Goal: Task Accomplishment & Management: Complete application form

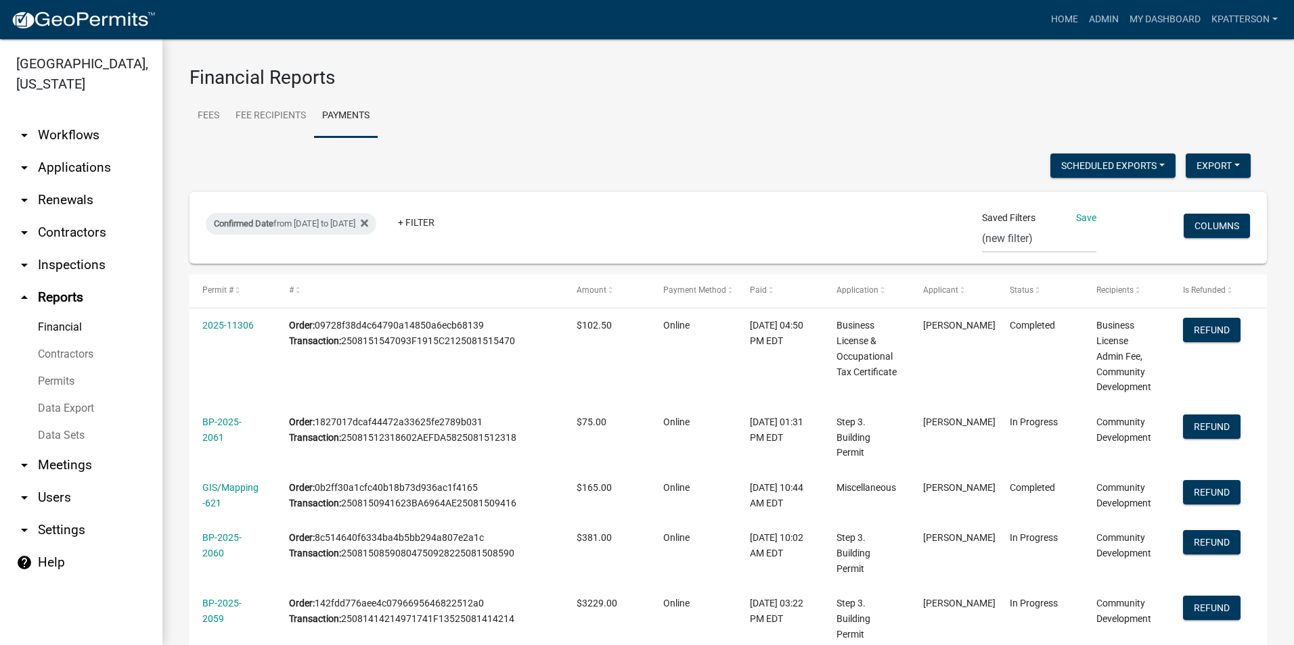
select select "0: null"
click at [1064, 20] on link "Home" at bounding box center [1064, 20] width 38 height 26
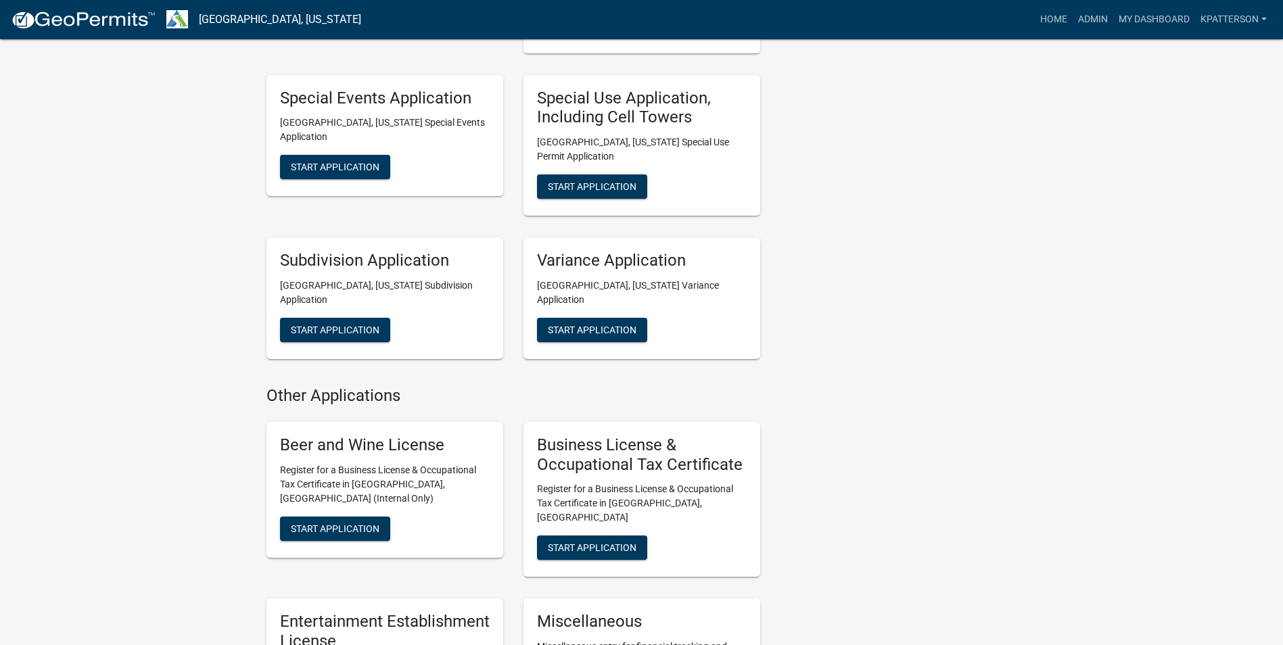
scroll to position [812, 0]
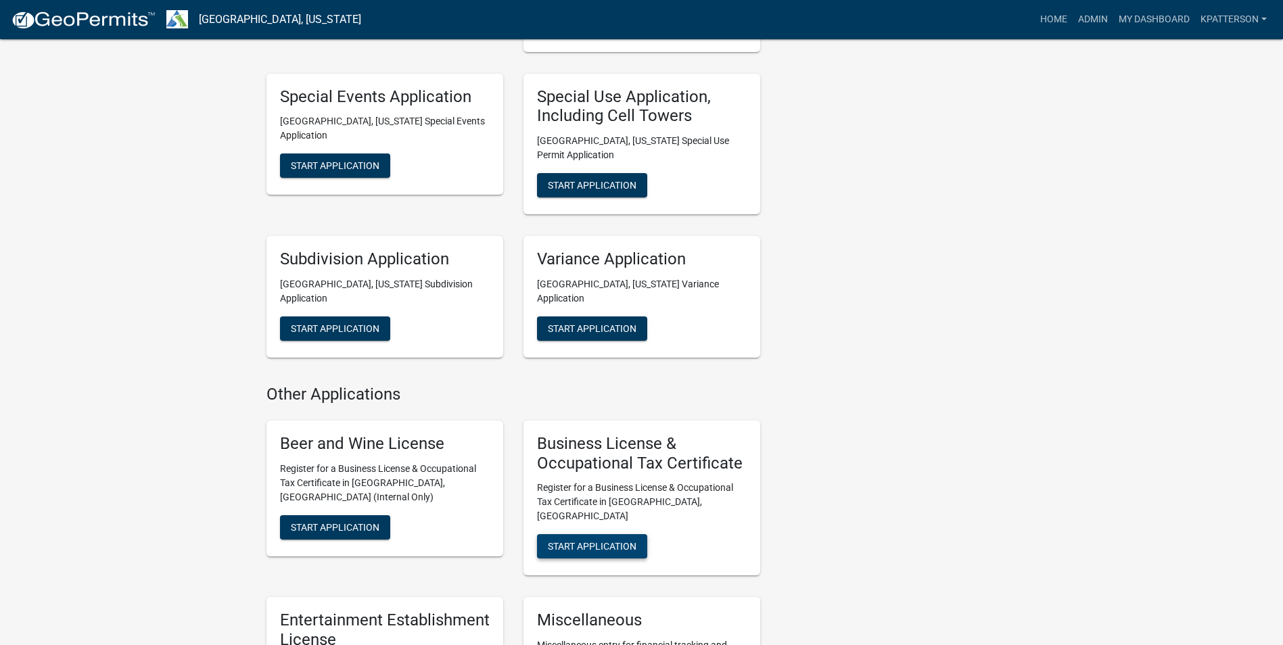
click at [606, 541] on span "Start Application" at bounding box center [592, 546] width 89 height 11
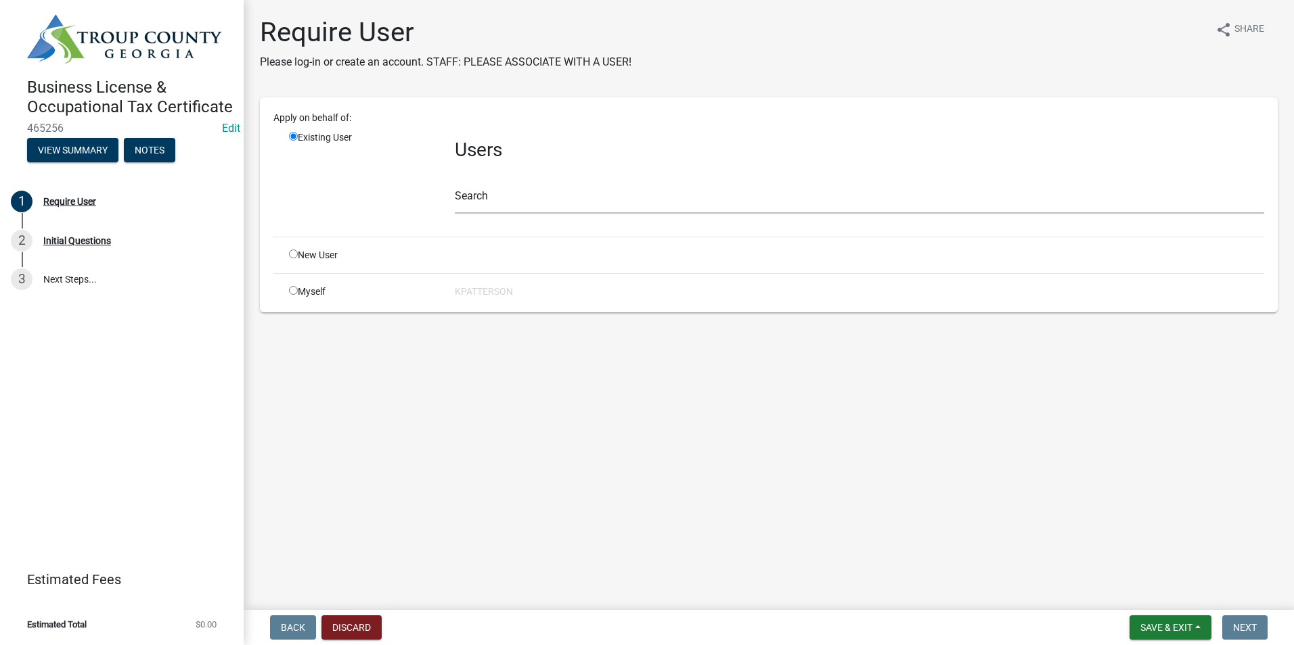
click at [294, 256] on input "radio" at bounding box center [293, 254] width 9 height 9
radio input "true"
radio input "false"
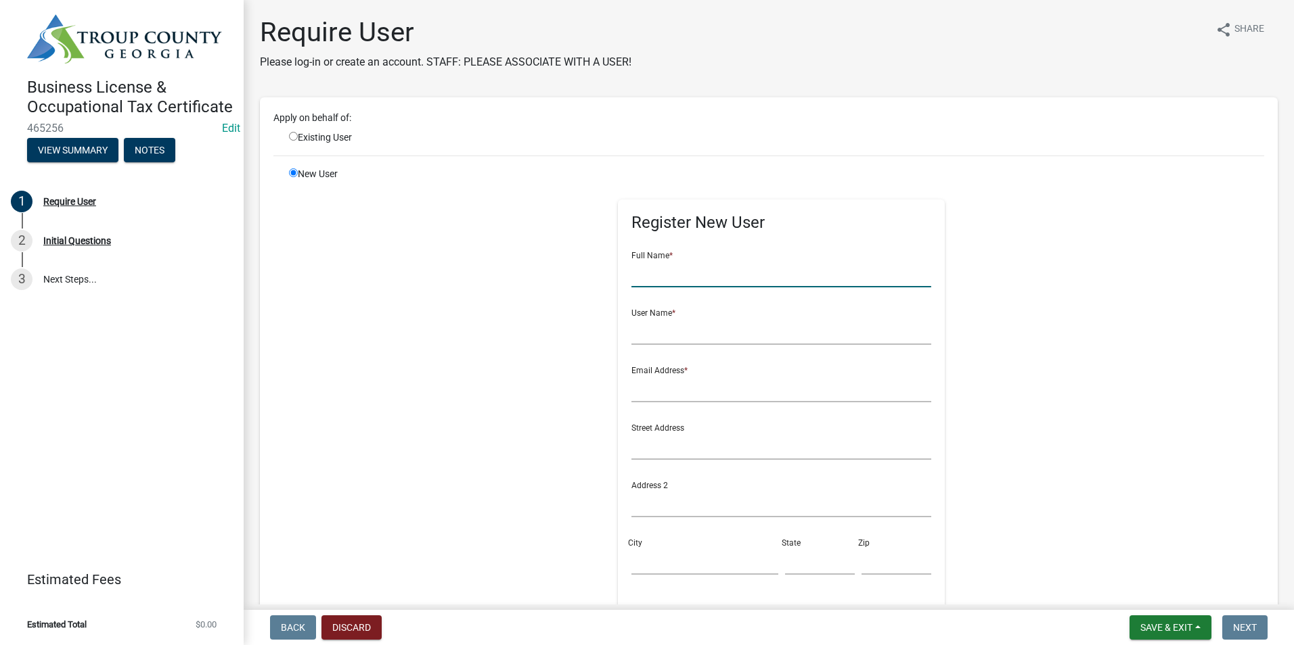
click at [665, 262] on input "text" at bounding box center [781, 274] width 300 height 28
type input "[PERSON_NAME]"
type input "jdeming1063"
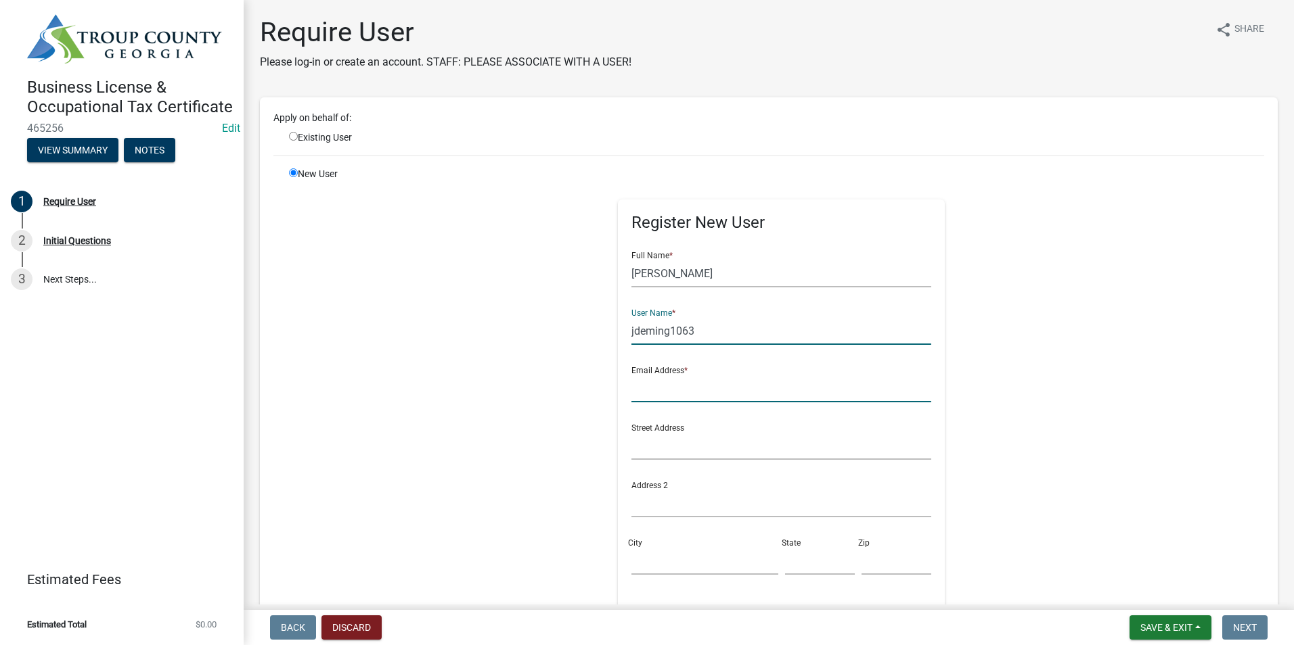
click at [693, 394] on input "text" at bounding box center [781, 389] width 300 height 28
type input "[EMAIL_ADDRESS][DOMAIN_NAME]"
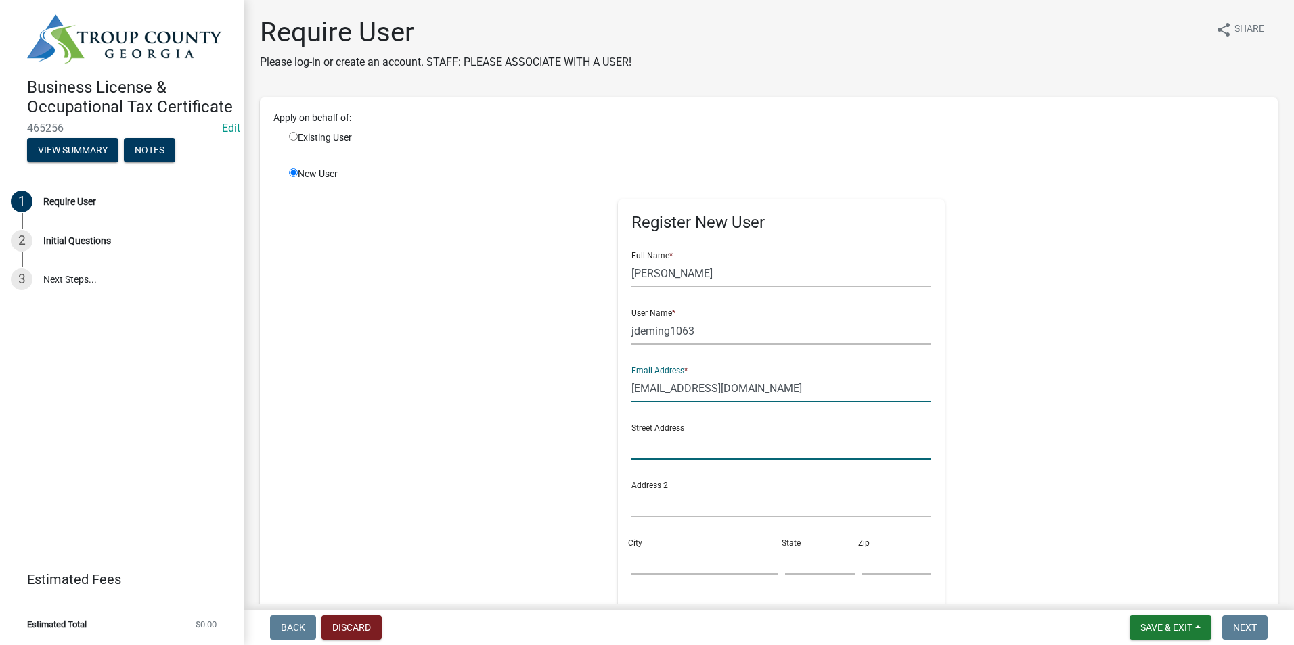
click at [642, 447] on input "text" at bounding box center [781, 446] width 300 height 28
type input "[STREET_ADDRESS]"
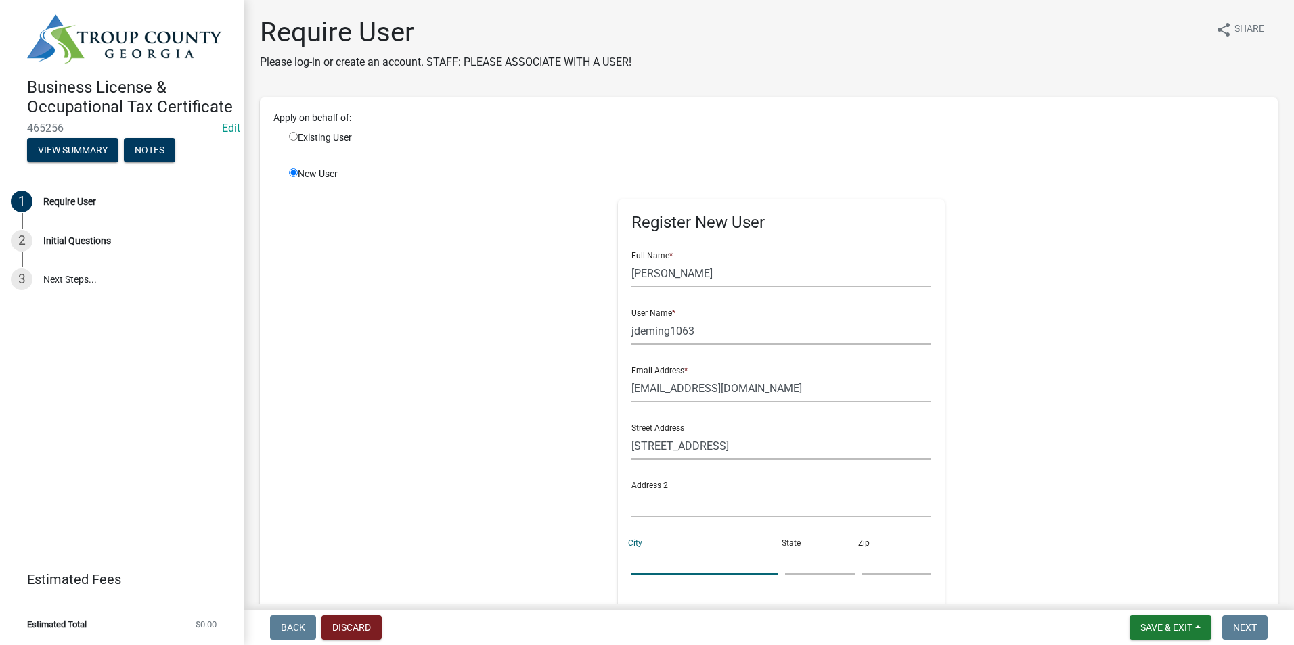
click at [652, 562] on input "City" at bounding box center [704, 561] width 146 height 28
type input "LaGrange"
type input "GA"
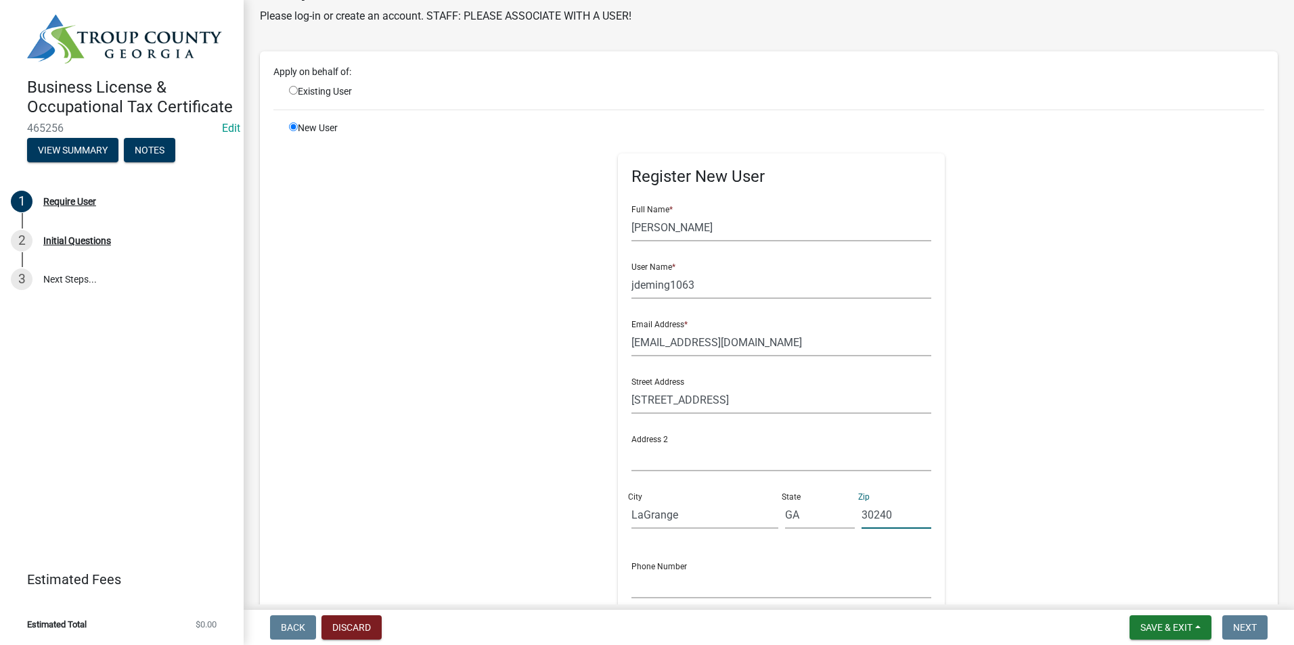
scroll to position [135, 0]
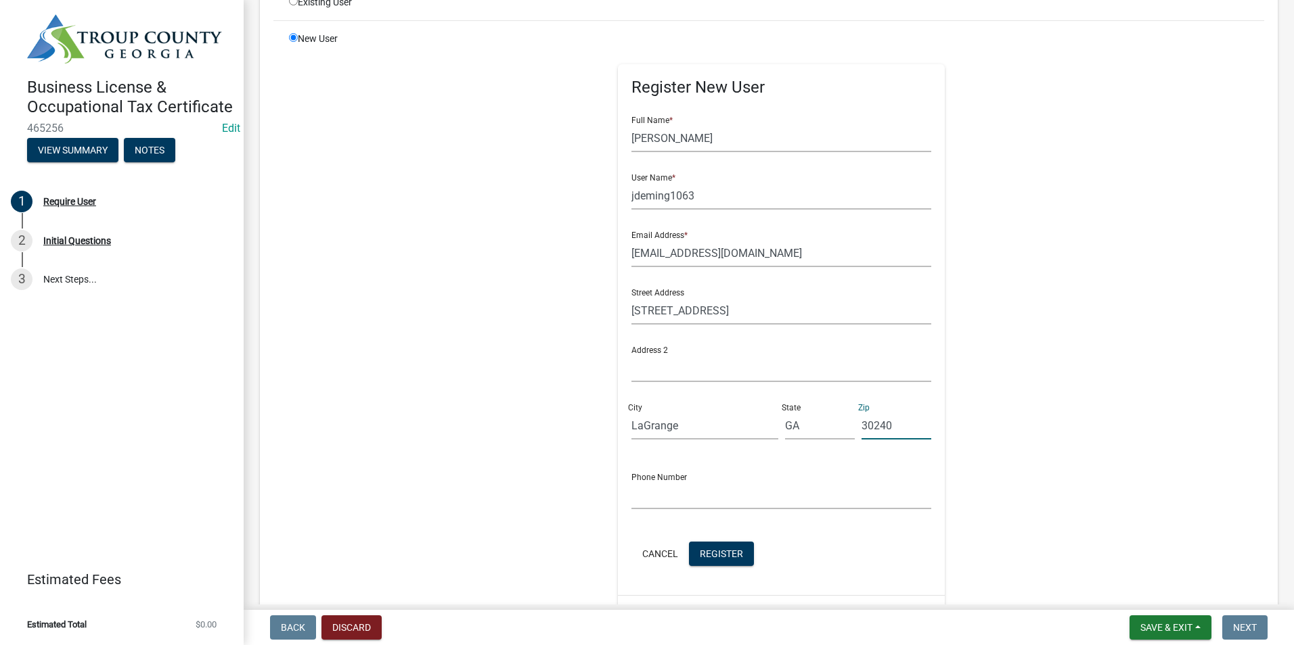
type input "30240"
click at [663, 499] on input "text" at bounding box center [781, 496] width 300 height 28
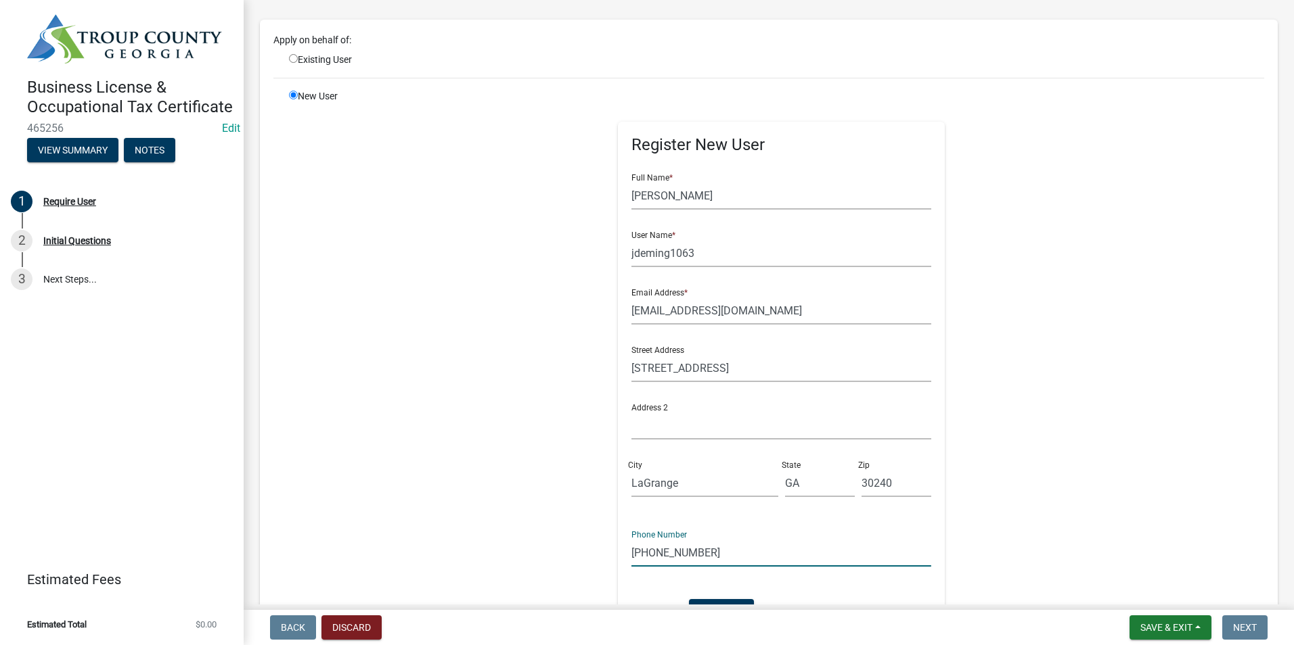
scroll to position [0, 0]
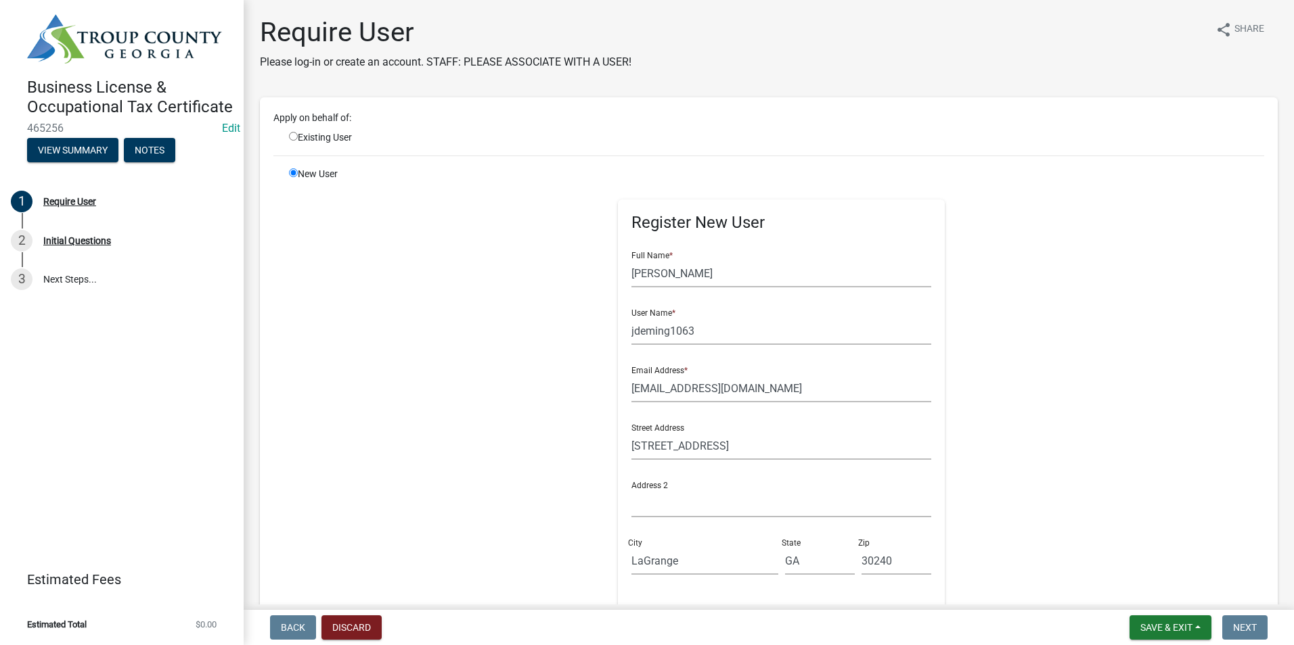
type input "[PHONE_NUMBER]"
click at [631, 332] on input "jdeming1063" at bounding box center [781, 331] width 300 height 28
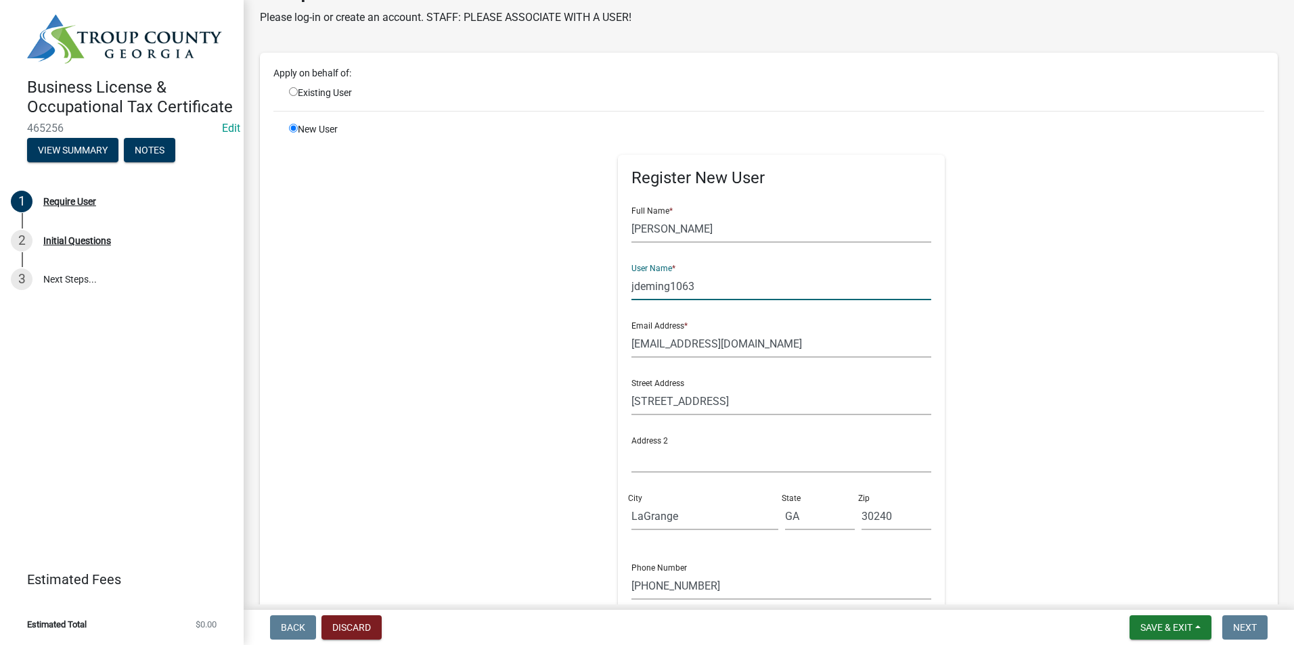
scroll to position [68, 0]
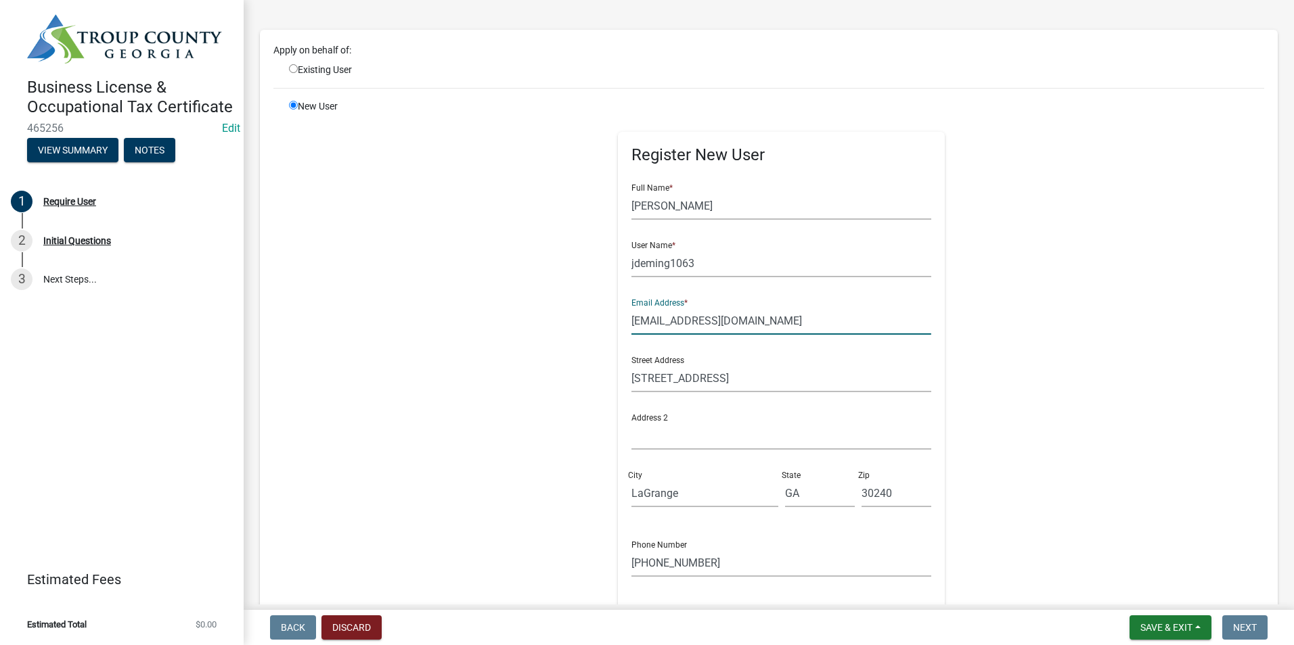
drag, startPoint x: 645, startPoint y: 319, endPoint x: 654, endPoint y: 329, distance: 13.0
click at [646, 321] on input "[EMAIL_ADDRESS][DOMAIN_NAME]" at bounding box center [781, 321] width 300 height 28
click at [642, 320] on input "[EMAIL_ADDRESS][DOMAIN_NAME]" at bounding box center [781, 321] width 300 height 28
click at [658, 323] on input "[EMAIL_ADDRESS][DOMAIN_NAME]" at bounding box center [781, 321] width 300 height 28
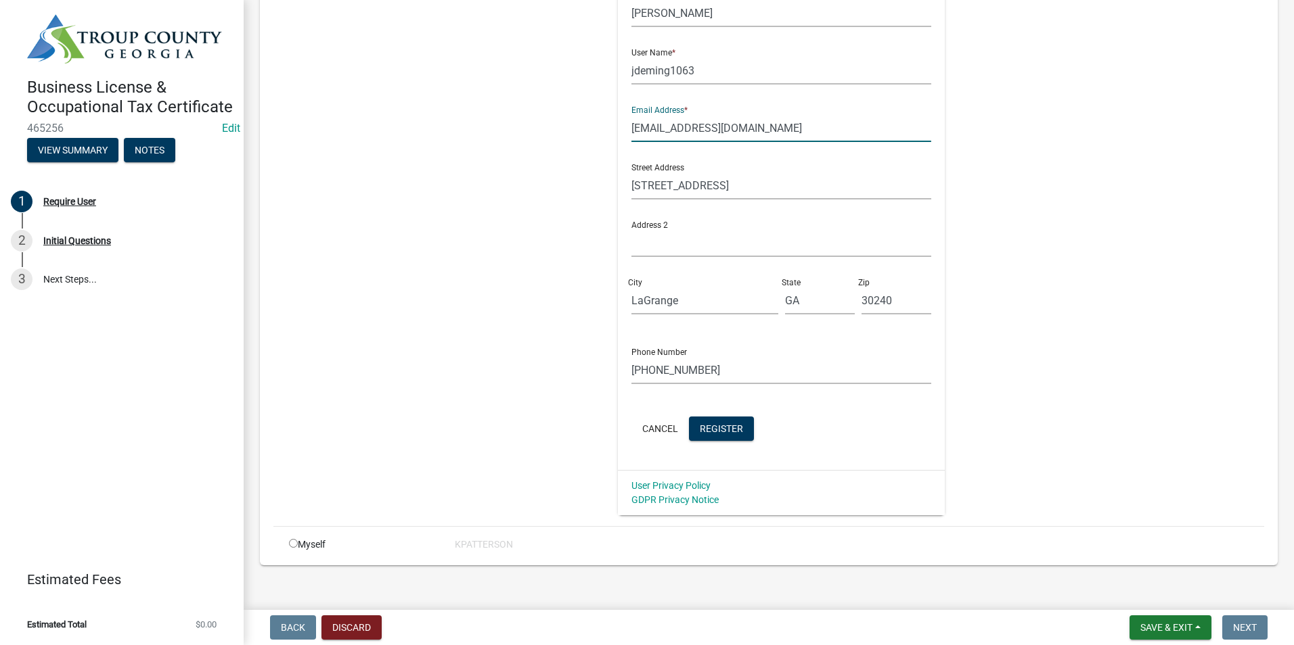
scroll to position [274, 0]
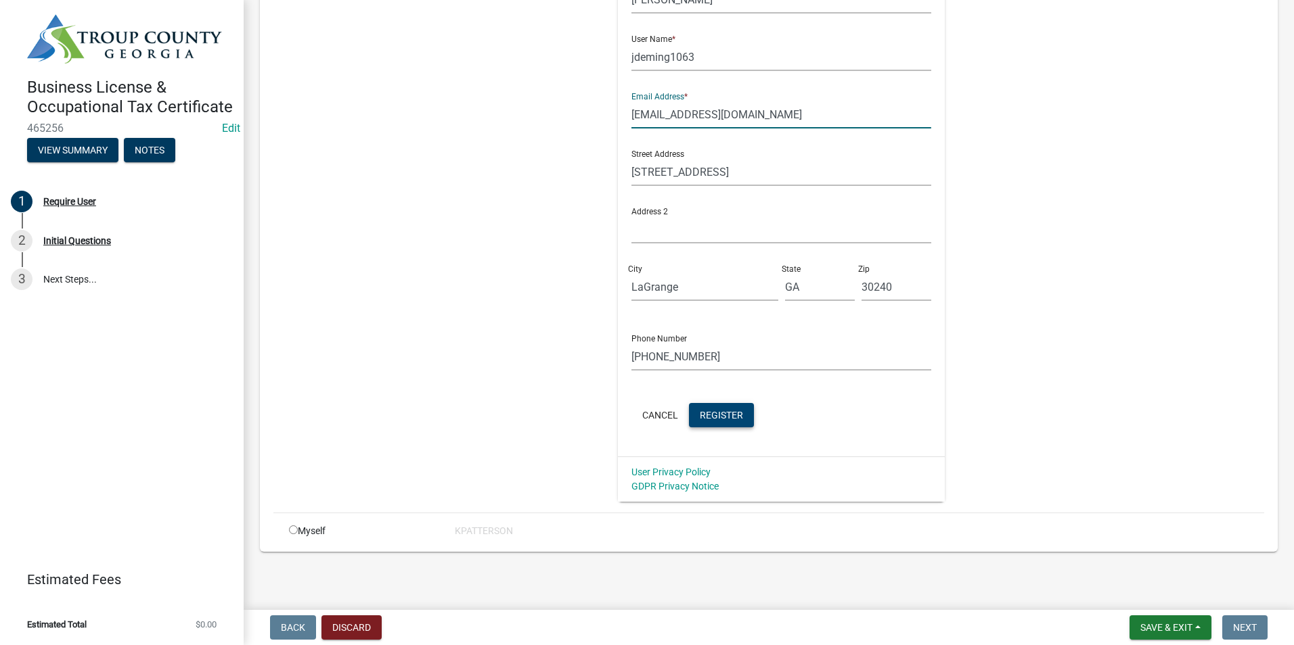
click at [729, 413] on span "Register" at bounding box center [721, 414] width 43 height 11
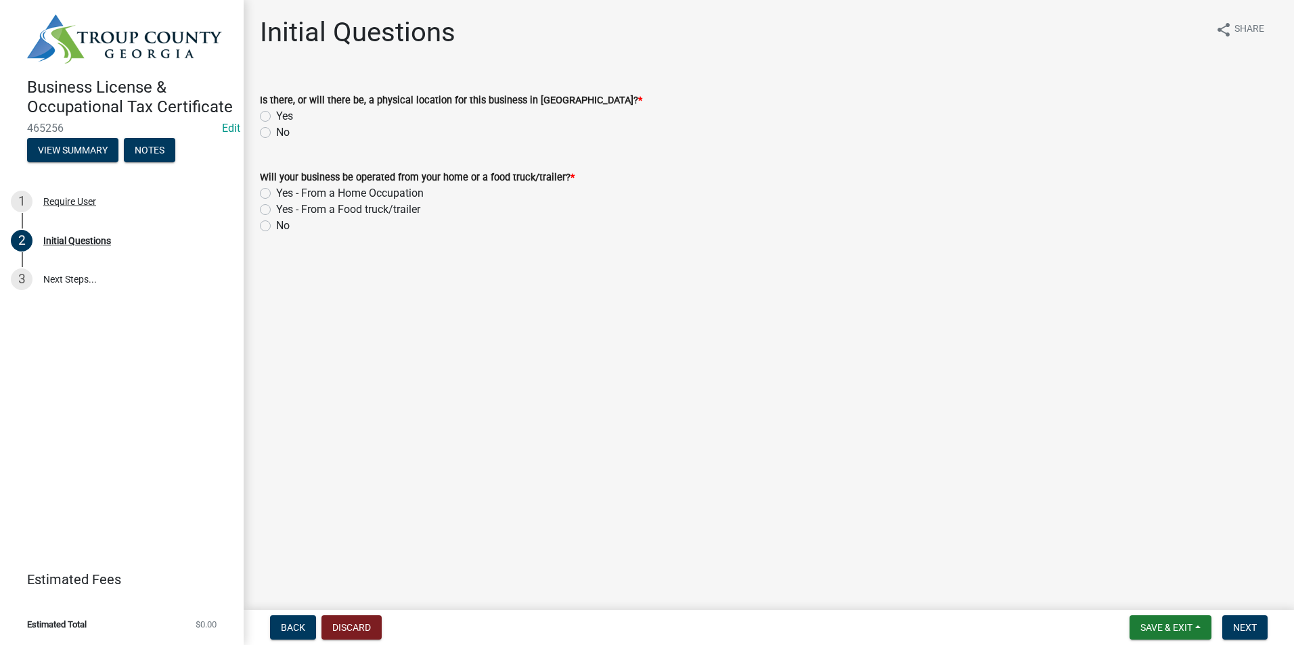
click at [276, 116] on label "Yes" at bounding box center [284, 116] width 17 height 16
click at [276, 116] on input "Yes" at bounding box center [280, 112] width 9 height 9
radio input "true"
click at [276, 191] on label "Yes - From a Home Occupation" at bounding box center [349, 193] width 147 height 16
click at [276, 191] on input "Yes - From a Home Occupation" at bounding box center [280, 189] width 9 height 9
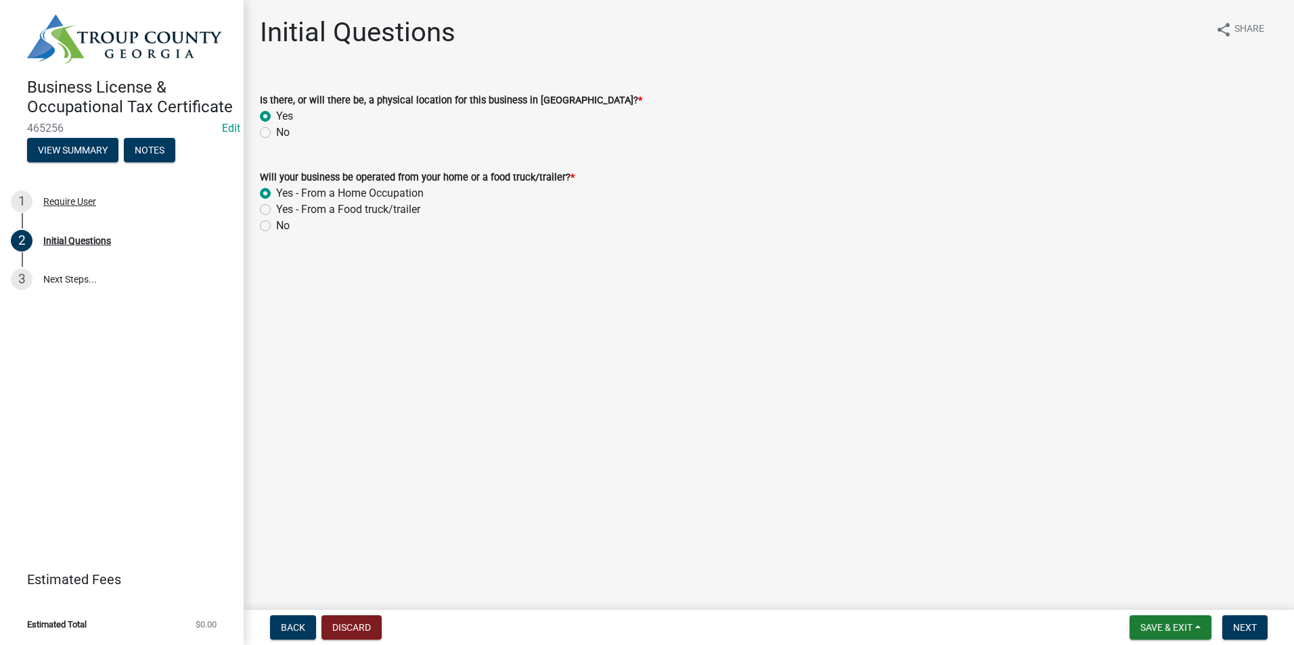
radio input "true"
click at [1232, 624] on button "Next" at bounding box center [1244, 628] width 45 height 24
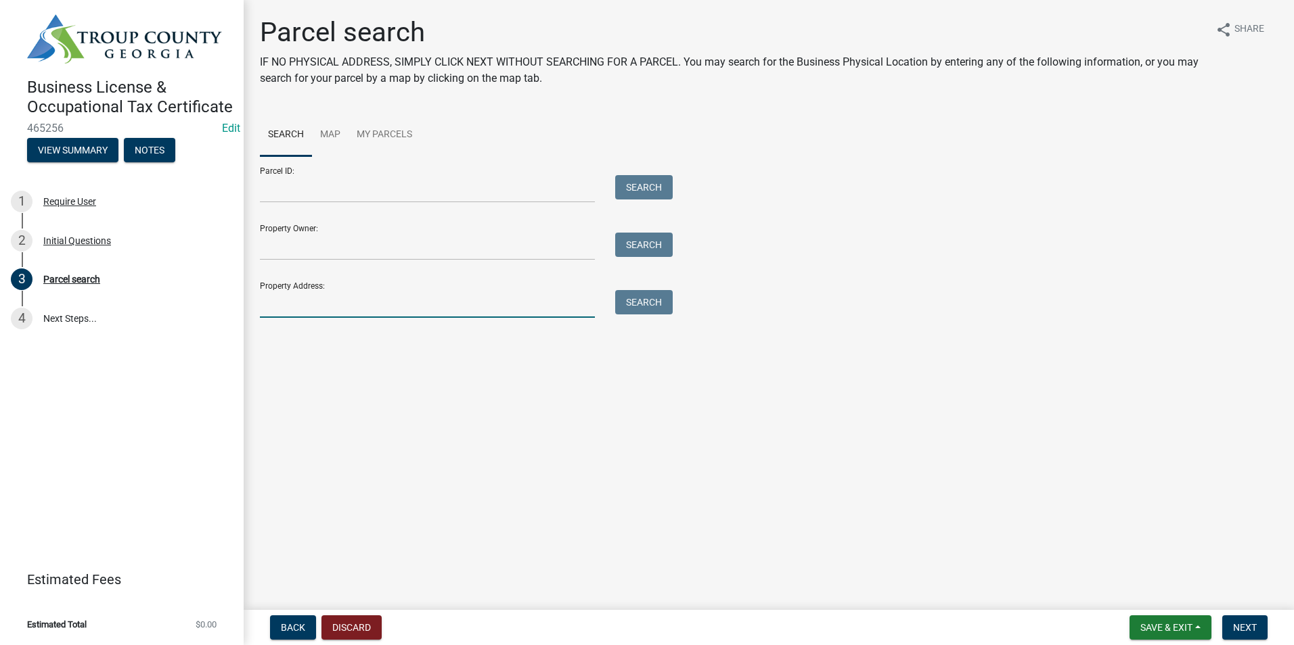
click at [378, 308] on input "Property Address:" at bounding box center [427, 304] width 335 height 28
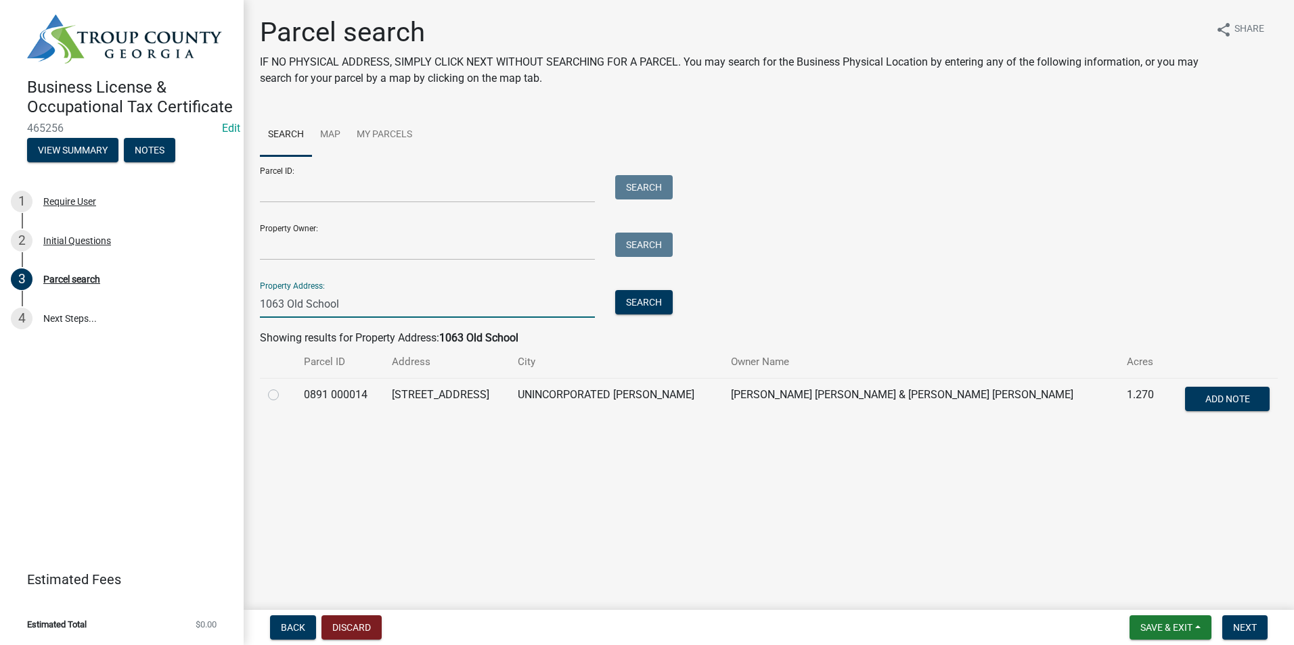
type input "1063 Old School"
click at [284, 387] on label at bounding box center [284, 387] width 0 height 0
click at [284, 396] on 000014 "radio" at bounding box center [288, 391] width 9 height 9
radio 000014 "true"
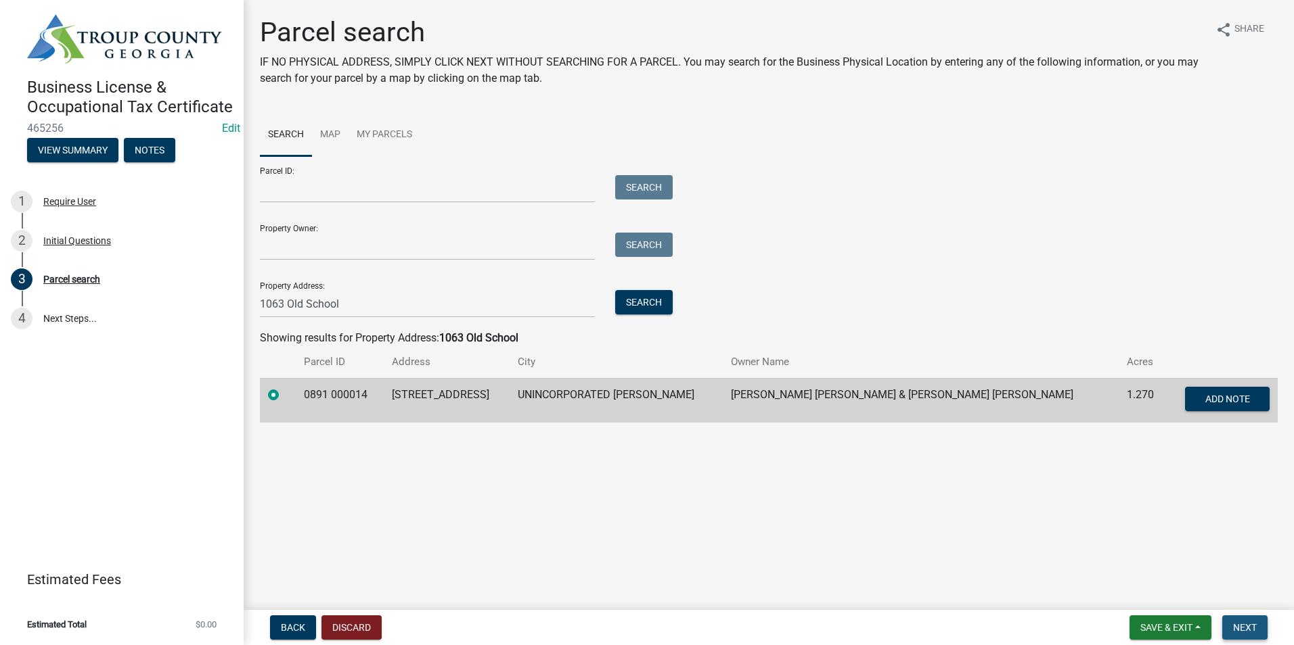
click at [1236, 621] on button "Next" at bounding box center [1244, 628] width 45 height 24
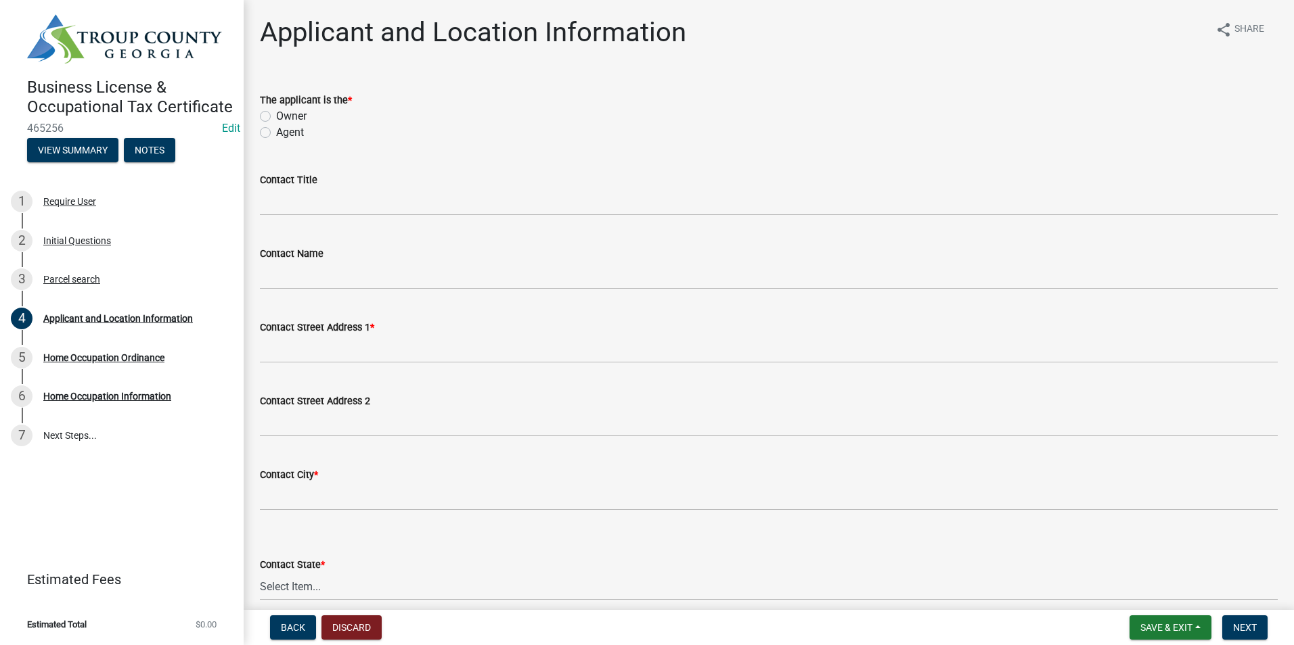
click at [276, 113] on label "Owner" at bounding box center [291, 116] width 30 height 16
click at [276, 113] on input "Owner" at bounding box center [280, 112] width 9 height 9
radio input "true"
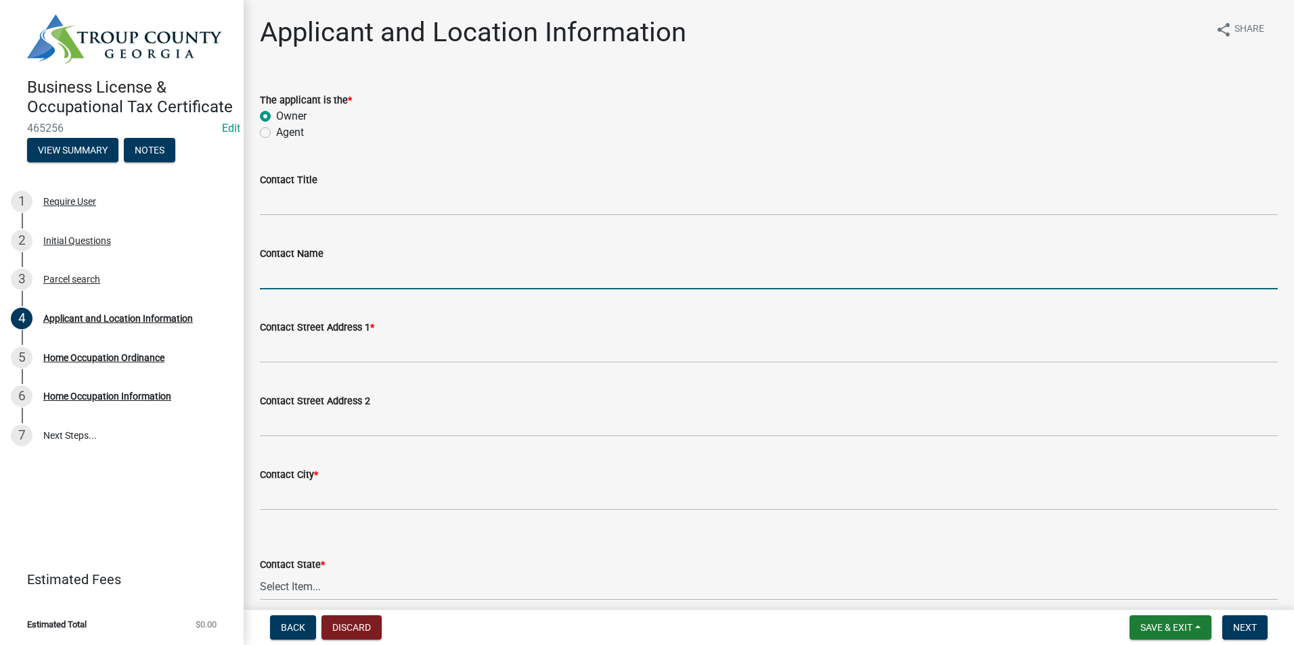
click at [320, 271] on input "Contact Name" at bounding box center [769, 276] width 1018 height 28
type input "[PERSON_NAME]"
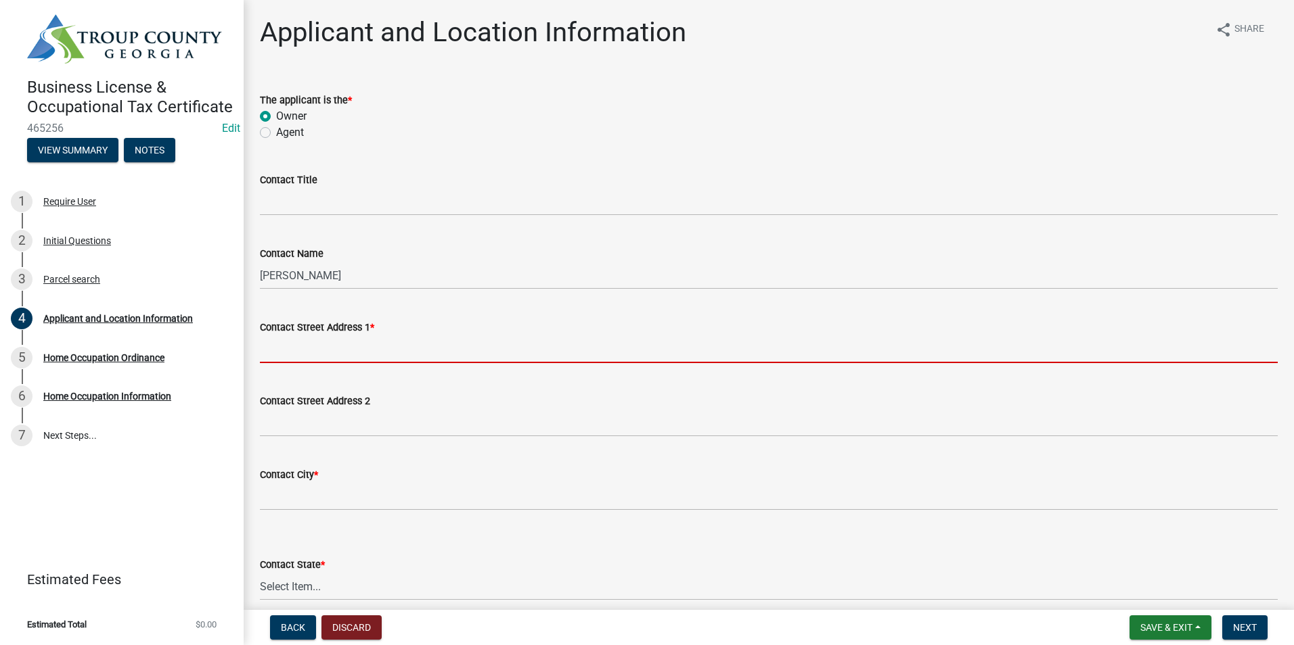
click at [308, 354] on input "Contact Street Address 1 *" at bounding box center [769, 350] width 1018 height 28
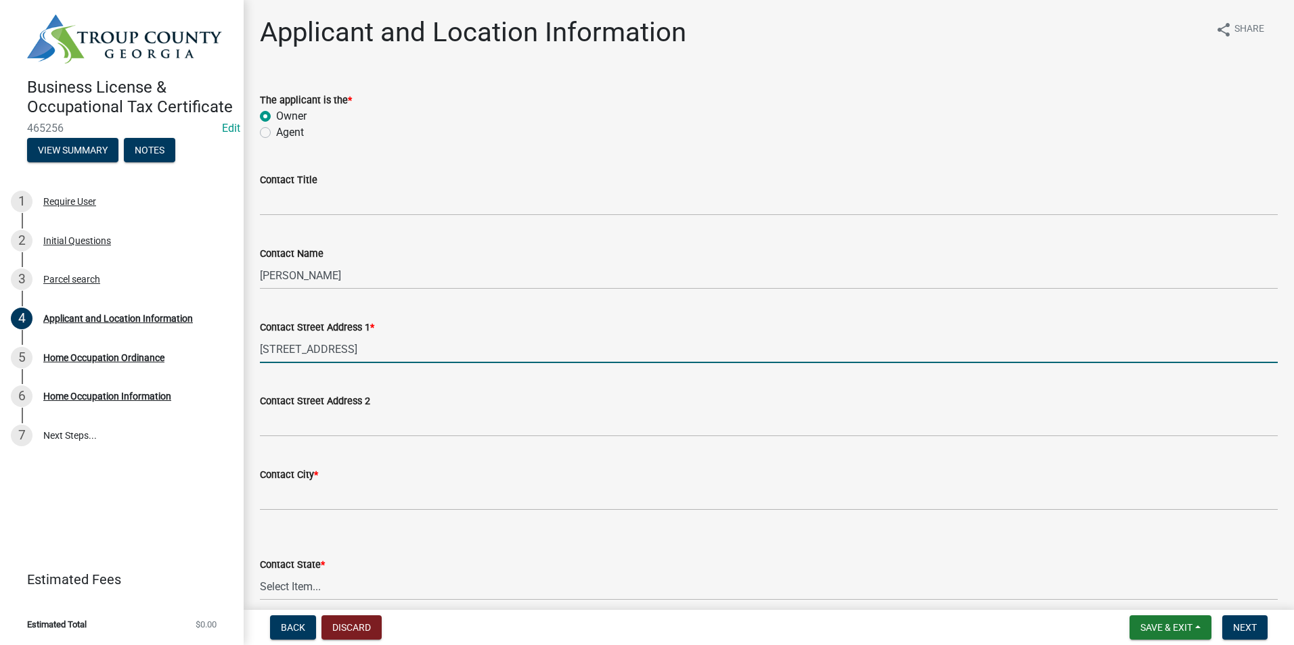
type input "[STREET_ADDRESS]"
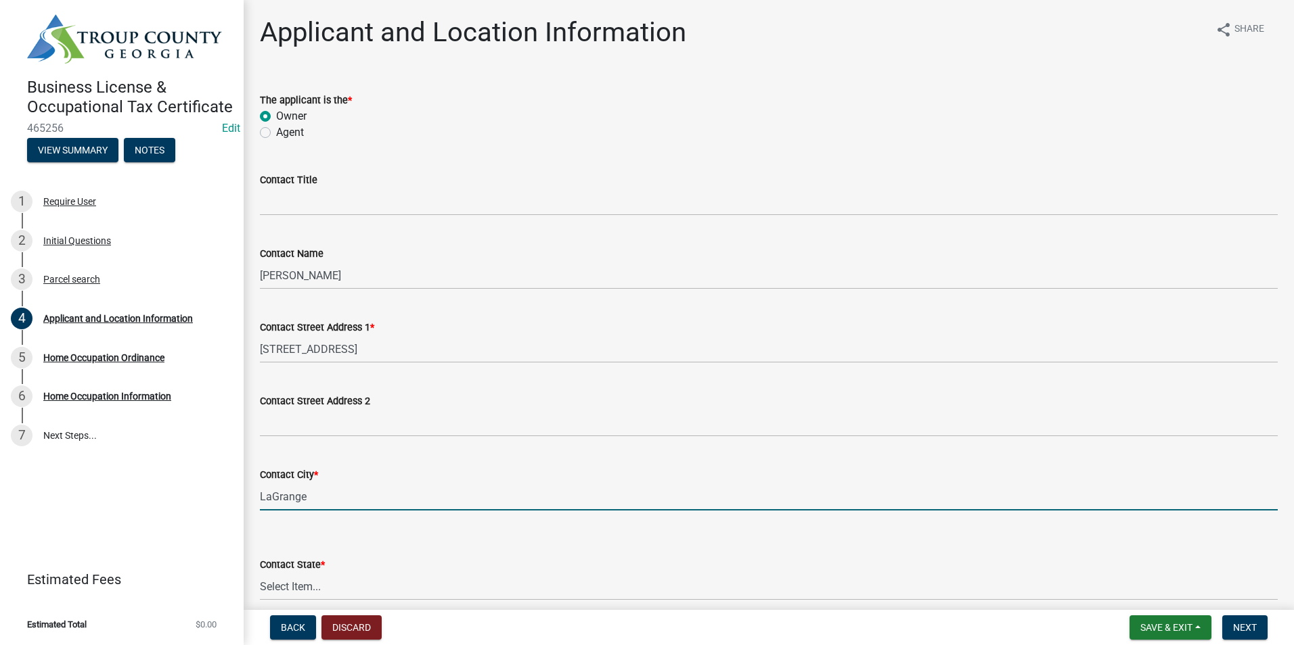
type input "LaGrange"
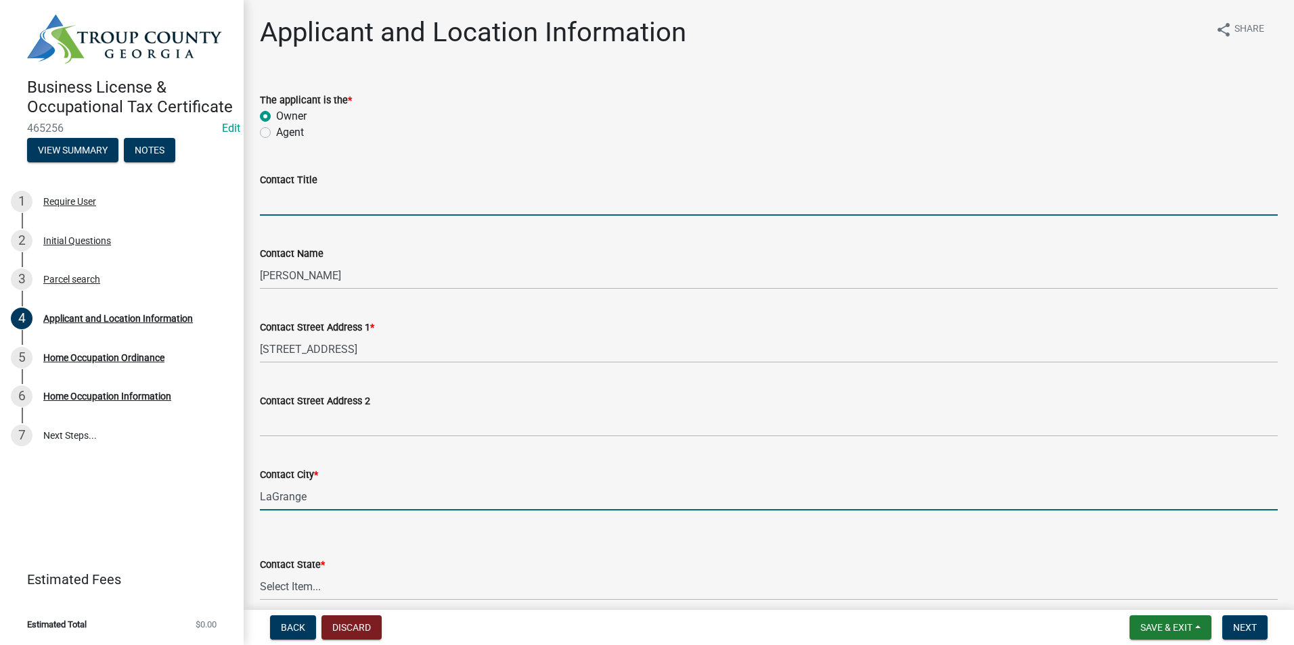
click at [698, 208] on input "Contact Title" at bounding box center [769, 202] width 1018 height 28
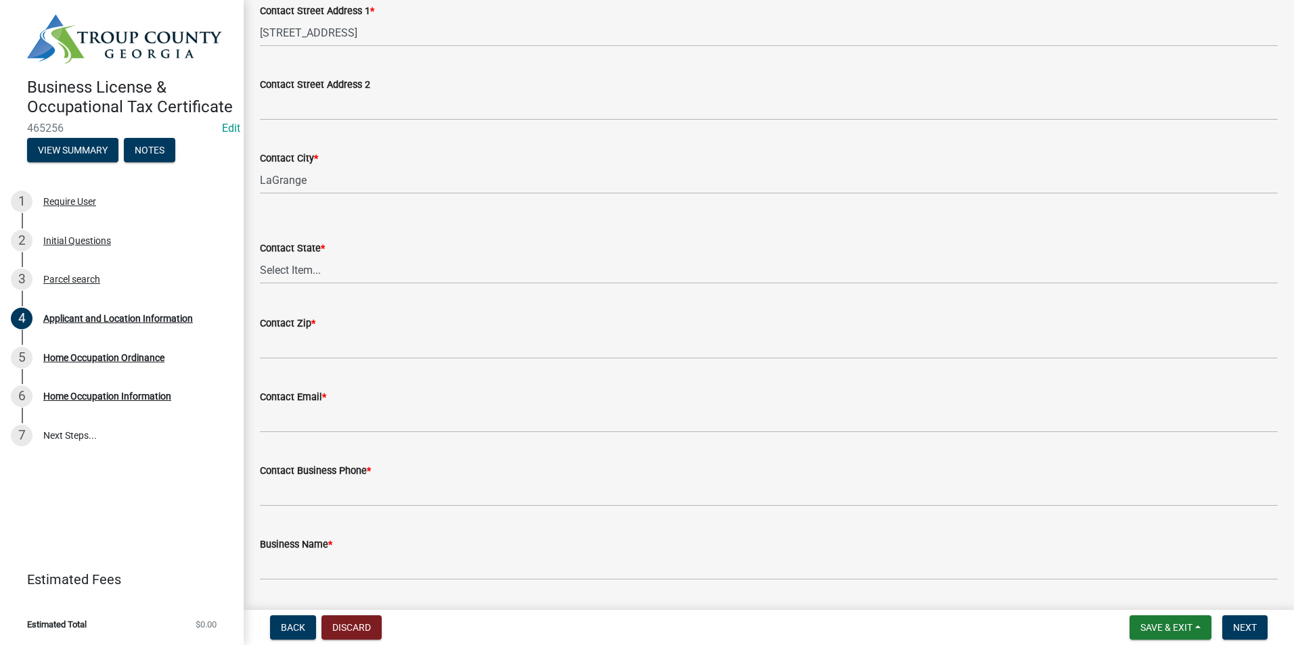
scroll to position [338, 0]
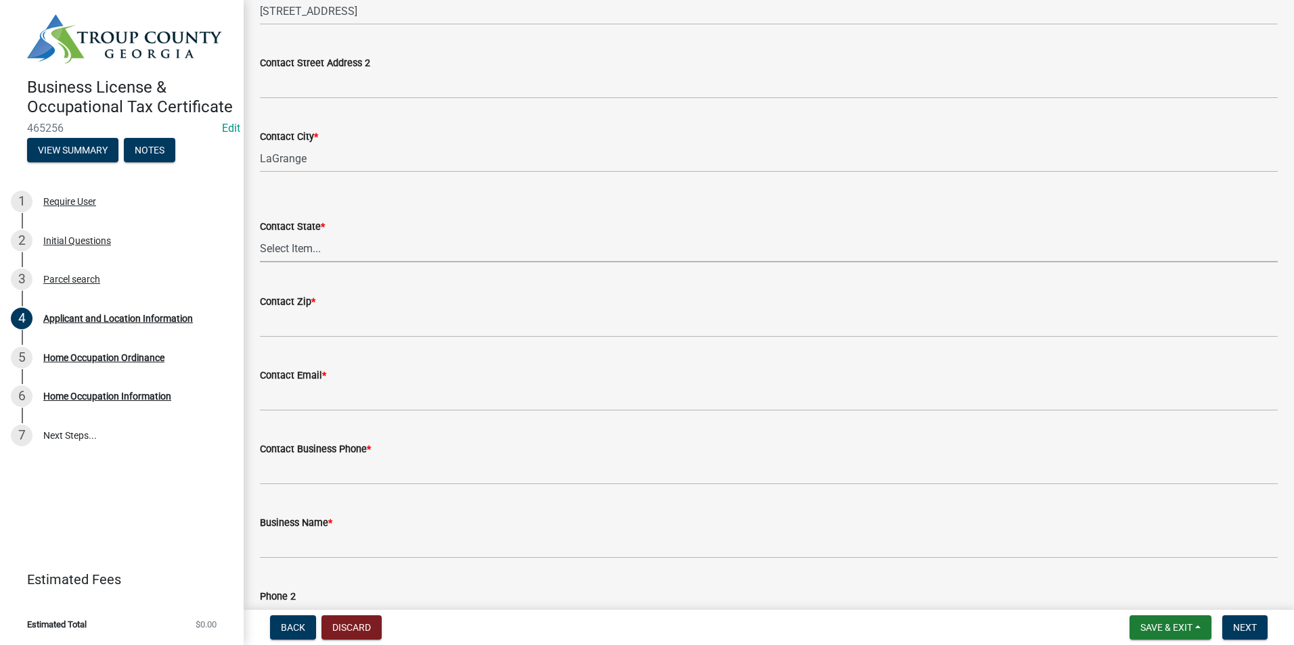
click at [285, 244] on select "Select Item... [US_STATE] [US_STATE] [US_STATE] [US_STATE] [US_STATE] [US_STATE…" at bounding box center [769, 249] width 1018 height 28
select select "GA"
click at [260, 235] on select "Select Item... [US_STATE] [US_STATE] [US_STATE] [US_STATE] [US_STATE] [US_STATE…" at bounding box center [769, 249] width 1018 height 28
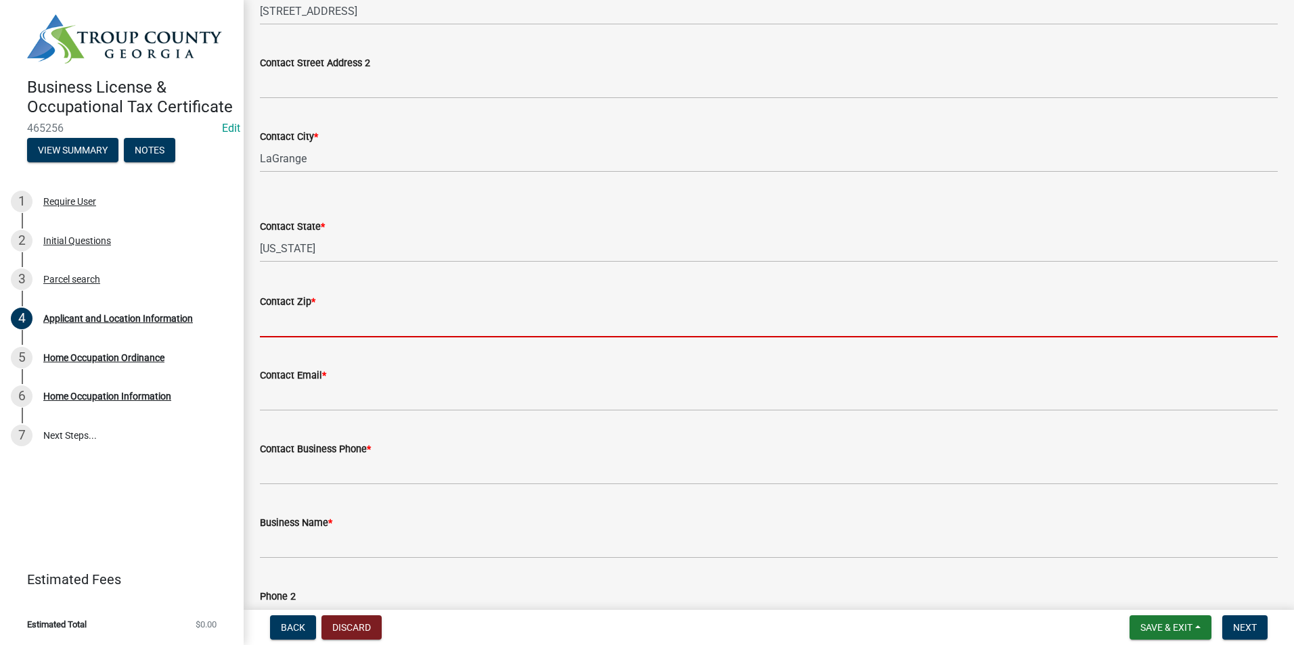
click at [338, 317] on input "Contact Zip *" at bounding box center [769, 324] width 1018 height 28
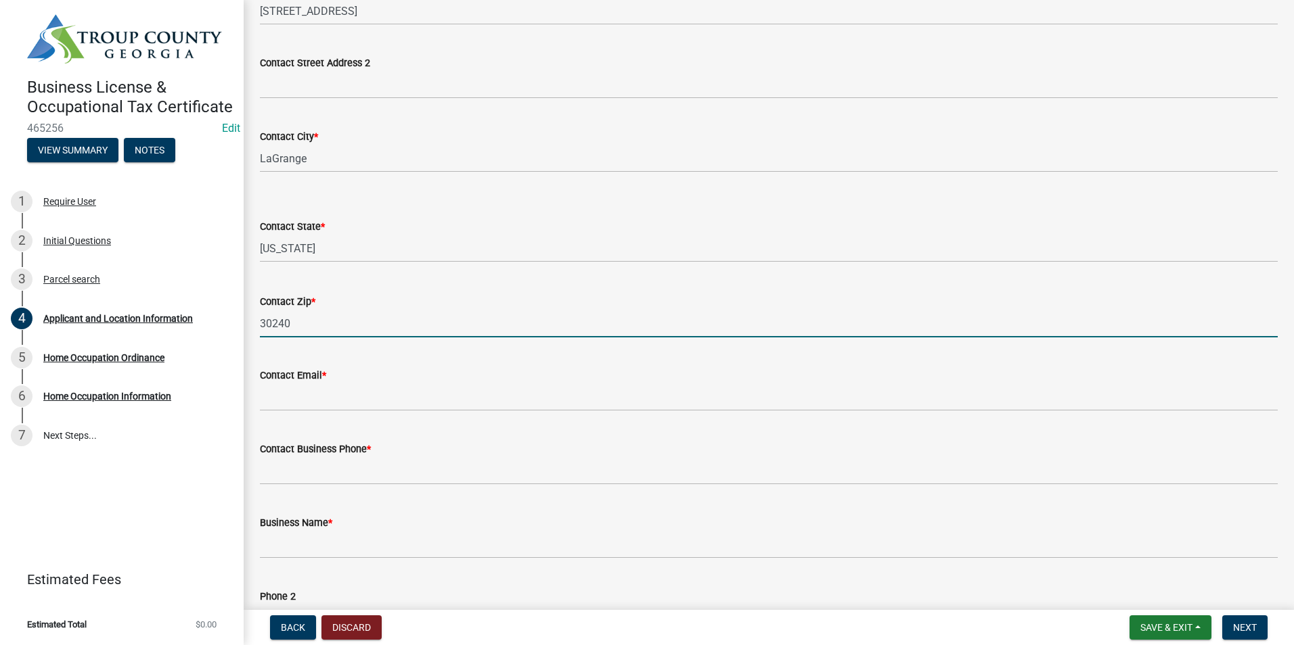
type input "30240"
click at [256, 395] on div "Contact Email *" at bounding box center [769, 379] width 1038 height 63
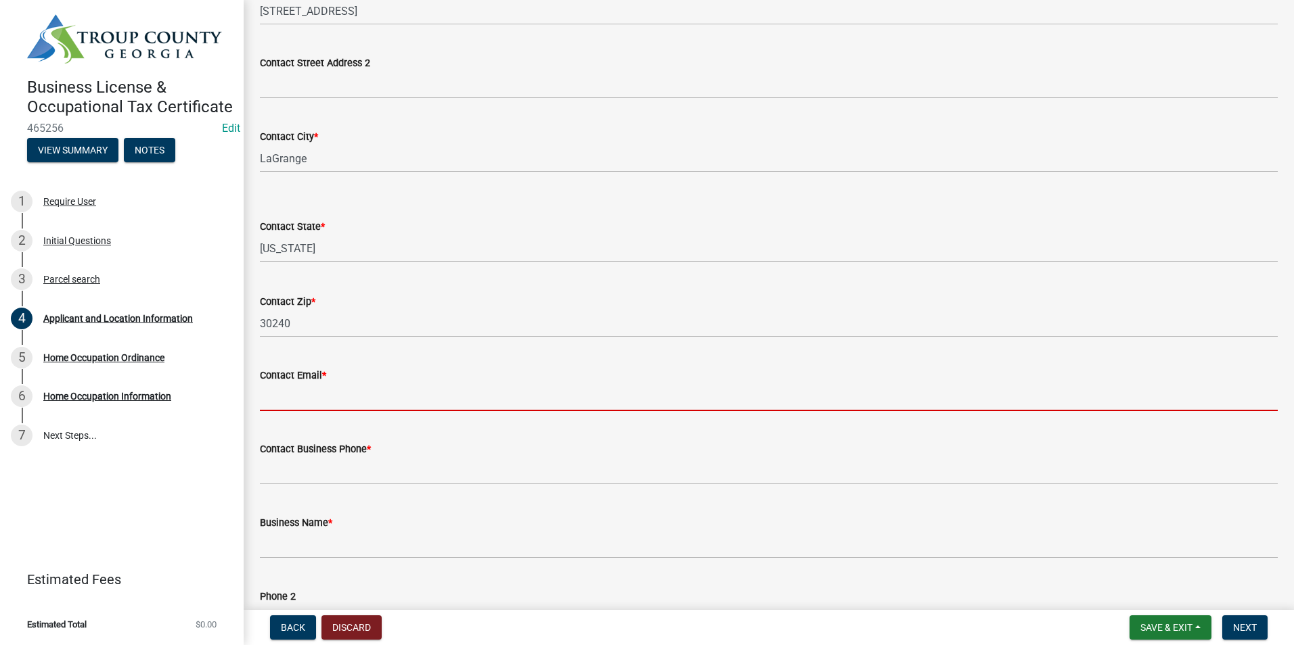
click at [281, 393] on input "Contact Email *" at bounding box center [769, 398] width 1018 height 28
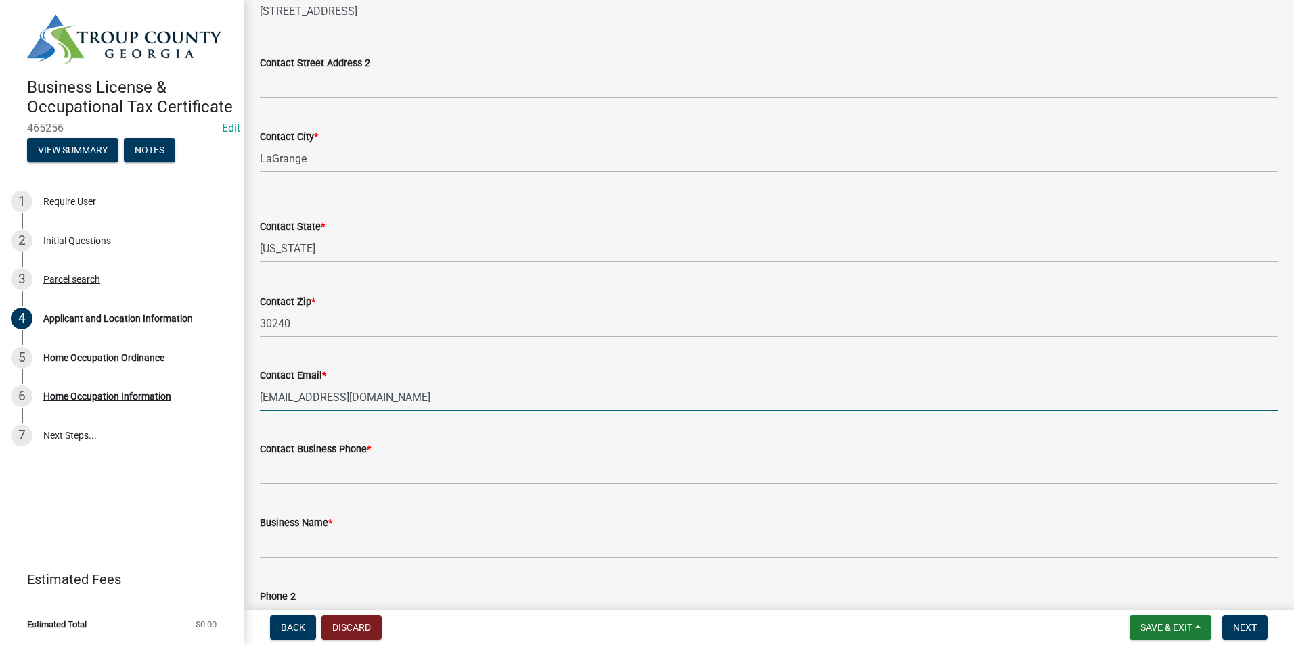
type input "[EMAIL_ADDRESS][DOMAIN_NAME]"
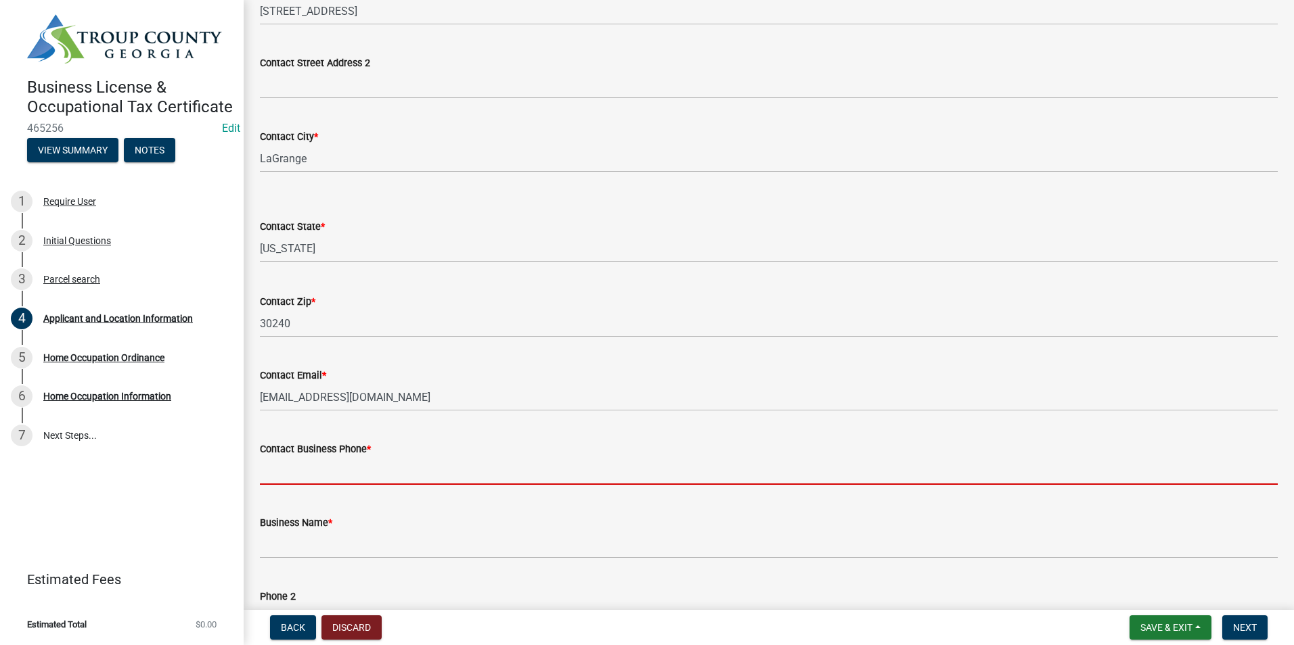
click at [302, 473] on input "Contact Business Phone *" at bounding box center [769, 471] width 1018 height 28
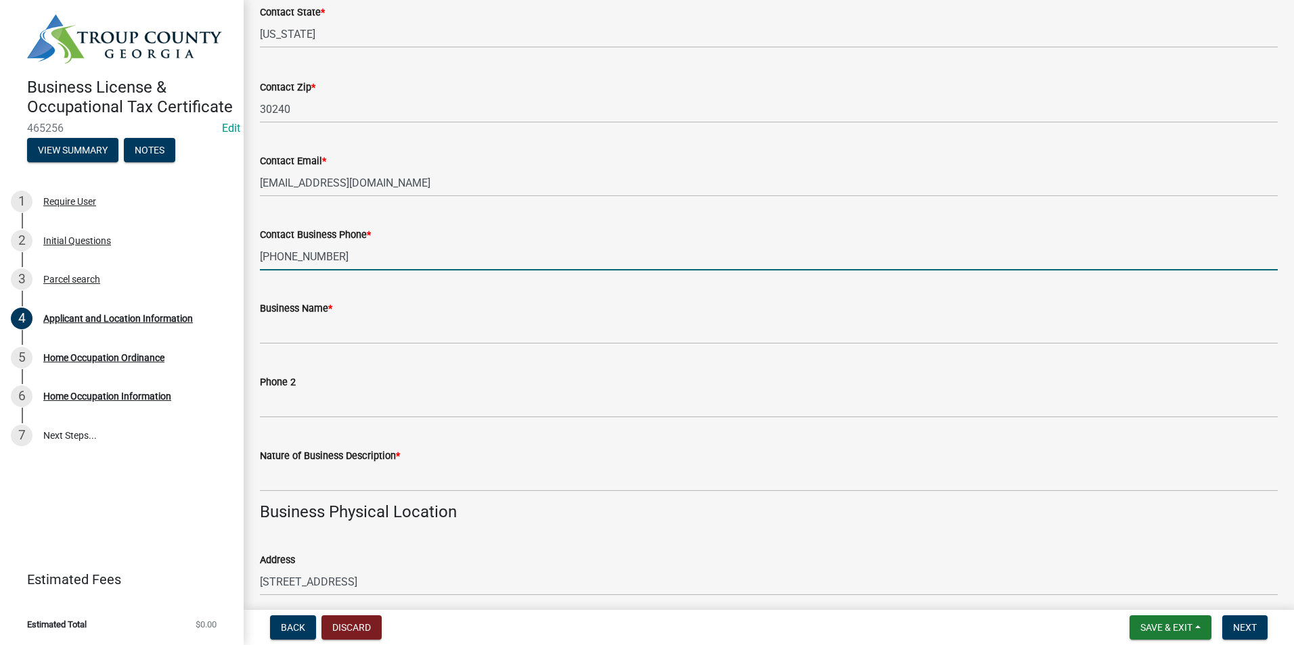
scroll to position [609, 0]
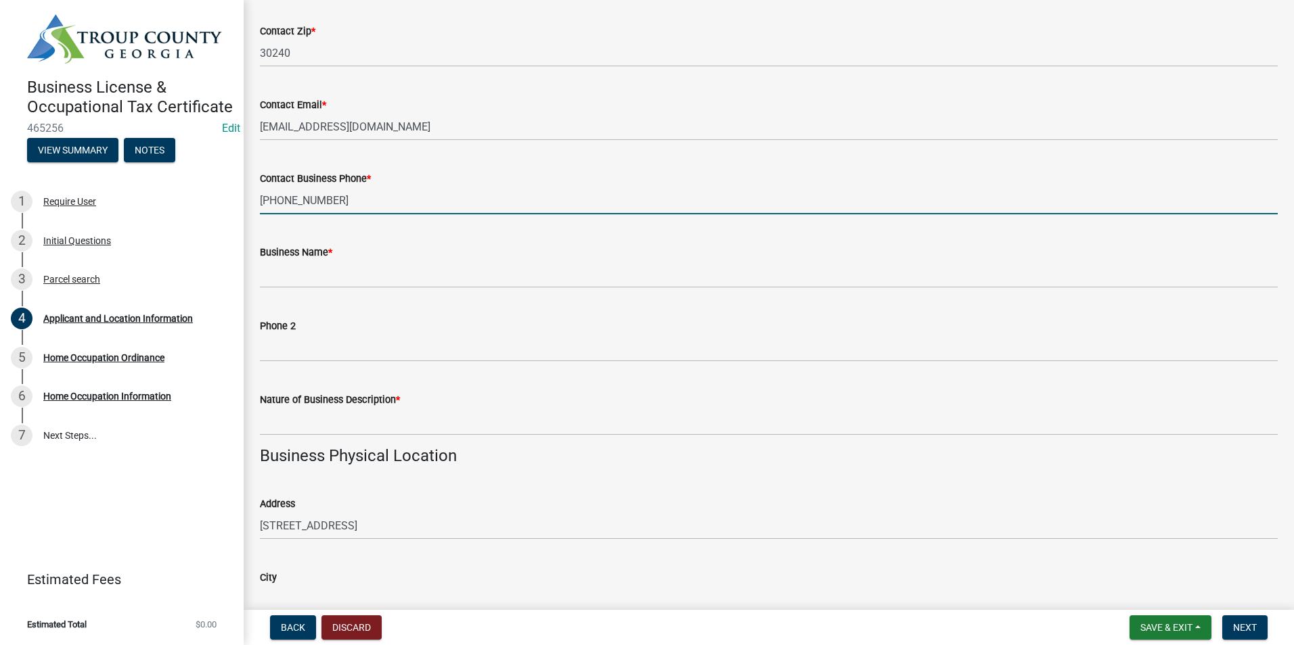
type input "[PHONE_NUMBER]"
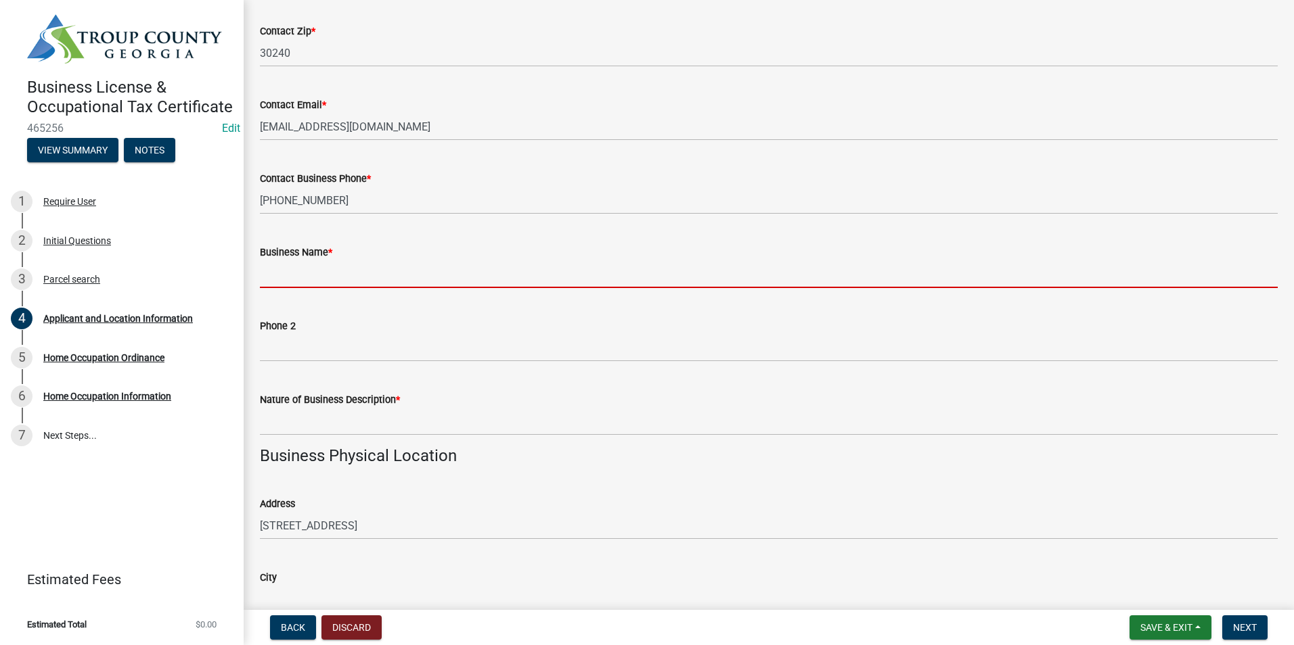
click at [328, 281] on input "Business Name *" at bounding box center [769, 274] width 1018 height 28
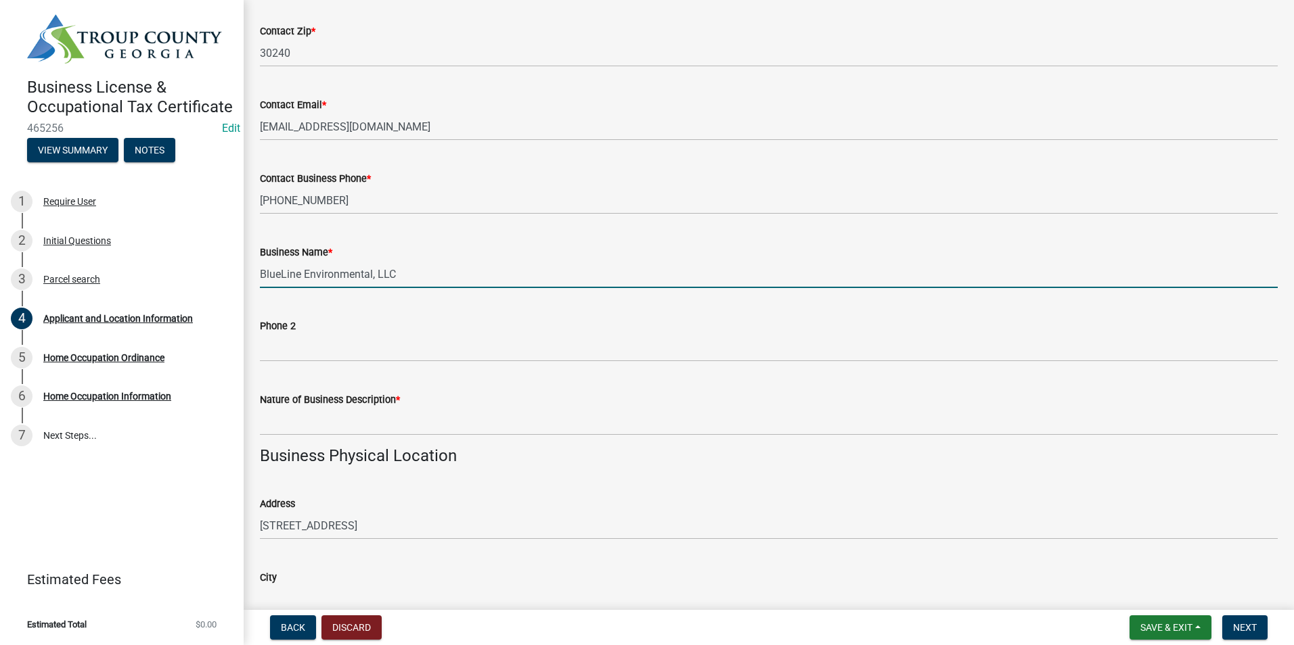
type input "BlueLine Environmental, LLC"
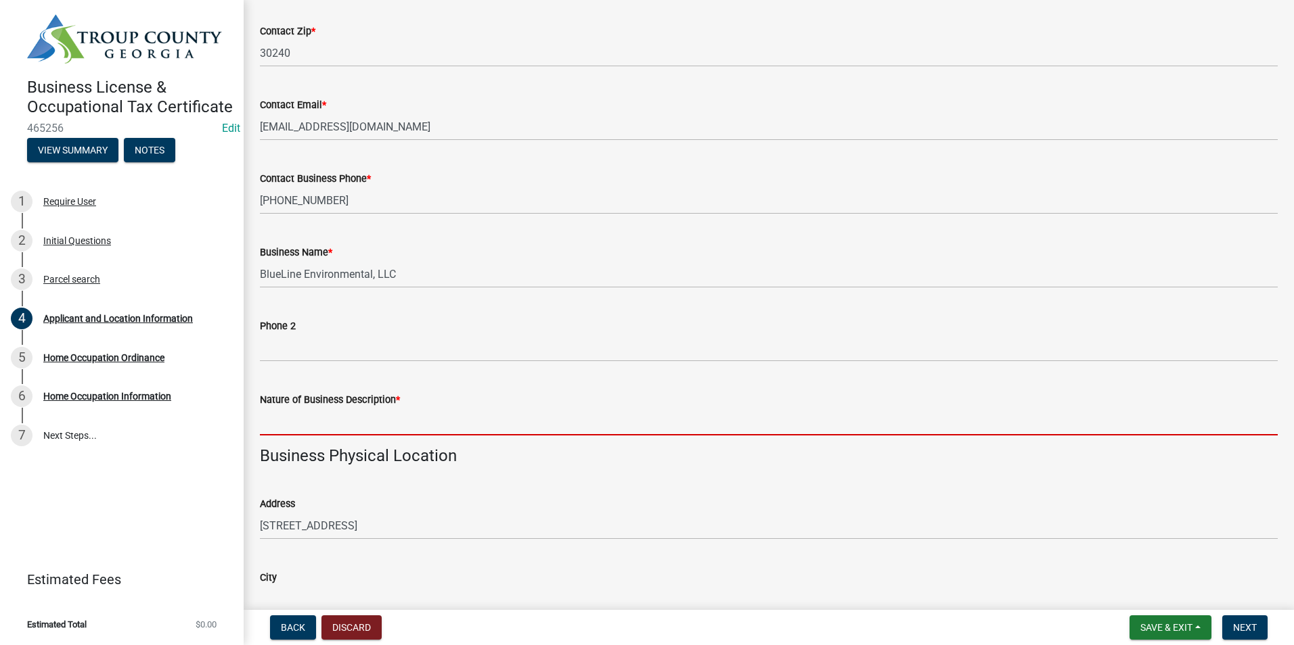
click at [306, 423] on input "Nature of Business Description *" at bounding box center [769, 422] width 1018 height 28
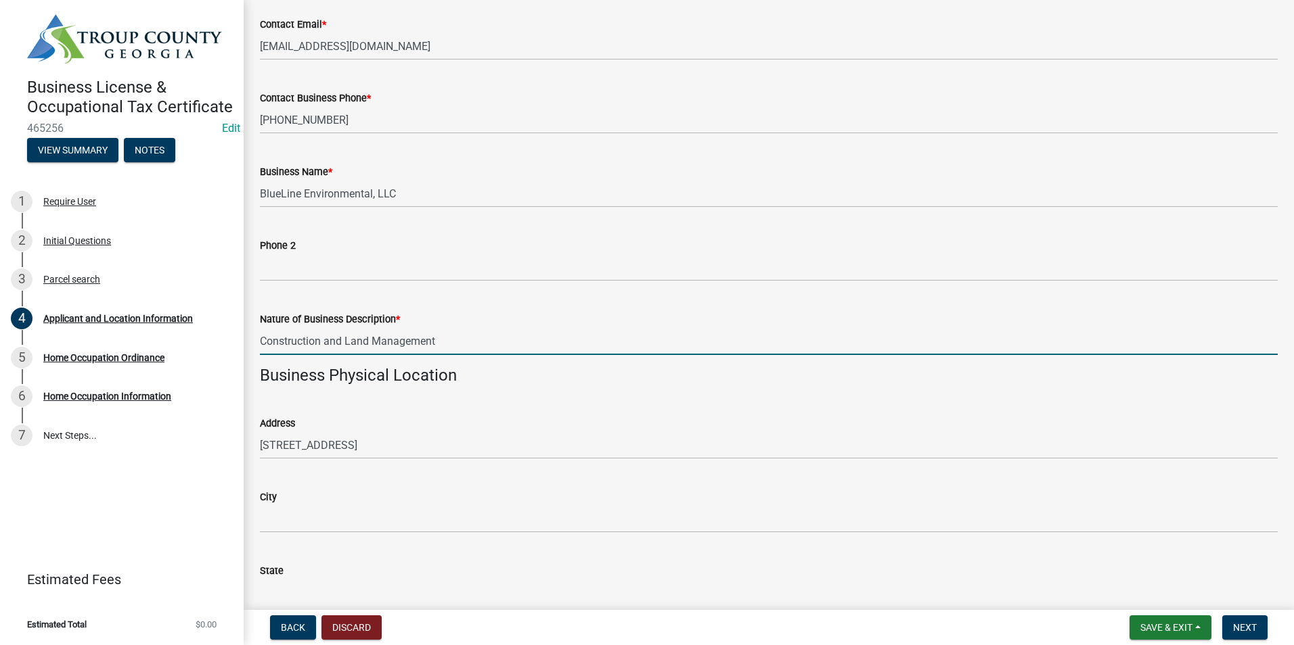
scroll to position [812, 0]
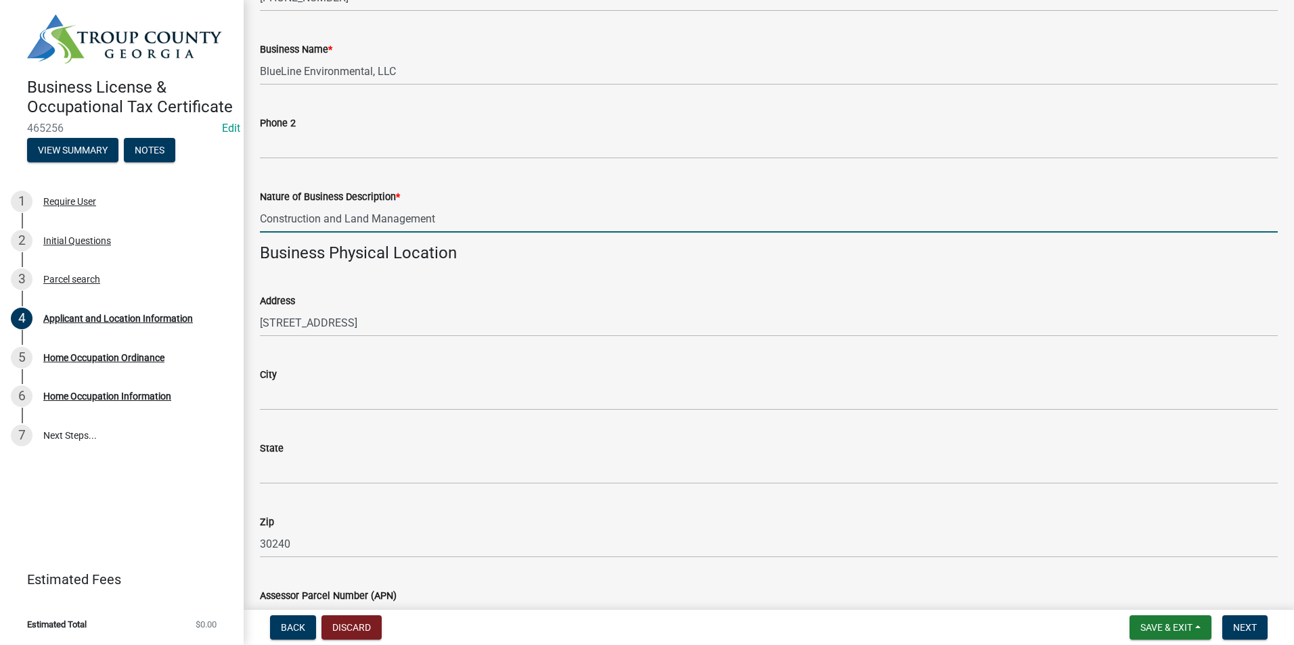
type input "Construction and Land Management"
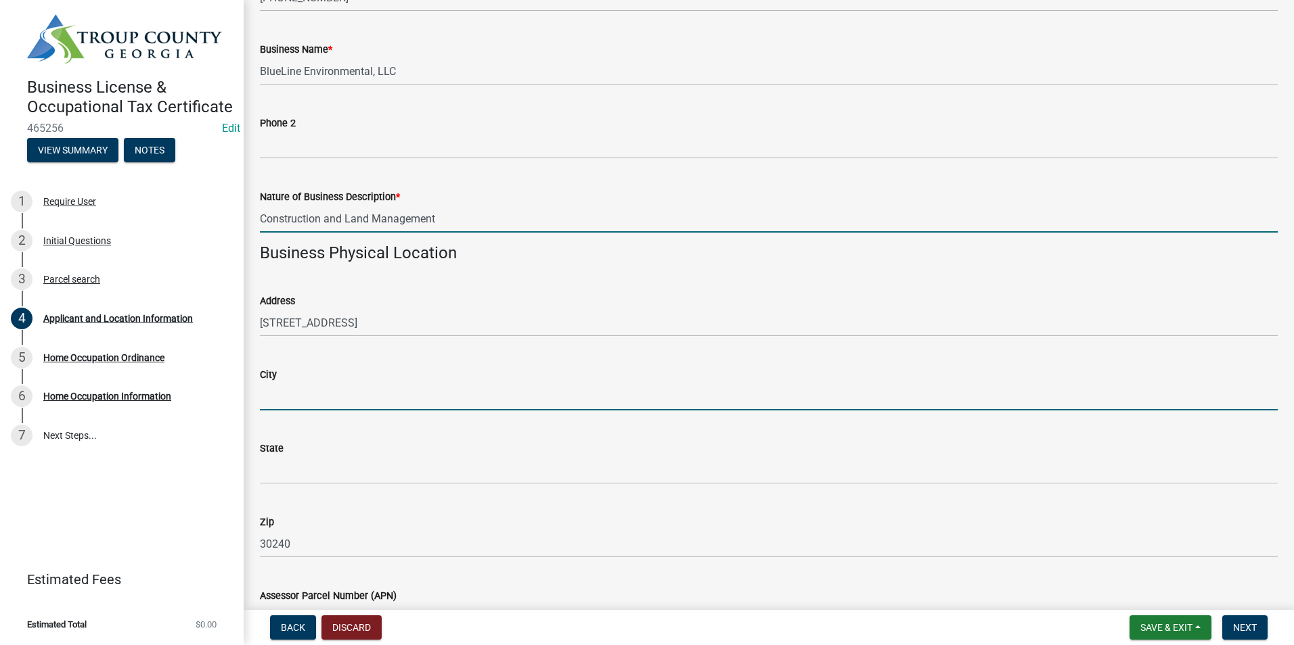
click at [298, 406] on input "City" at bounding box center [769, 397] width 1018 height 28
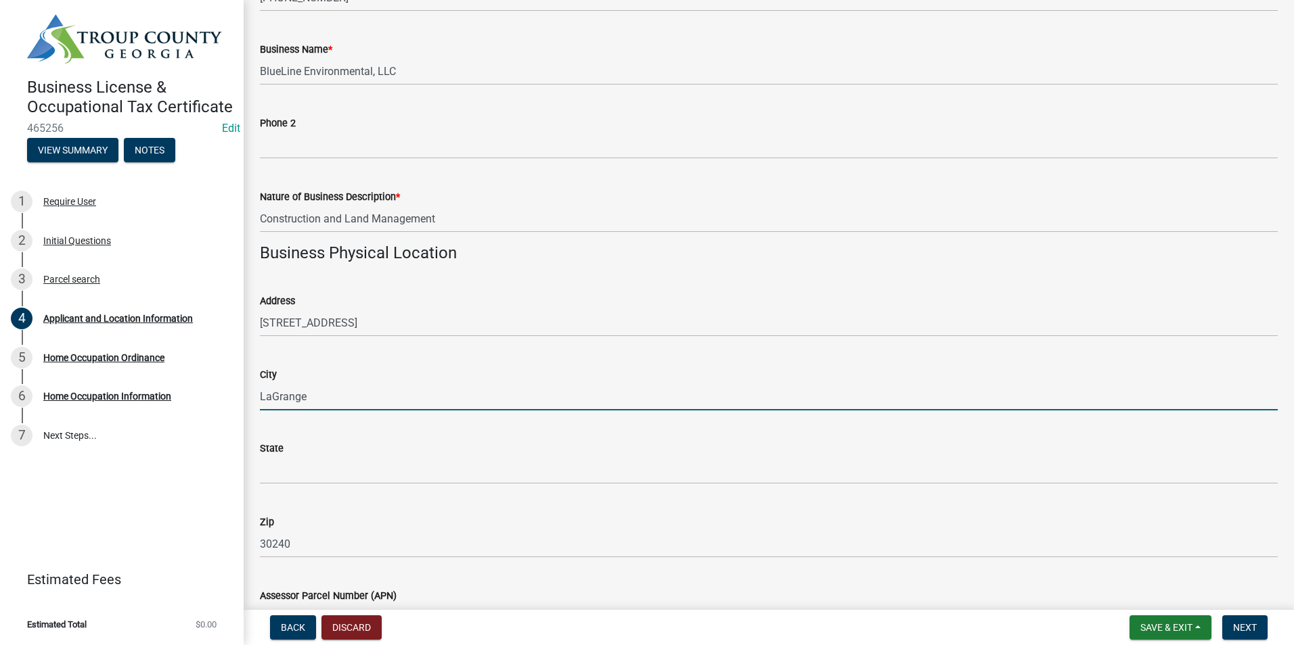
type input "LaGrange"
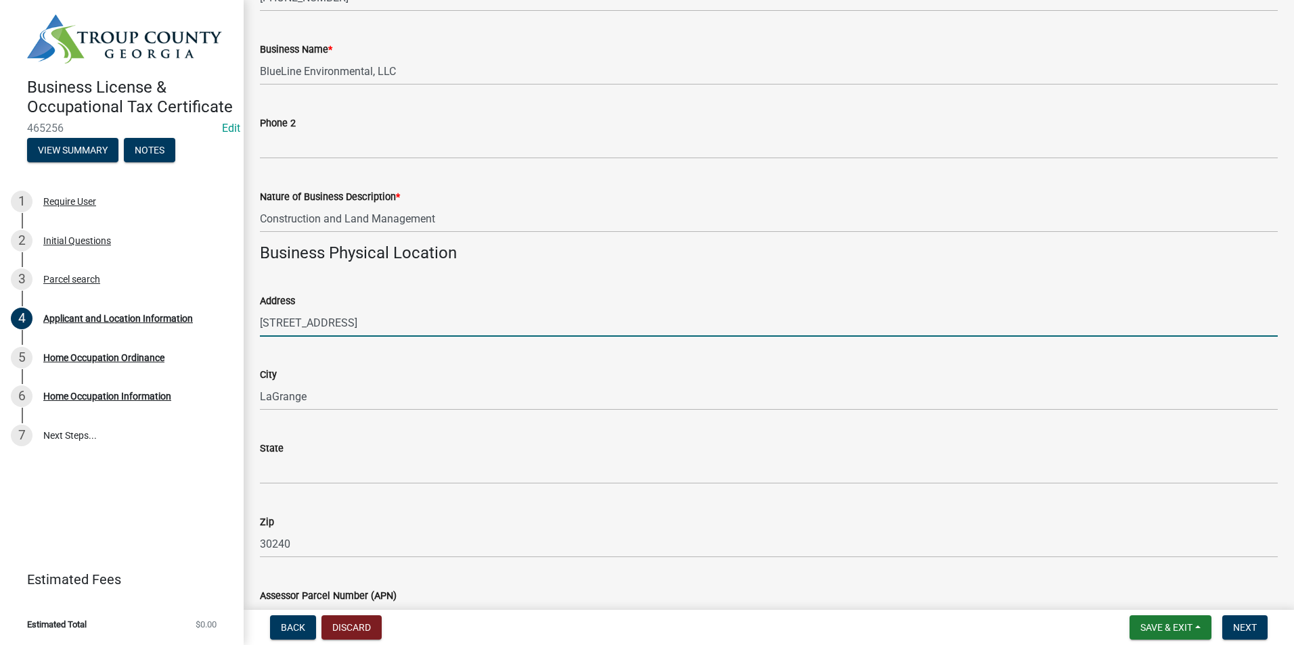
click at [507, 315] on input "[STREET_ADDRESS]" at bounding box center [769, 323] width 1018 height 28
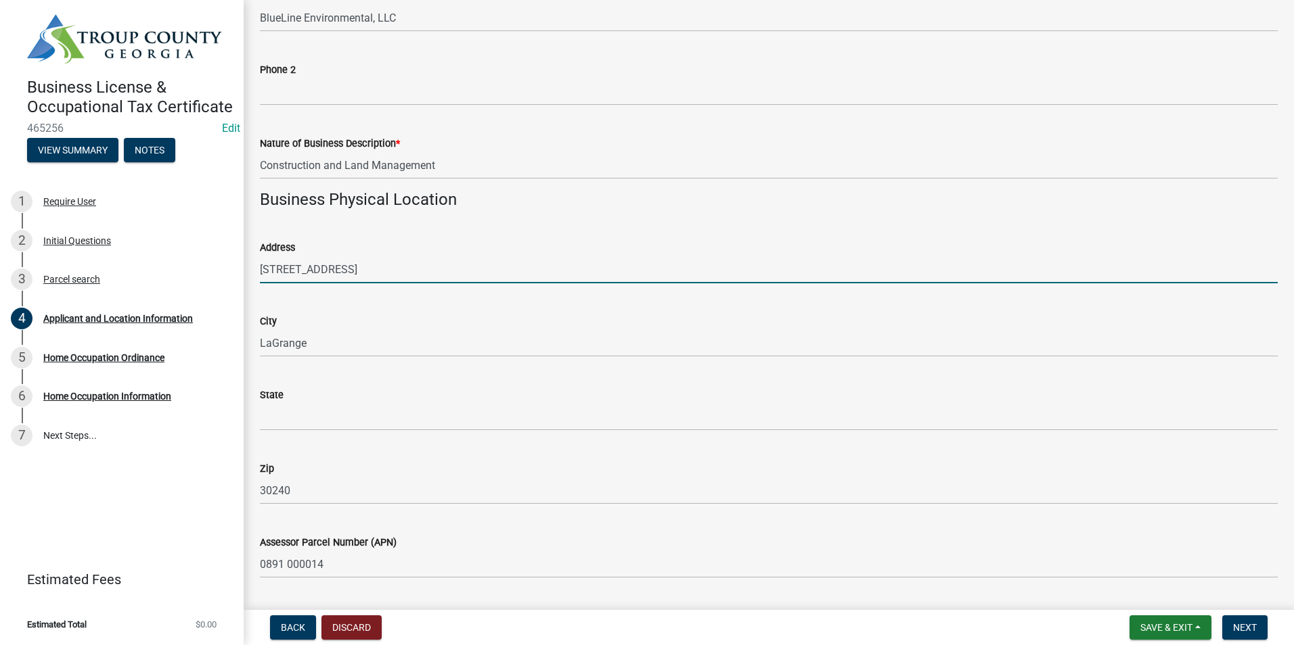
scroll to position [1015, 0]
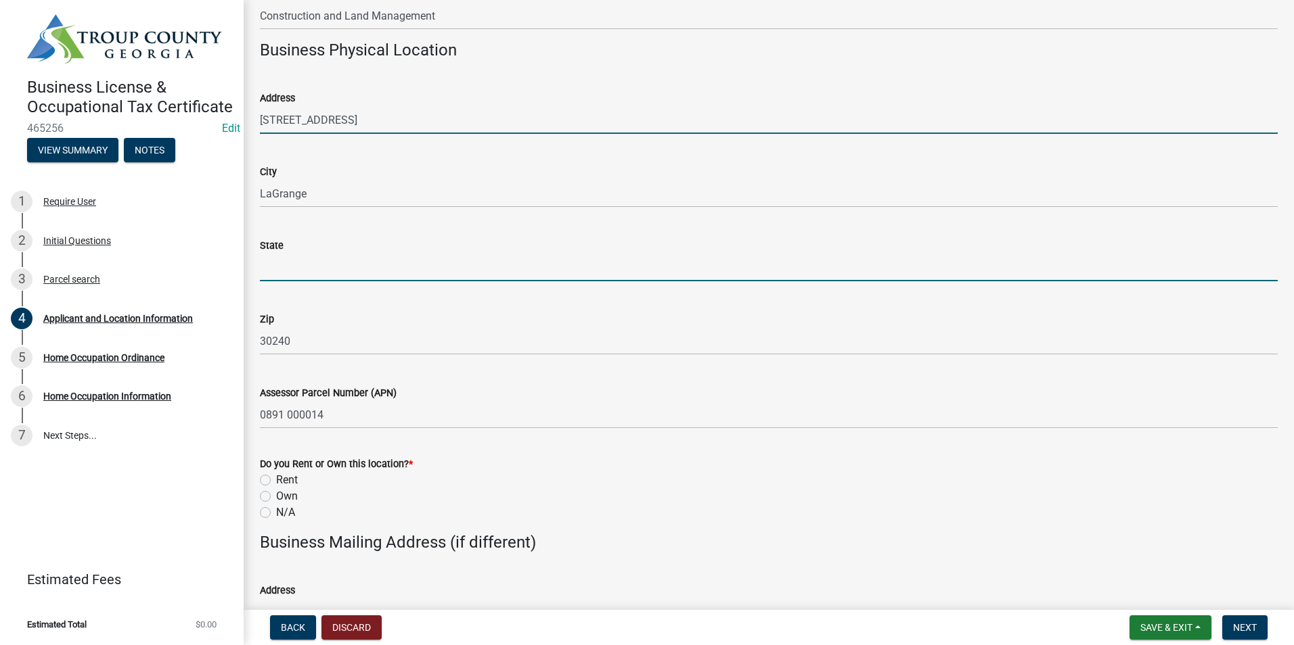
click at [340, 262] on input "State" at bounding box center [769, 268] width 1018 height 28
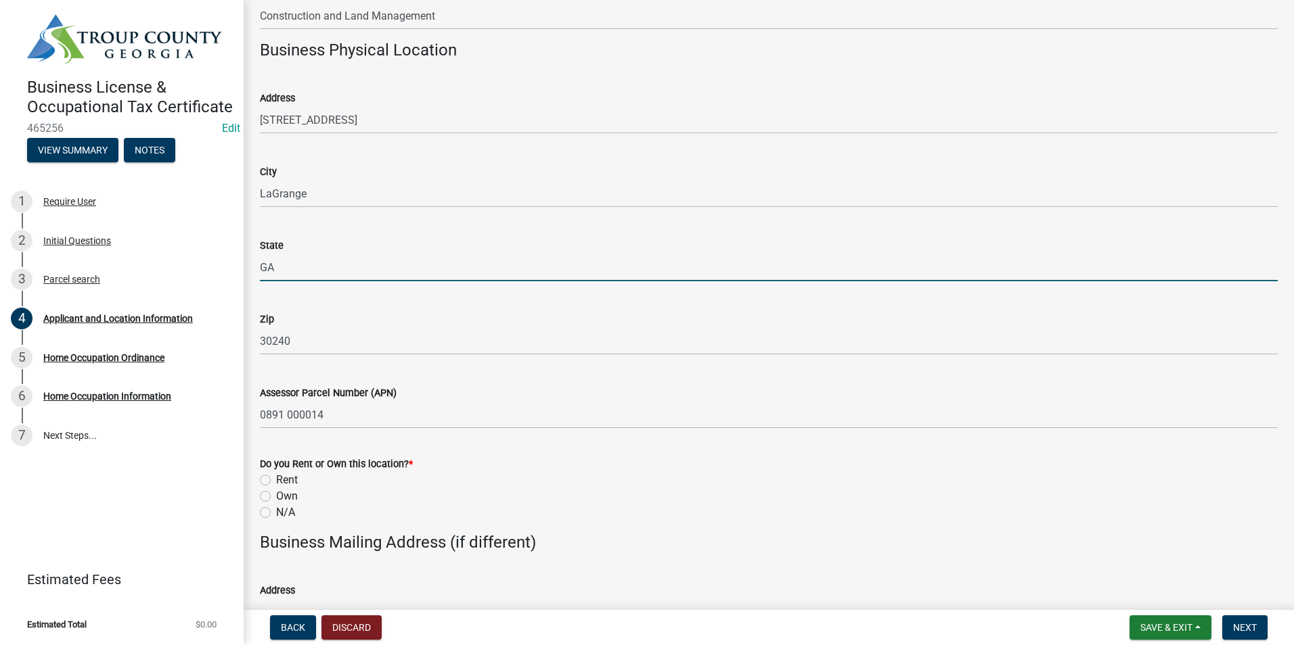
type input "GA"
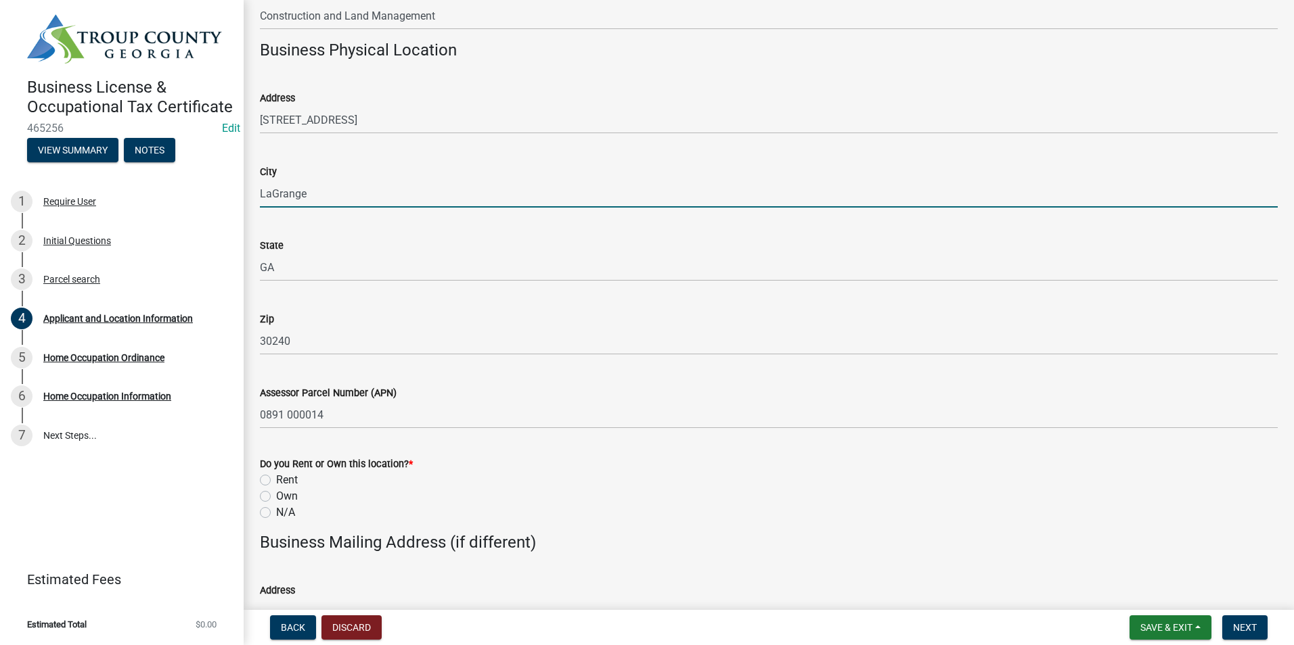
drag, startPoint x: 615, startPoint y: 181, endPoint x: 553, endPoint y: 285, distance: 120.8
click at [614, 181] on input "LaGrange" at bounding box center [769, 194] width 1018 height 28
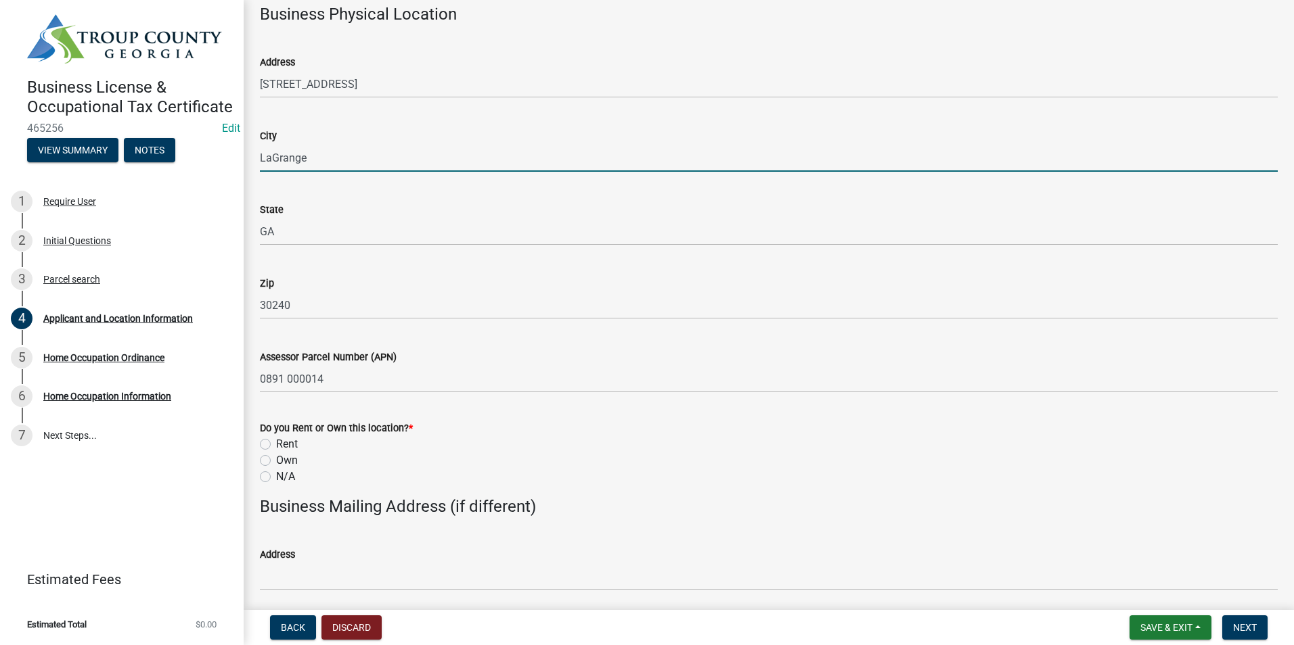
scroll to position [1082, 0]
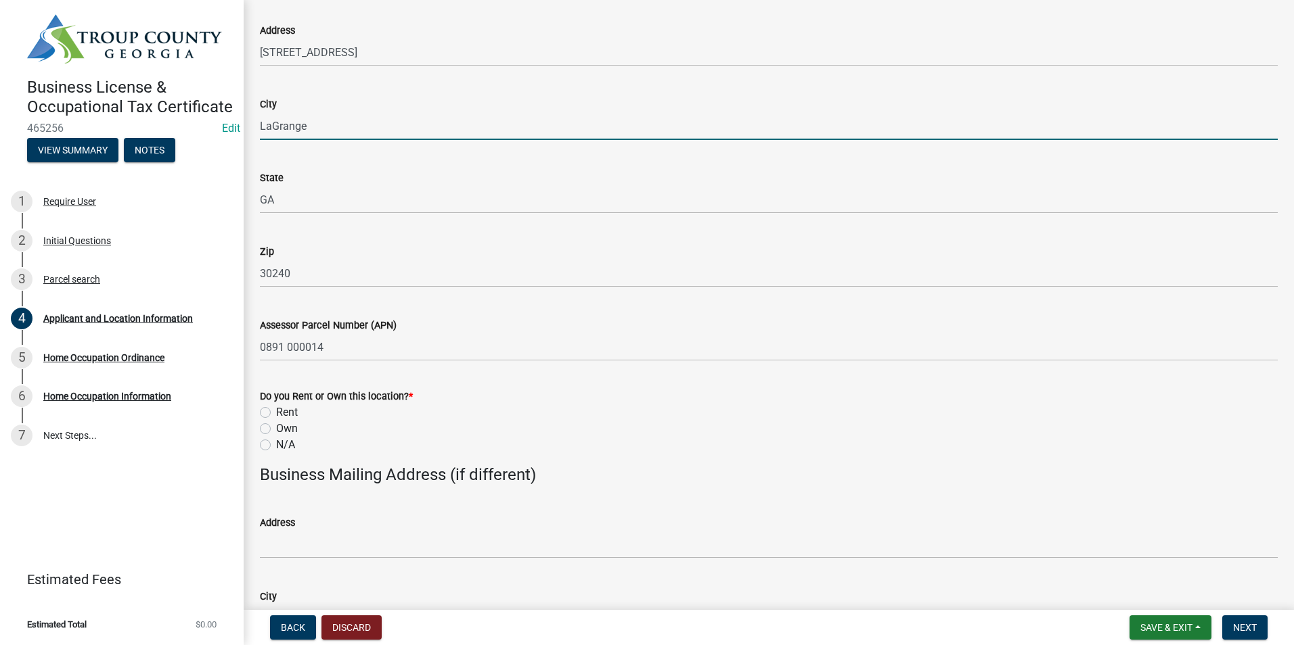
drag, startPoint x: 372, startPoint y: 480, endPoint x: 342, endPoint y: 458, distance: 37.2
click at [371, 477] on h4 "Business Mailing Address (if different)" at bounding box center [769, 475] width 1018 height 20
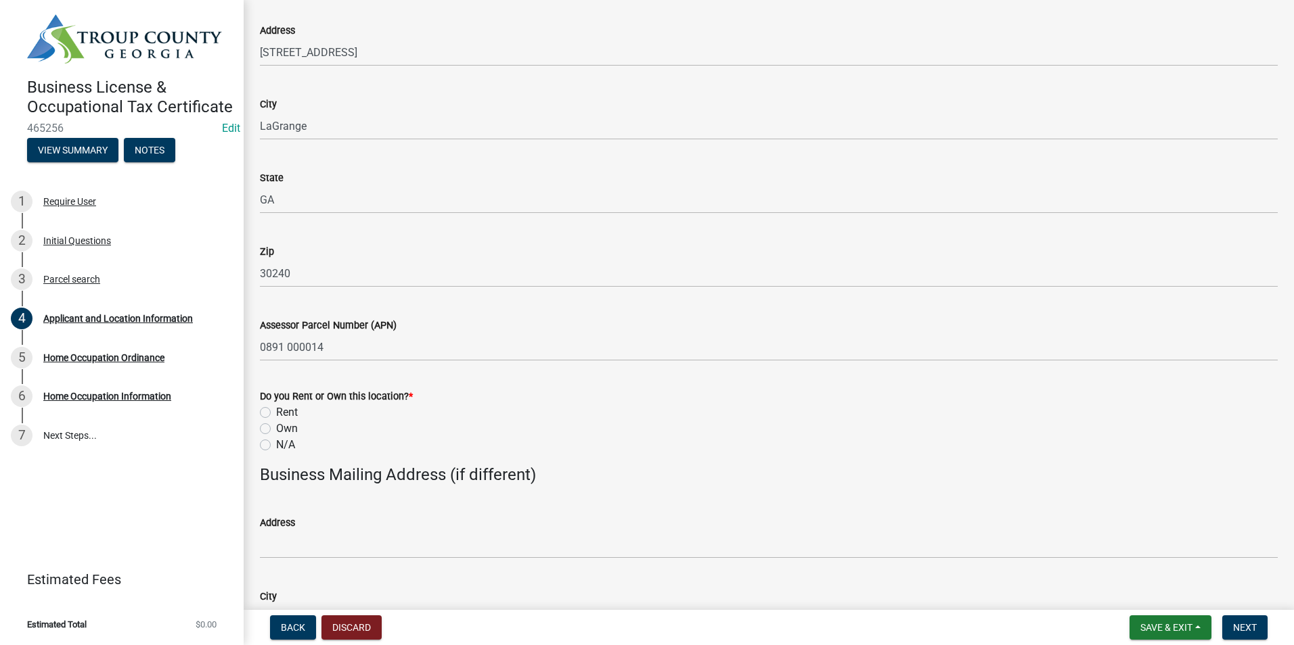
click at [276, 426] on label "Own" at bounding box center [287, 429] width 22 height 16
click at [276, 426] on input "Own" at bounding box center [280, 425] width 9 height 9
radio input "true"
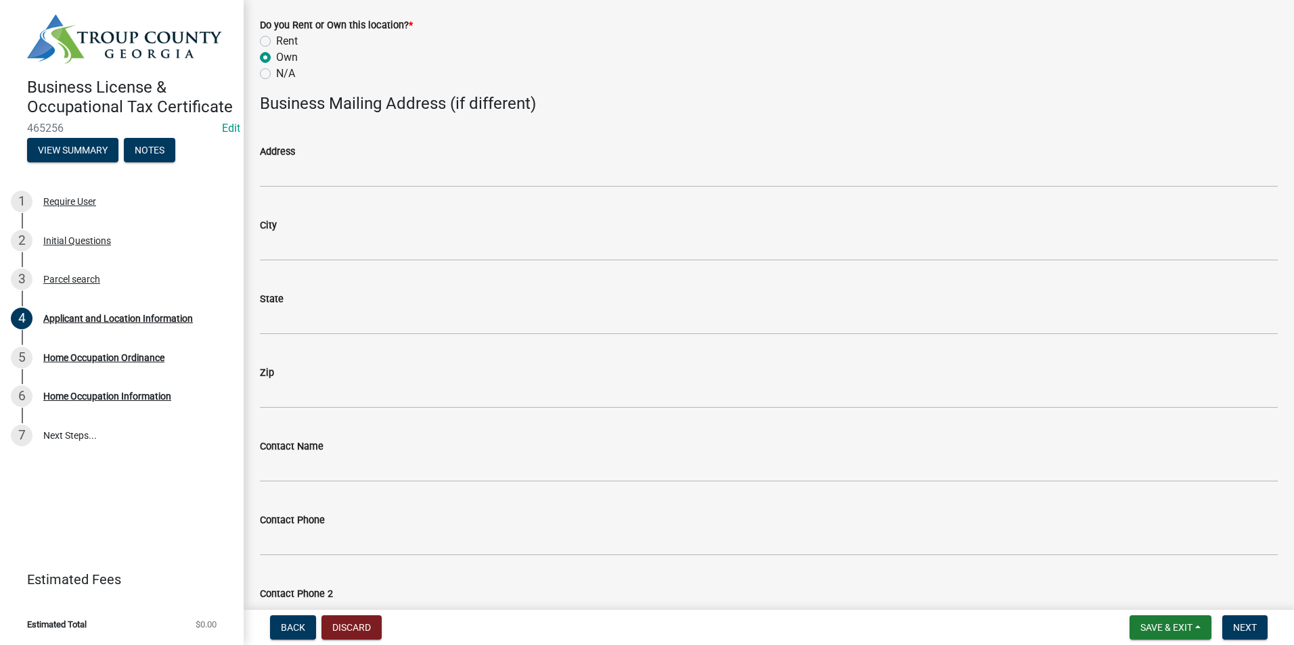
scroll to position [1616, 0]
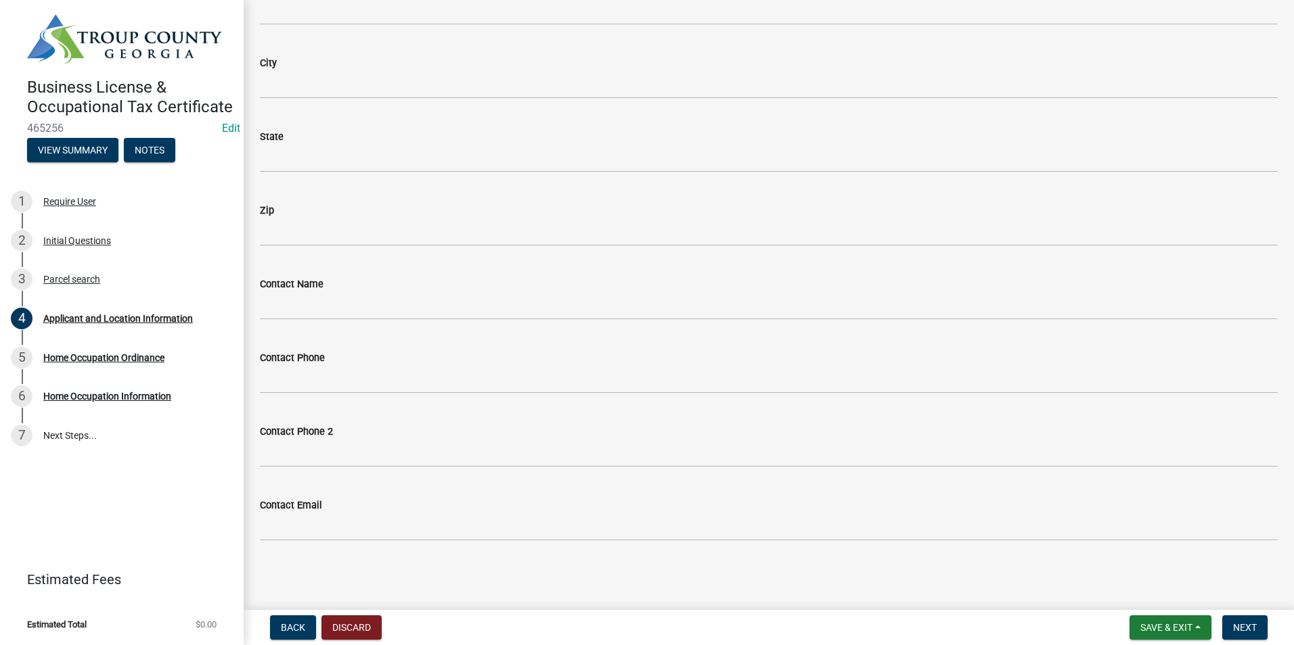
click at [322, 290] on div "Contact Name" at bounding box center [769, 284] width 1018 height 16
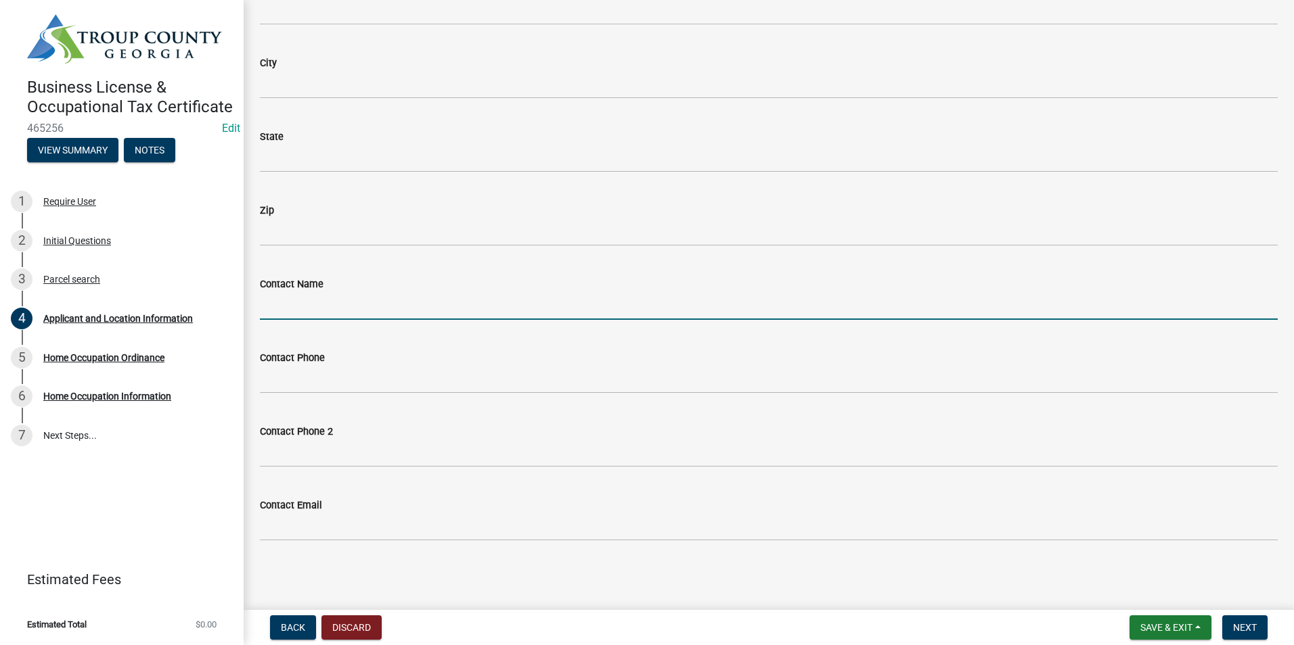
click at [313, 303] on input "Contact Name" at bounding box center [769, 306] width 1018 height 28
type input "[PERSON_NAME]"
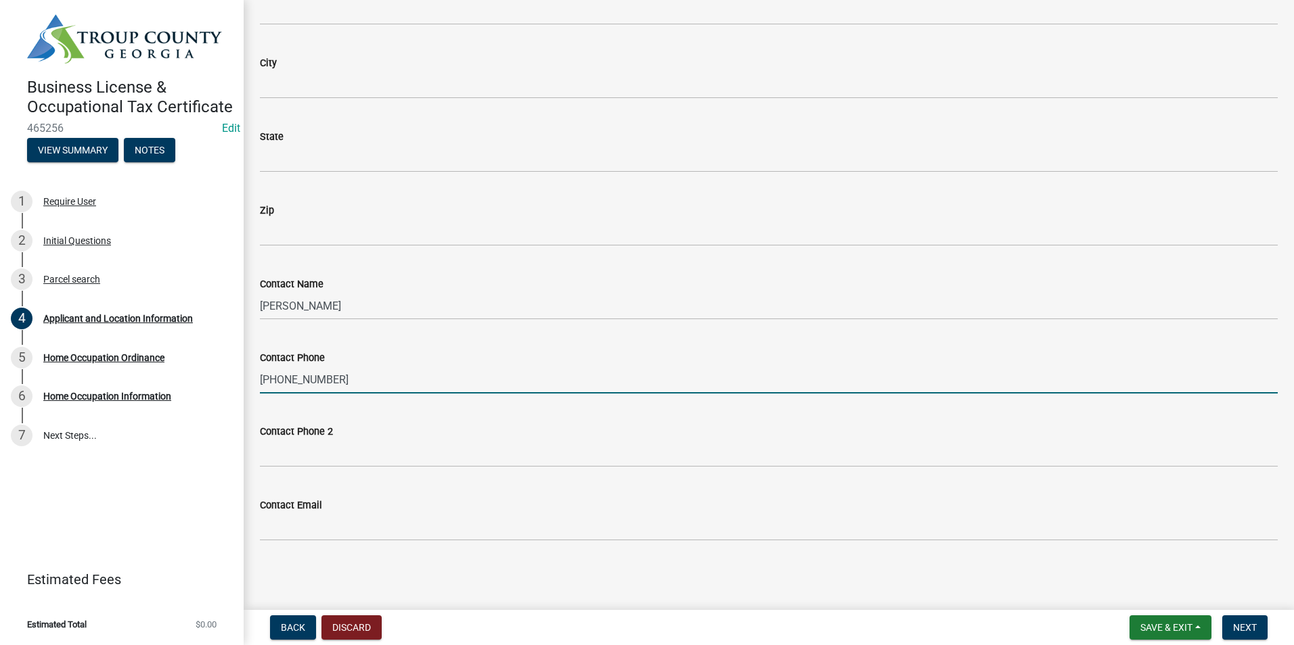
type input "[PHONE_NUMBER]"
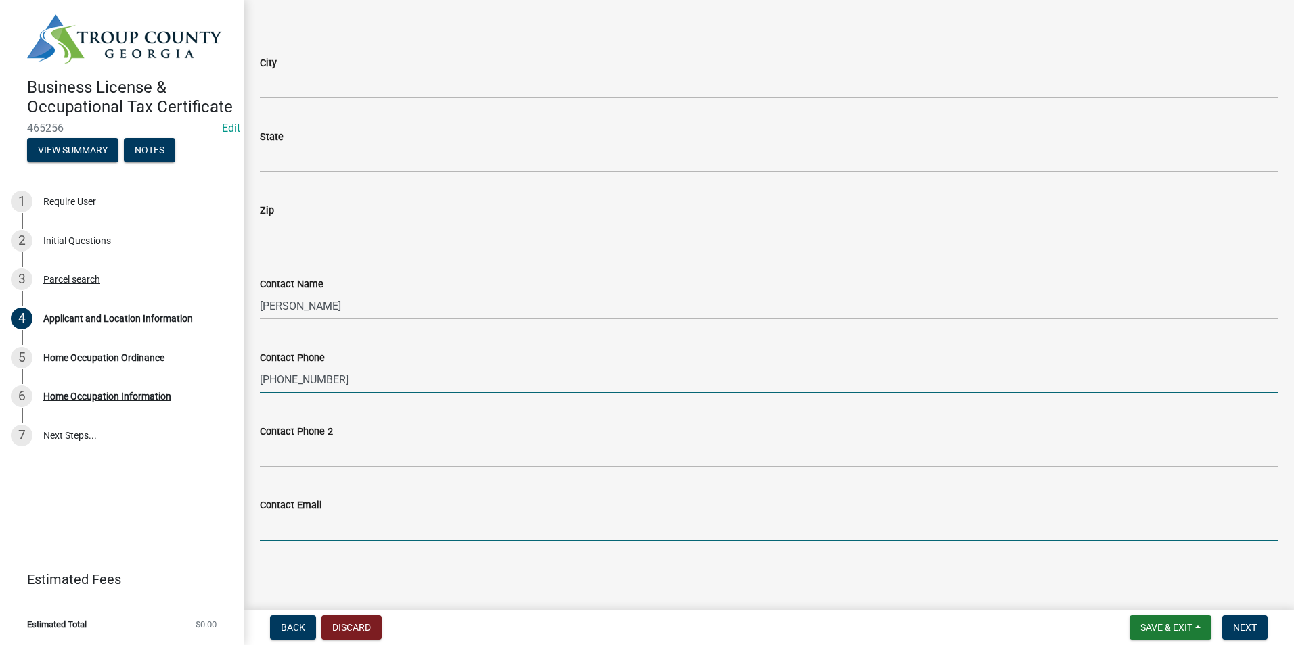
click at [311, 522] on input "Contact Email" at bounding box center [769, 527] width 1018 height 28
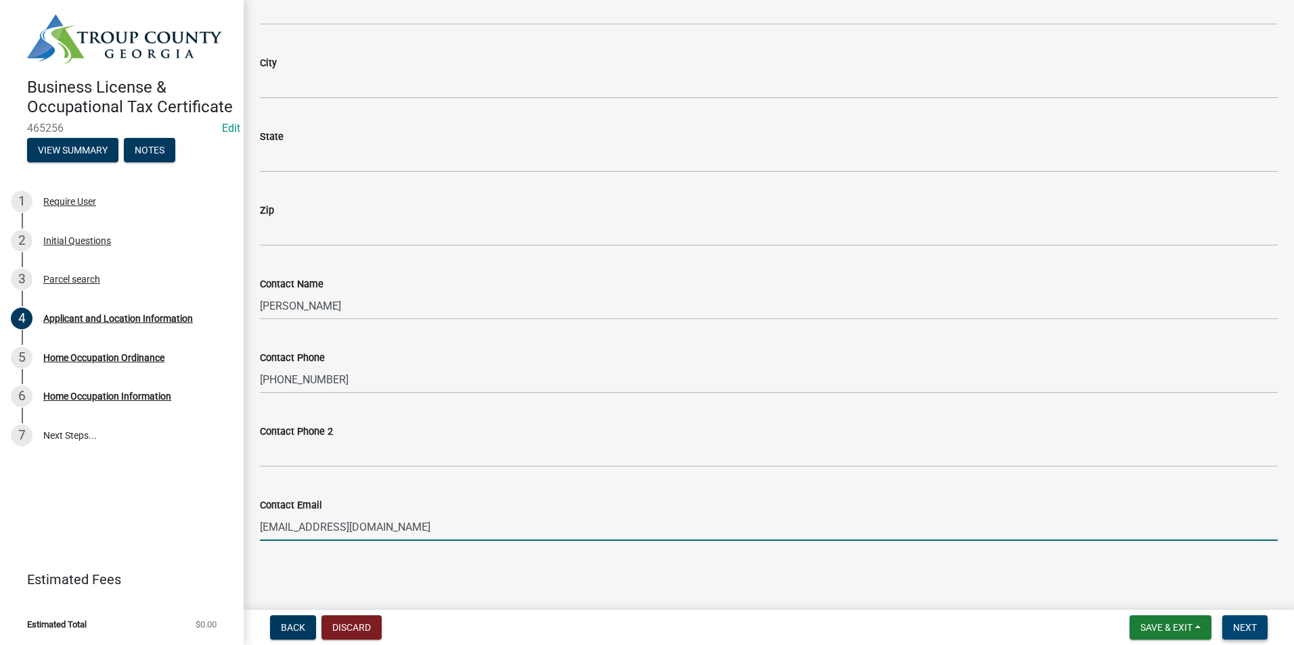
type input "[EMAIL_ADDRESS][DOMAIN_NAME]"
click at [1262, 624] on button "Next" at bounding box center [1244, 628] width 45 height 24
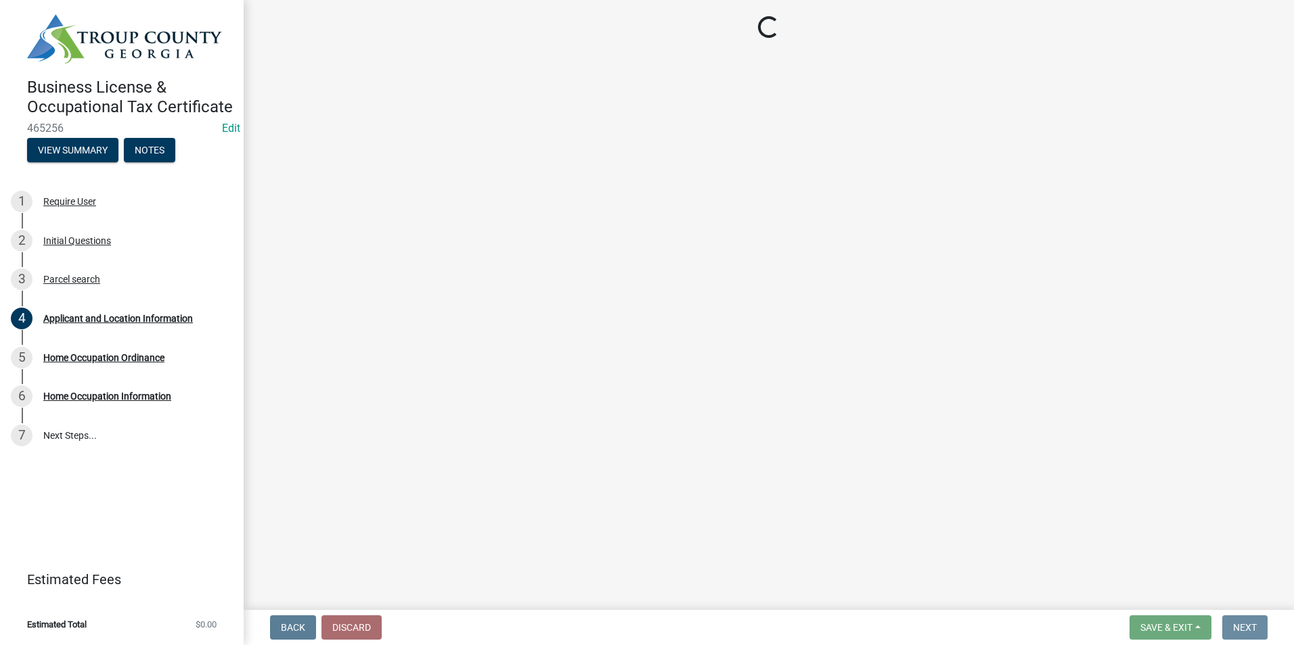
scroll to position [0, 0]
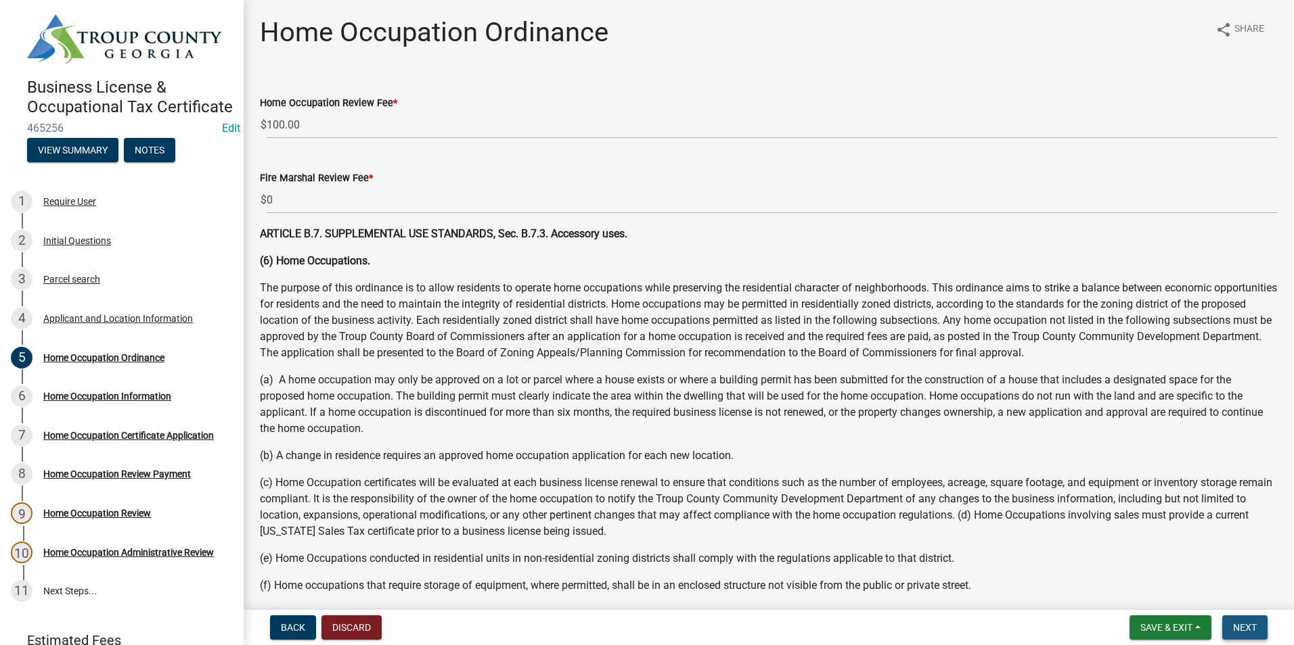
click at [1246, 633] on span "Next" at bounding box center [1245, 627] width 24 height 11
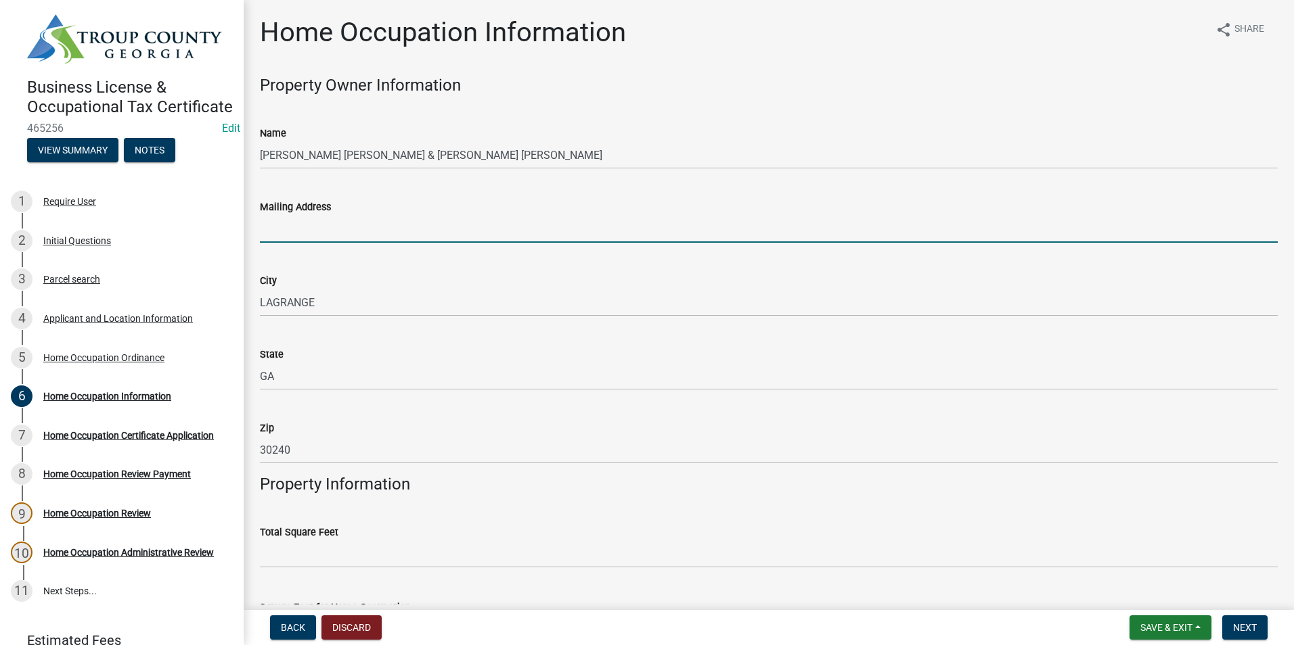
click at [404, 226] on input "Mailing Address" at bounding box center [769, 229] width 1018 height 28
type input "[STREET_ADDRESS]"
type input "6787721766"
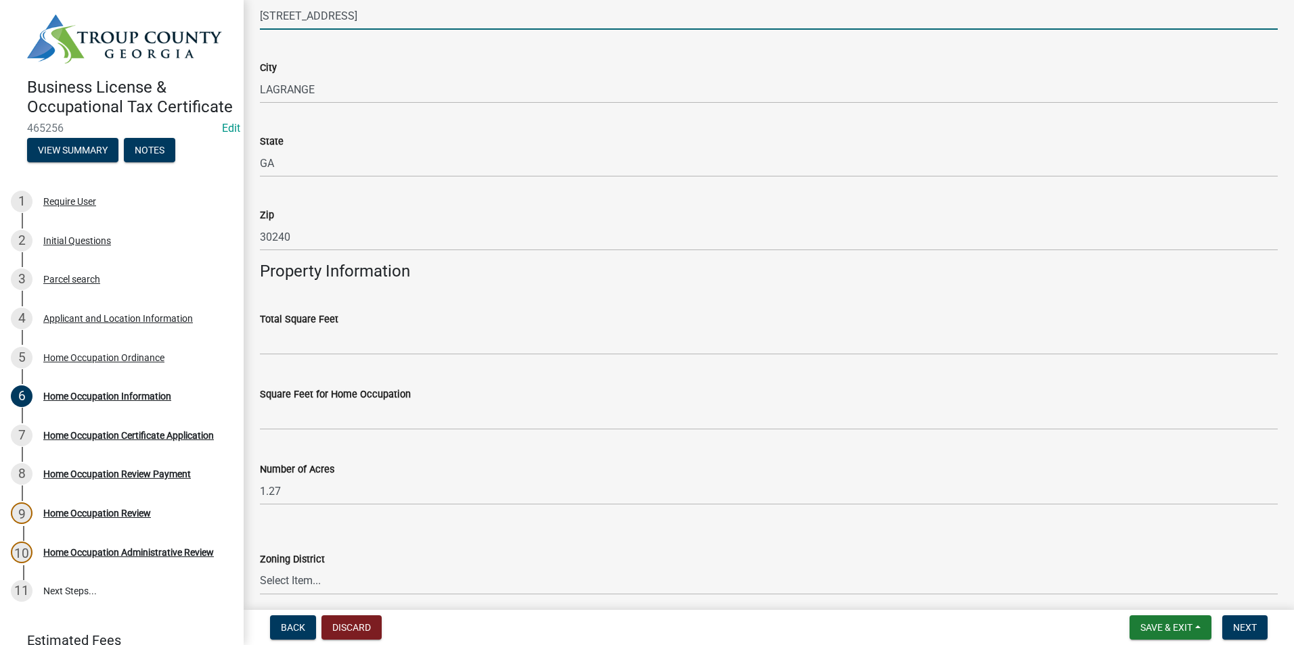
scroll to position [271, 0]
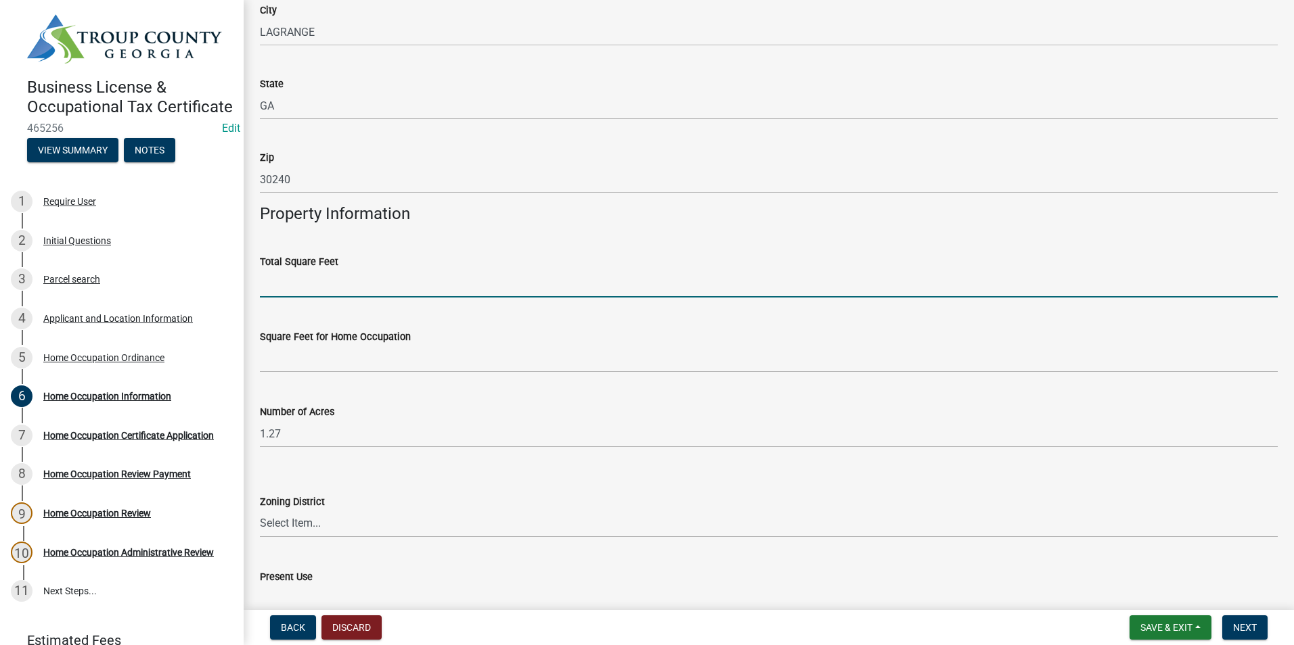
drag, startPoint x: 302, startPoint y: 268, endPoint x: 267, endPoint y: 285, distance: 39.6
click at [267, 285] on input "text" at bounding box center [769, 284] width 1018 height 28
paste input "1797"
click at [280, 279] on input "1797" at bounding box center [769, 284] width 1018 height 28
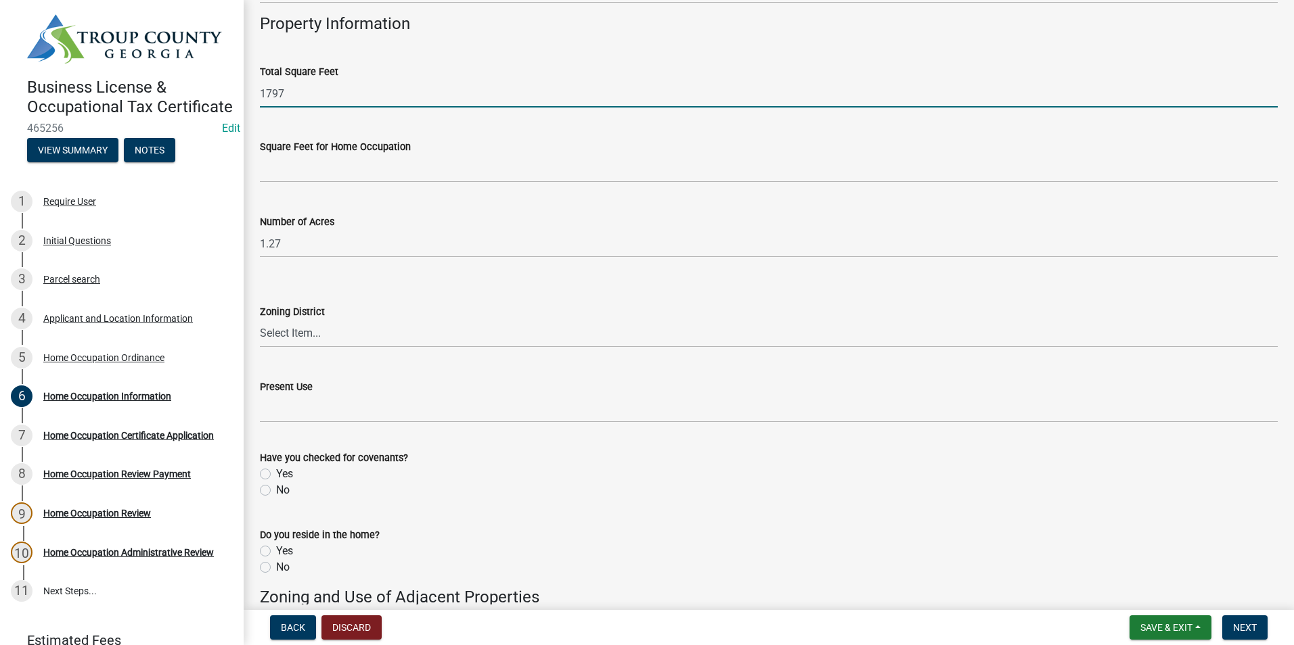
scroll to position [474, 0]
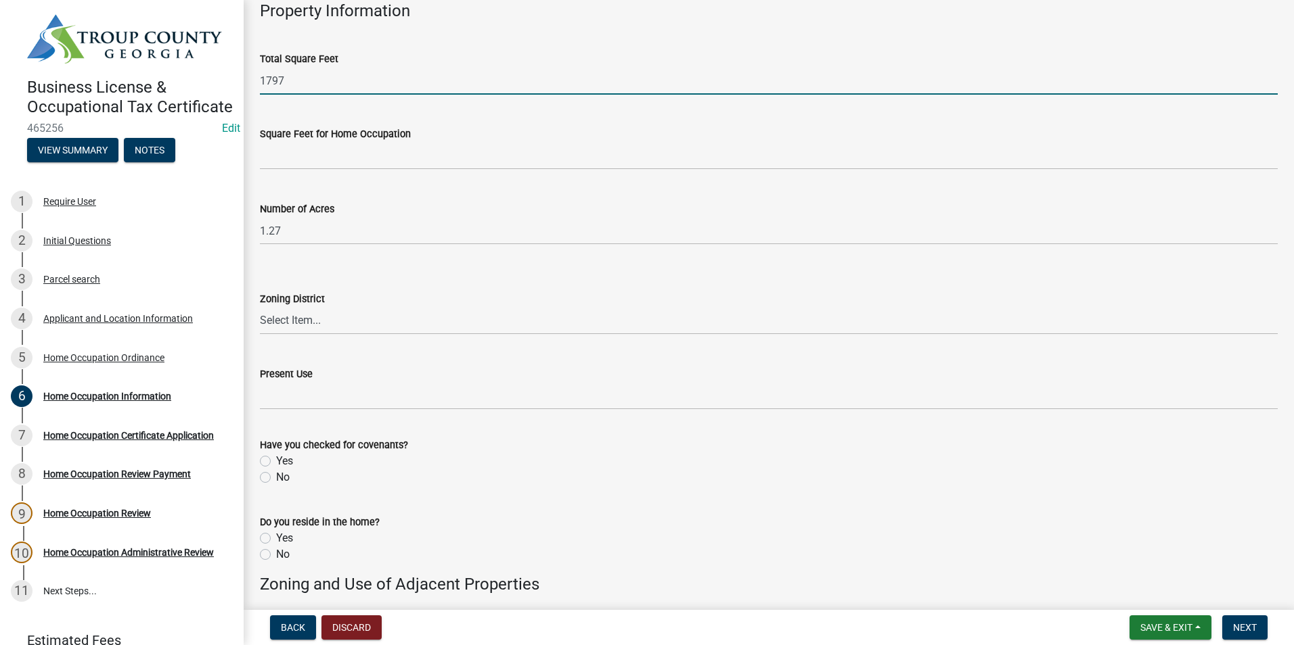
type input "1797"
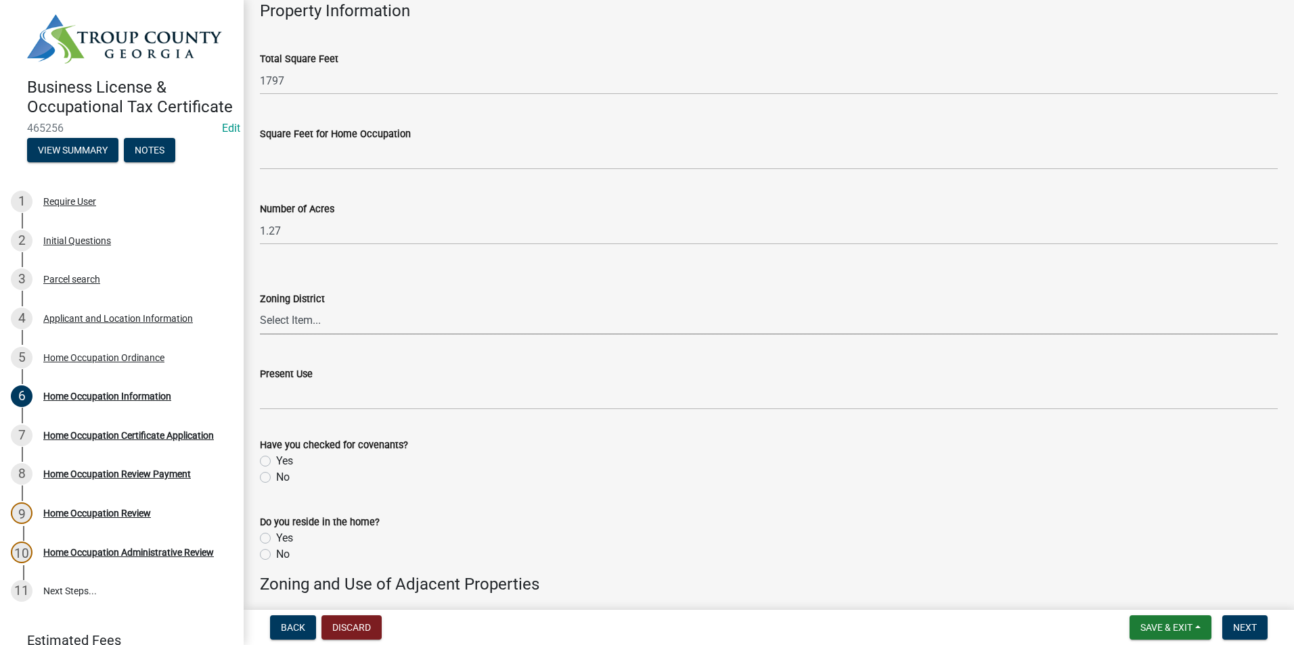
drag, startPoint x: 324, startPoint y: 319, endPoint x: 324, endPoint y: 330, distance: 11.5
click at [324, 319] on select "Select Item... 01-AG 01-AGR 01-CRVP 01-GC 01-GI 01-LC 01-LR 01-LRR 01-MFR 01-MH…" at bounding box center [769, 321] width 1018 height 28
click at [260, 307] on select "Select Item... 01-AG 01-AGR 01-CRVP 01-GC 01-GI 01-LC 01-LR 01-LRR 01-MFR 01-MH…" at bounding box center [769, 321] width 1018 height 28
select select "3cd0ee33-8dc1-414d-bed4-d628d979b4e7"
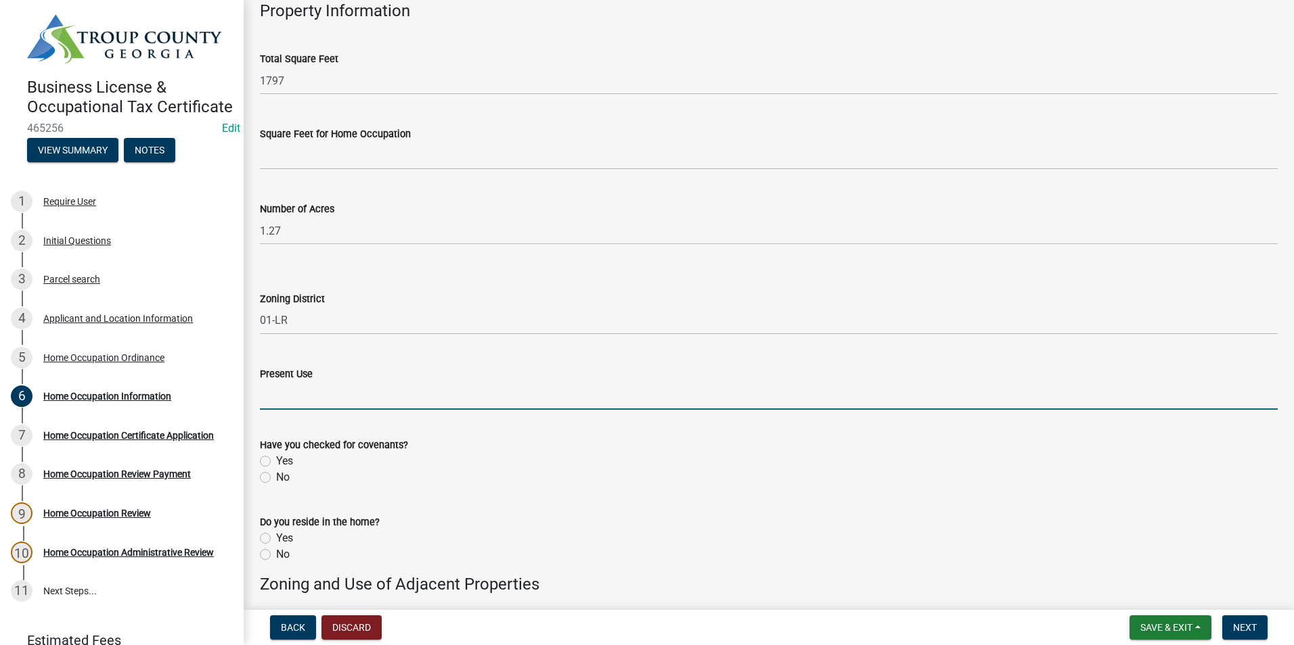
click at [299, 396] on input "Present Use" at bounding box center [769, 396] width 1018 height 28
type input "Residential"
type input "1"
type input "0"
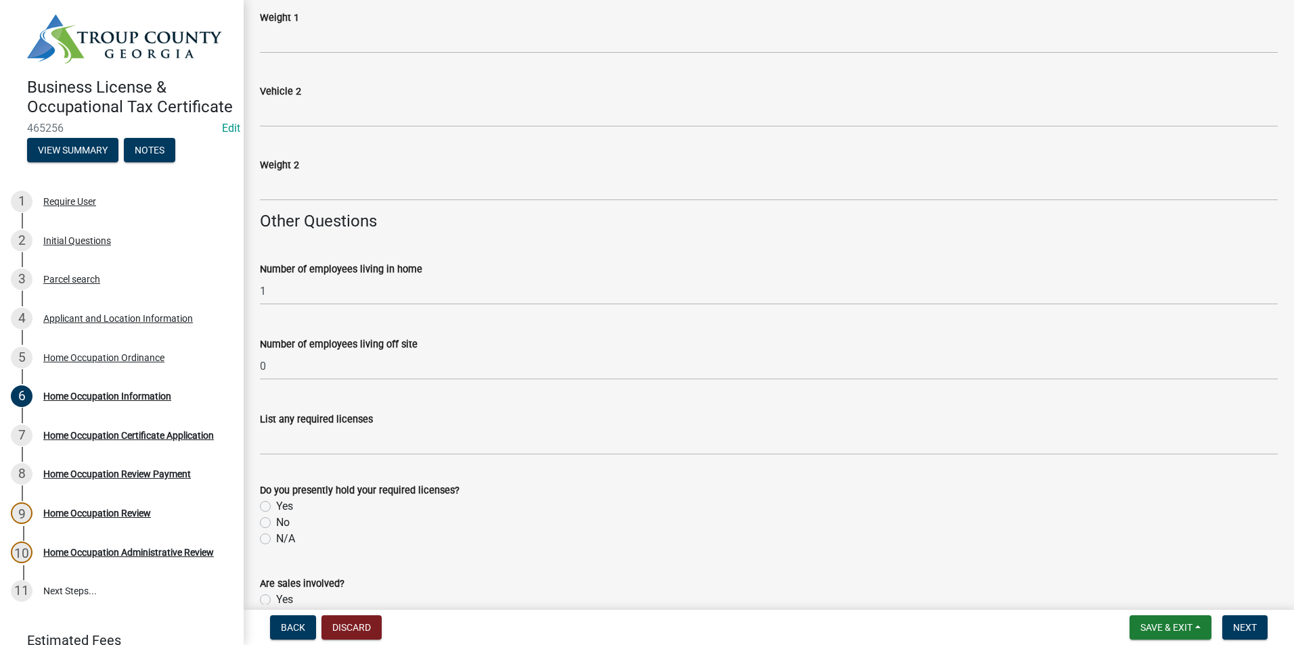
scroll to position [2097, 0]
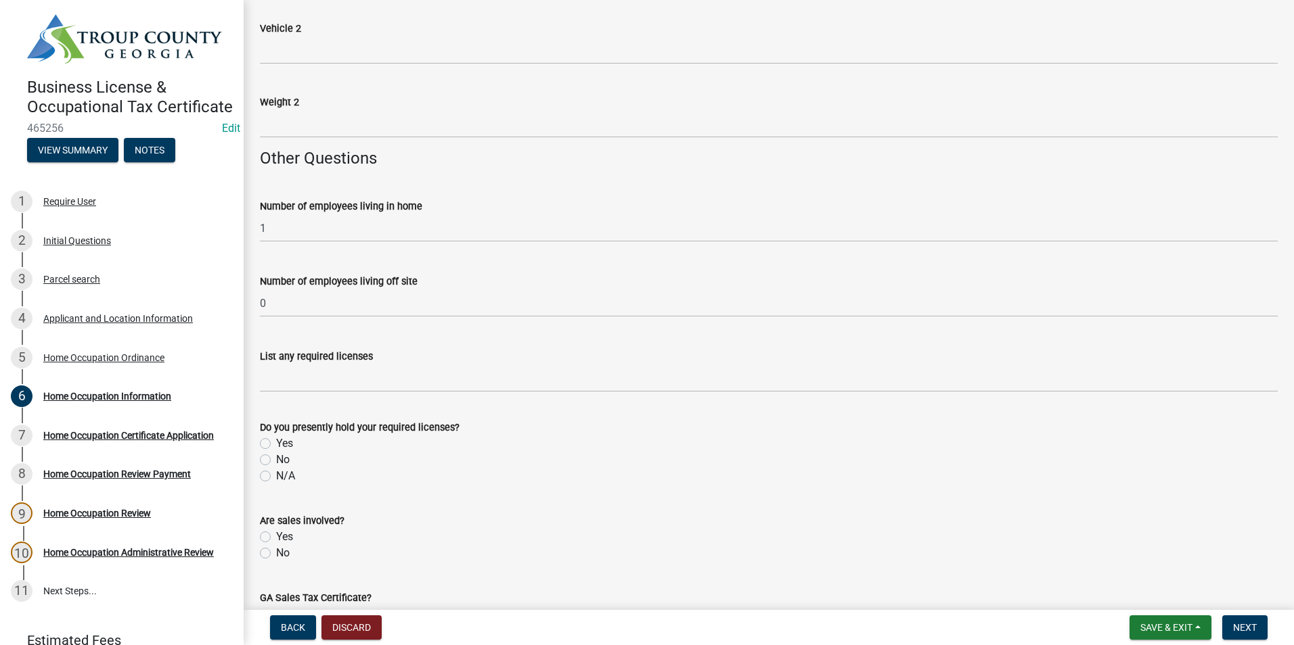
click at [265, 468] on div "N/A" at bounding box center [769, 476] width 1018 height 16
click at [276, 477] on label "N/A" at bounding box center [285, 476] width 19 height 16
click at [276, 477] on input "N/A" at bounding box center [280, 472] width 9 height 9
radio input "true"
click at [266, 528] on div "Are sales involved?" at bounding box center [769, 521] width 1018 height 16
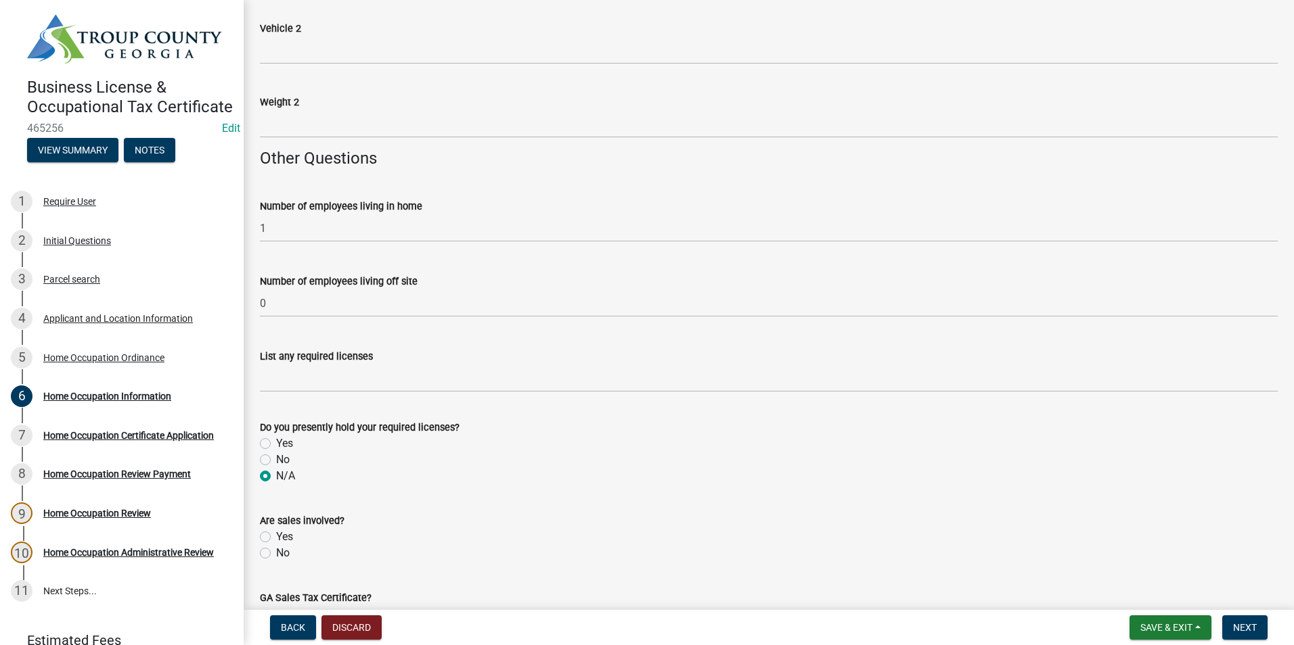
click at [276, 536] on label "Yes" at bounding box center [284, 537] width 17 height 16
click at [276, 536] on input "Yes" at bounding box center [280, 533] width 9 height 9
radio input "true"
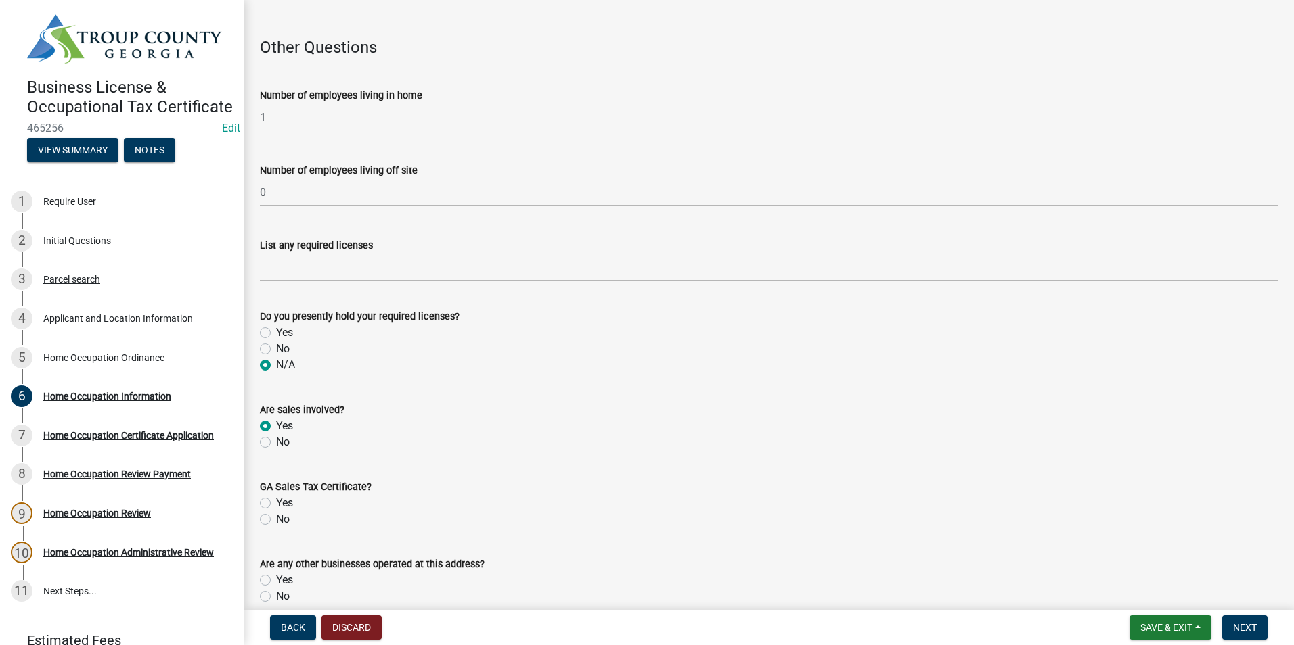
scroll to position [2233, 0]
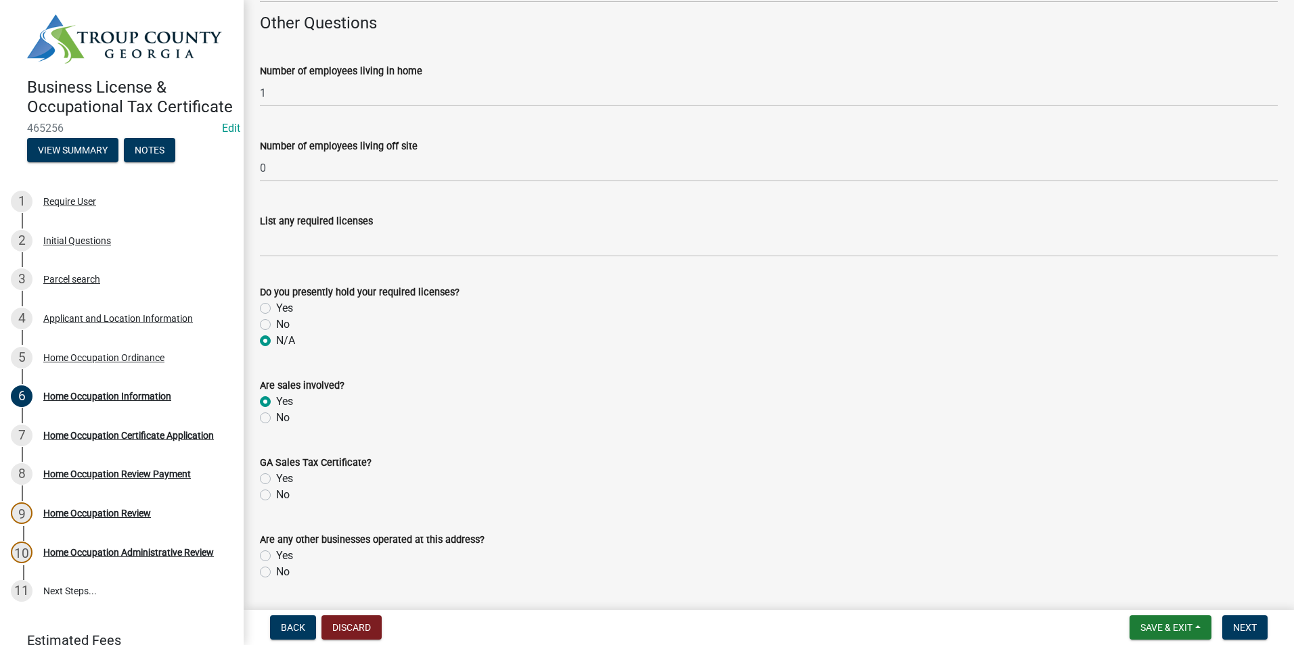
click at [276, 496] on label "No" at bounding box center [283, 495] width 14 height 16
click at [276, 496] on input "No" at bounding box center [280, 491] width 9 height 9
radio input "true"
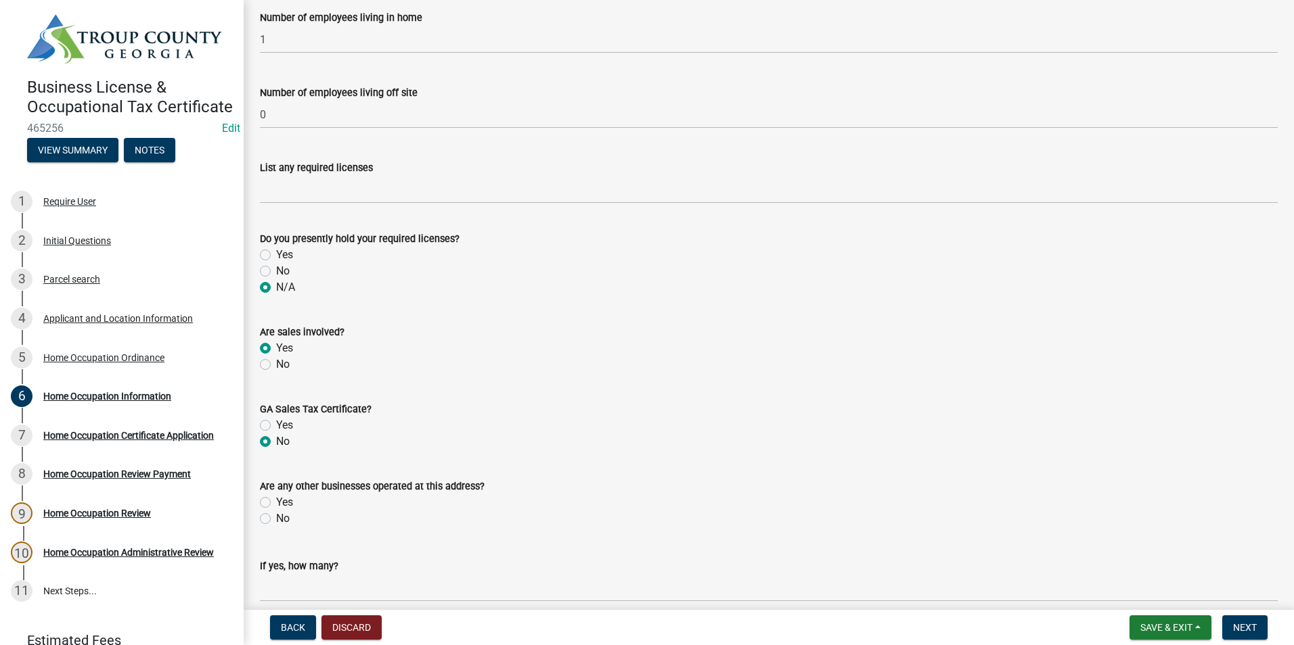
scroll to position [2368, 0]
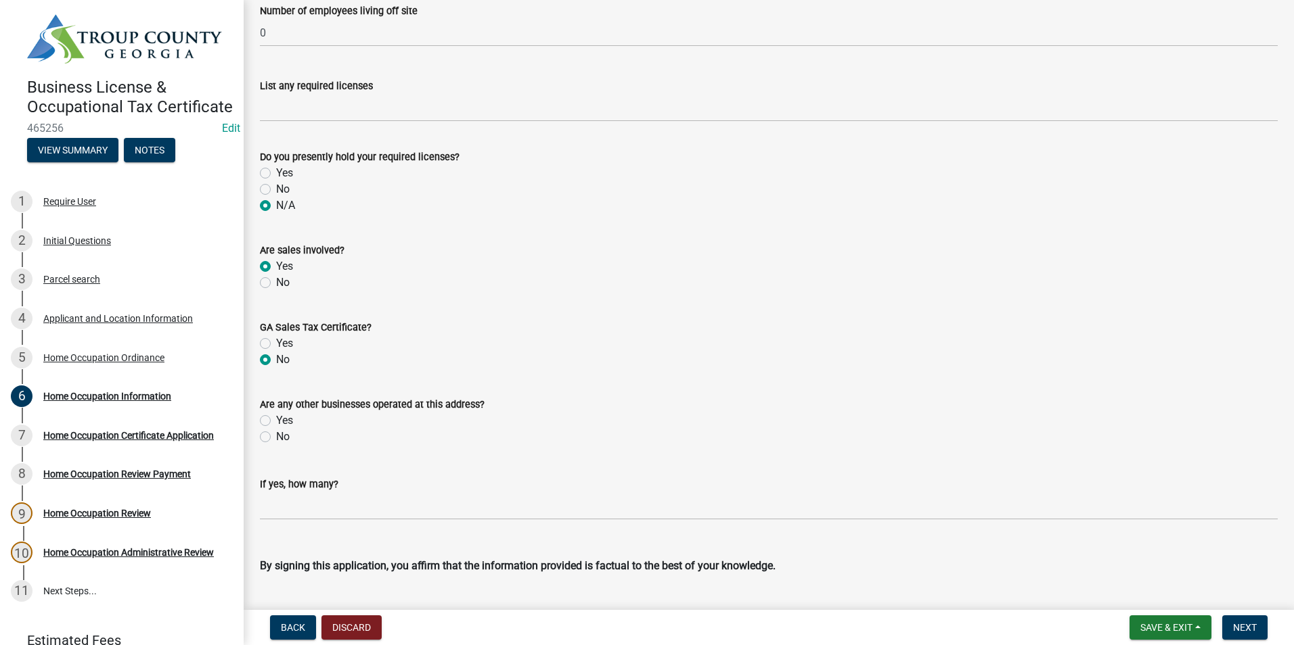
click at [276, 440] on label "No" at bounding box center [283, 437] width 14 height 16
click at [276, 438] on input "No" at bounding box center [280, 433] width 9 height 9
radio input "true"
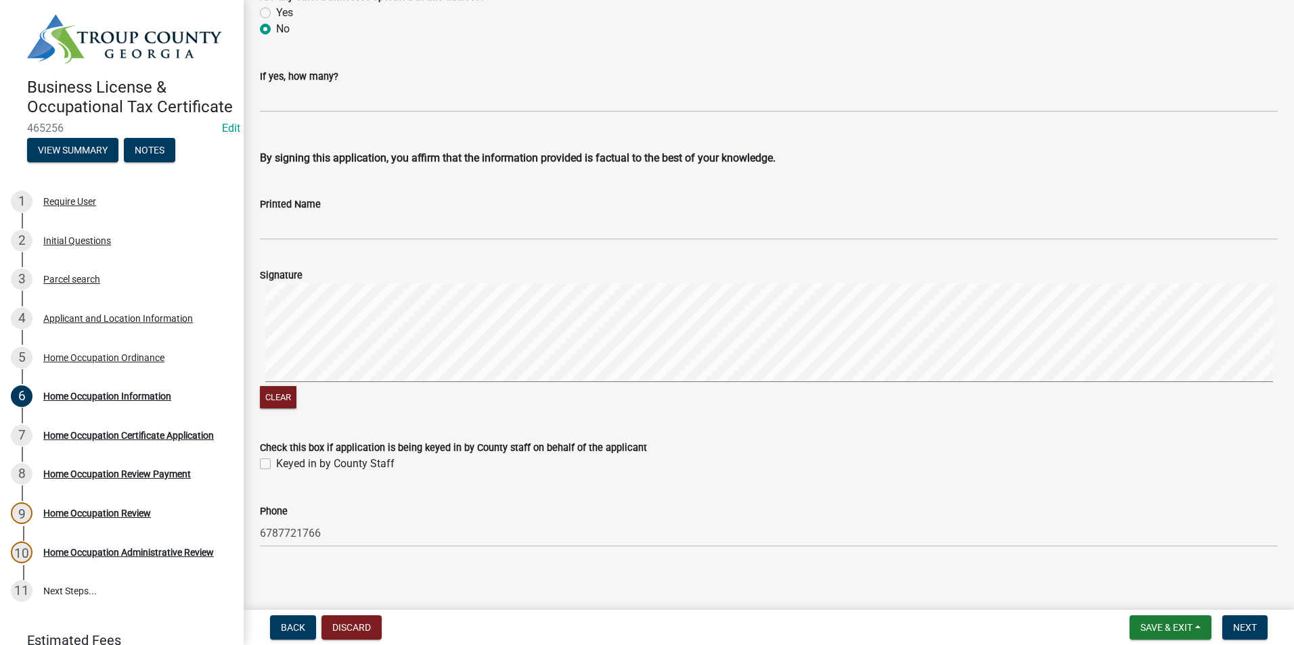
scroll to position [2782, 0]
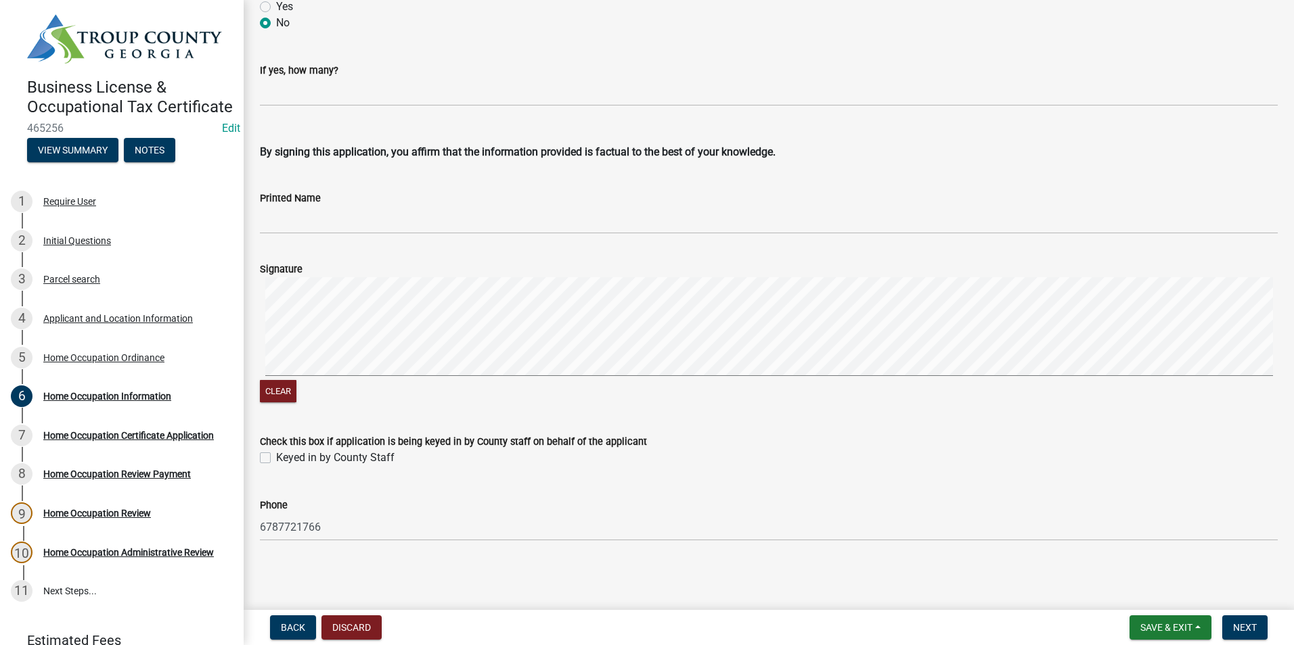
click at [276, 455] on label "Keyed in by County Staff" at bounding box center [335, 458] width 118 height 16
click at [276, 455] on input "Keyed in by County Staff" at bounding box center [280, 454] width 9 height 9
checkbox input "true"
click at [1240, 625] on span "Next" at bounding box center [1245, 627] width 24 height 11
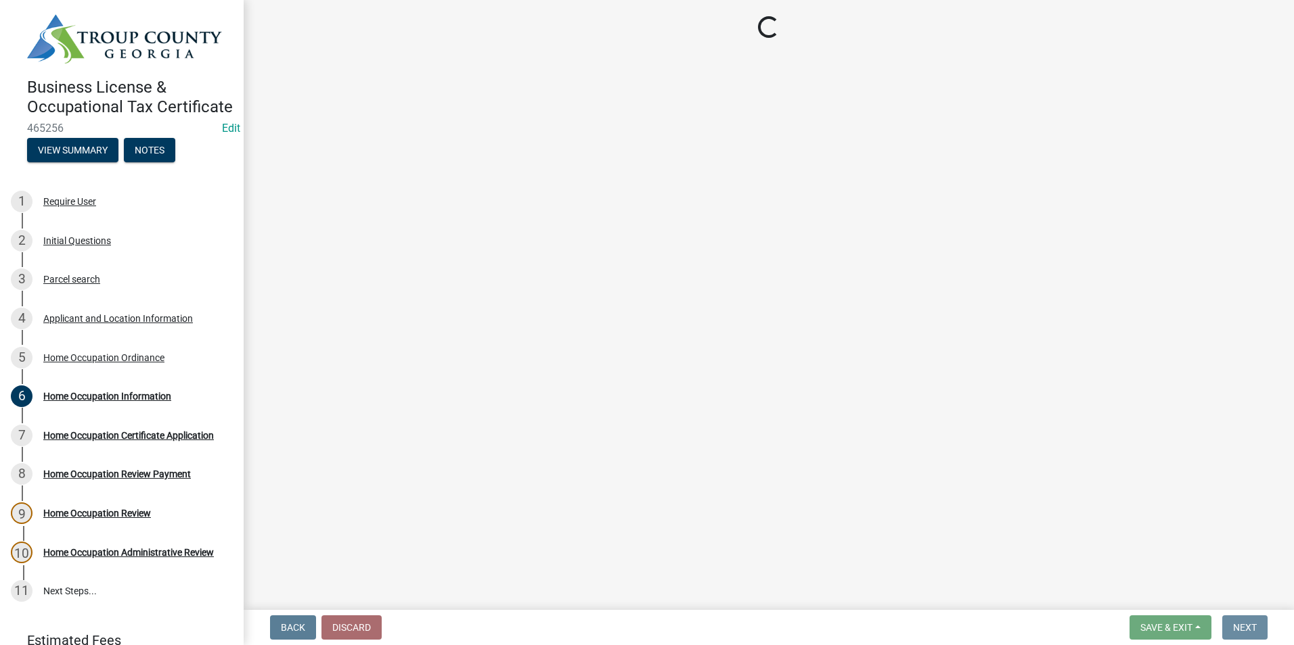
scroll to position [0, 0]
select select "3: 3"
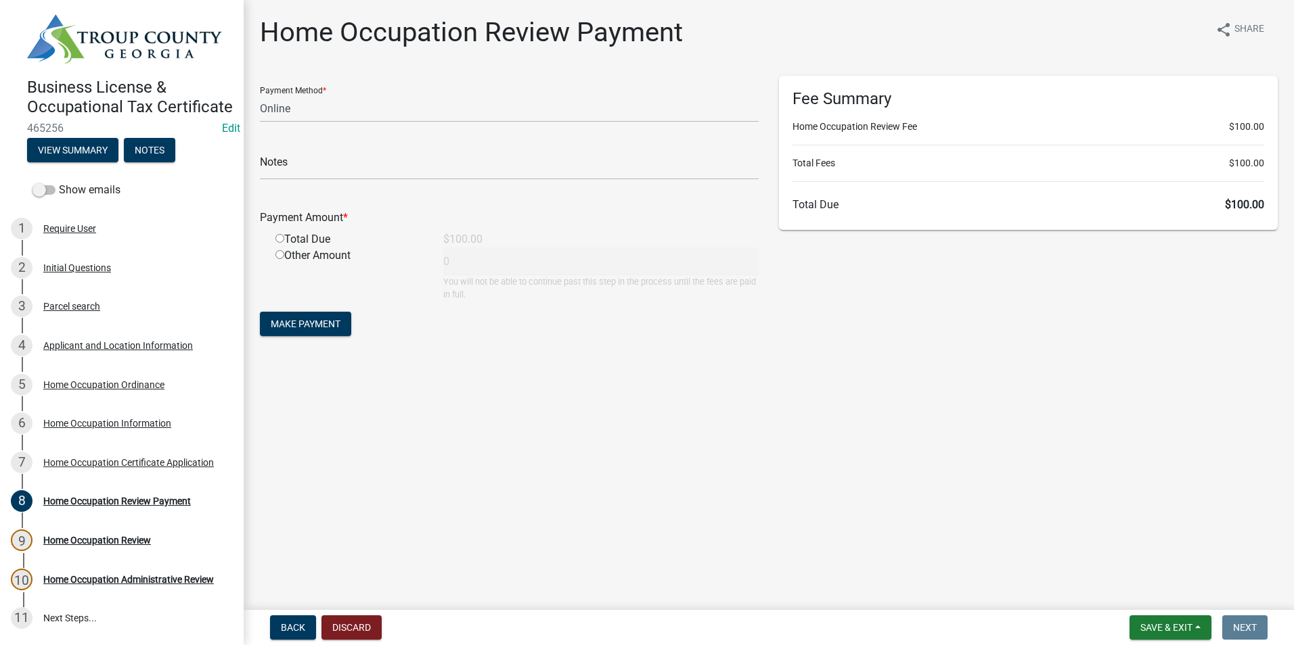
click at [318, 152] on div "Notes" at bounding box center [509, 156] width 499 height 47
click at [313, 164] on input "text" at bounding box center [509, 166] width 499 height 28
type input "4392"
click at [320, 102] on select "Credit Card POS Check Cash Online" at bounding box center [509, 109] width 499 height 28
select select "1: 0"
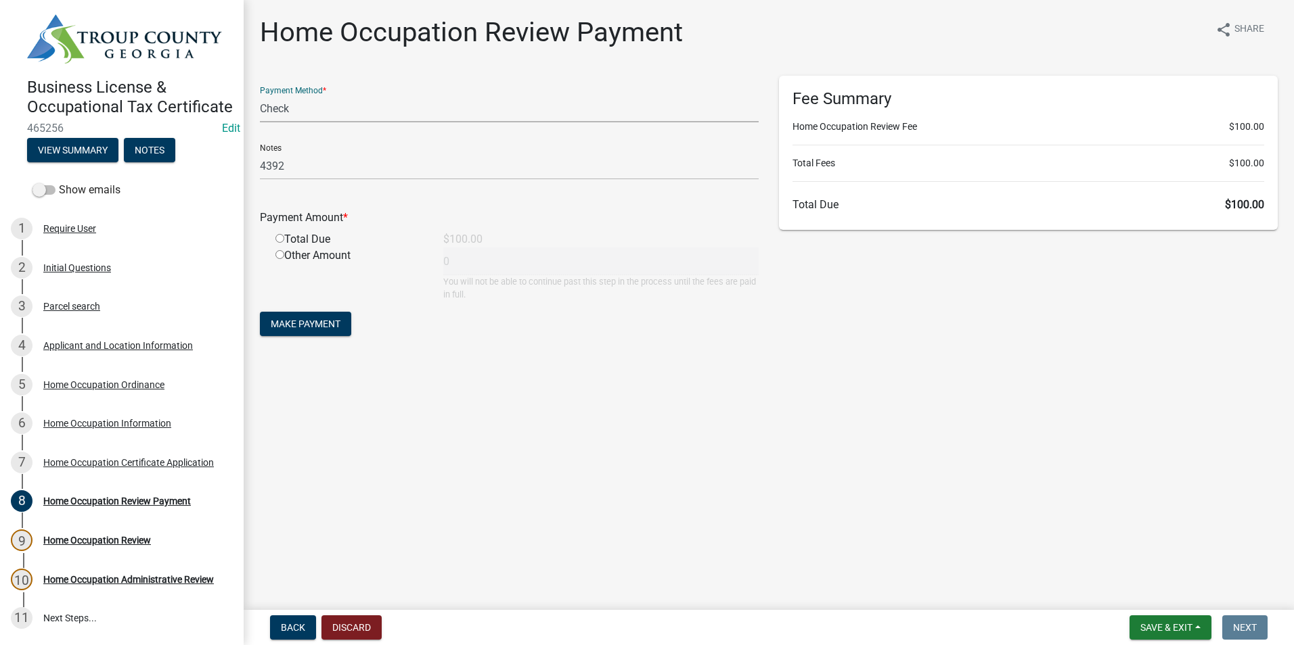
click at [260, 95] on select "Credit Card POS Check Cash Online" at bounding box center [509, 109] width 499 height 28
click at [280, 235] on input "radio" at bounding box center [279, 238] width 9 height 9
radio input "true"
type input "100"
click at [285, 317] on button "Make Payment" at bounding box center [305, 324] width 91 height 24
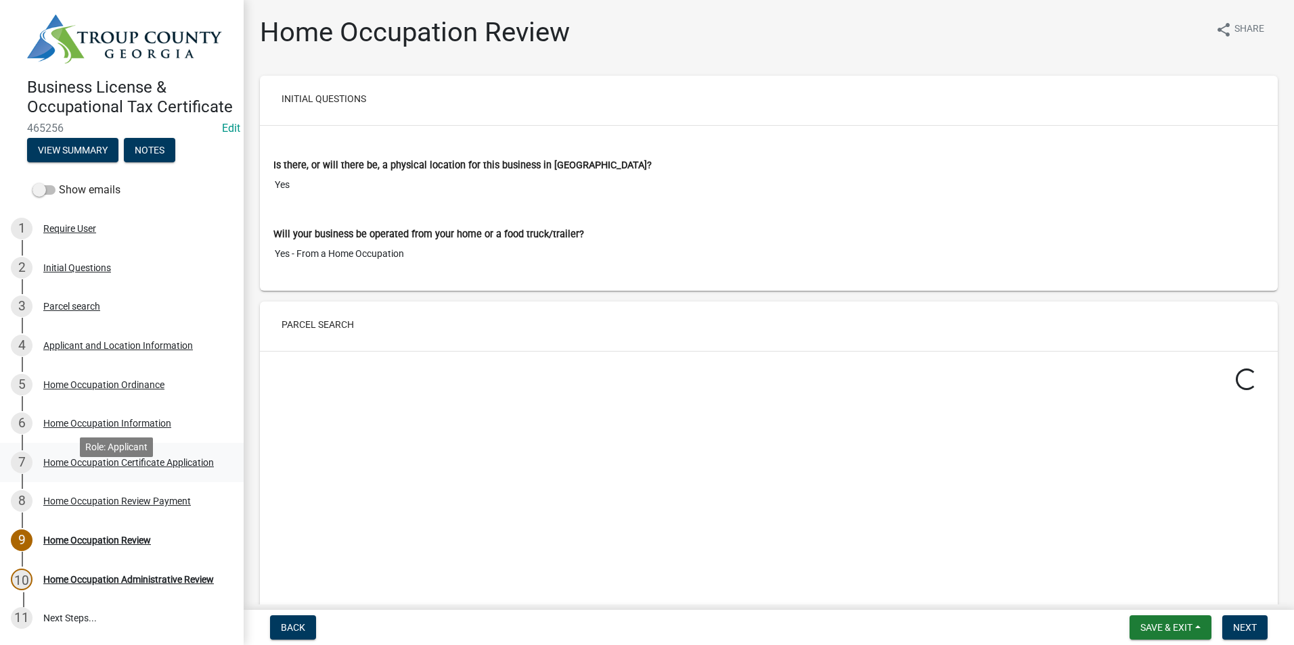
scroll to position [68, 0]
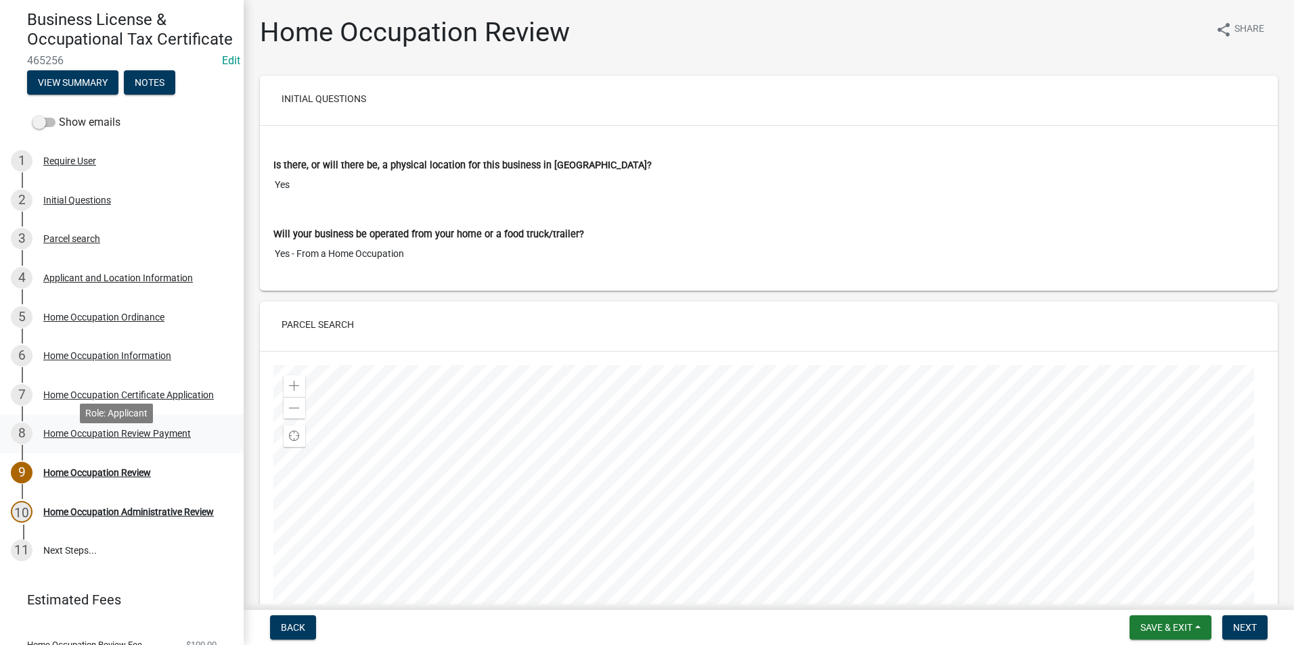
click at [115, 444] on div "8 Home Occupation Review Payment" at bounding box center [116, 434] width 211 height 22
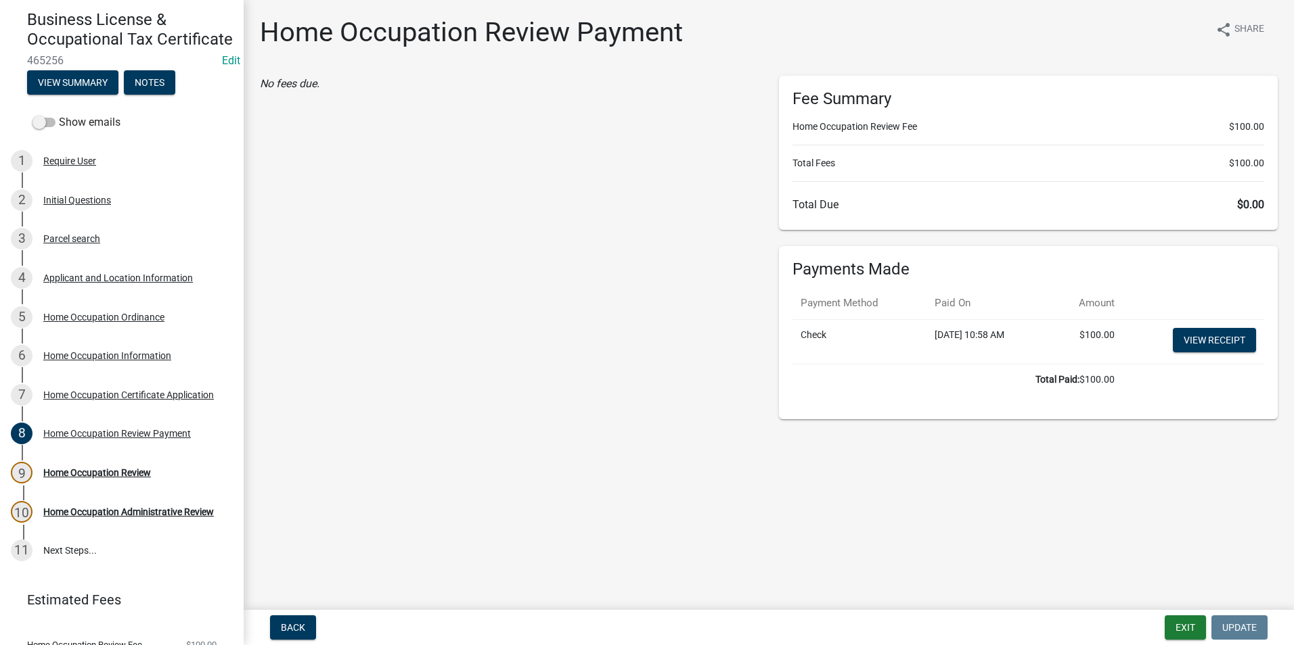
click at [1187, 327] on td "View receipt" at bounding box center [1192, 341] width 141 height 45
click at [1193, 341] on link "View receipt" at bounding box center [1213, 340] width 83 height 24
